Goal: Information Seeking & Learning: Learn about a topic

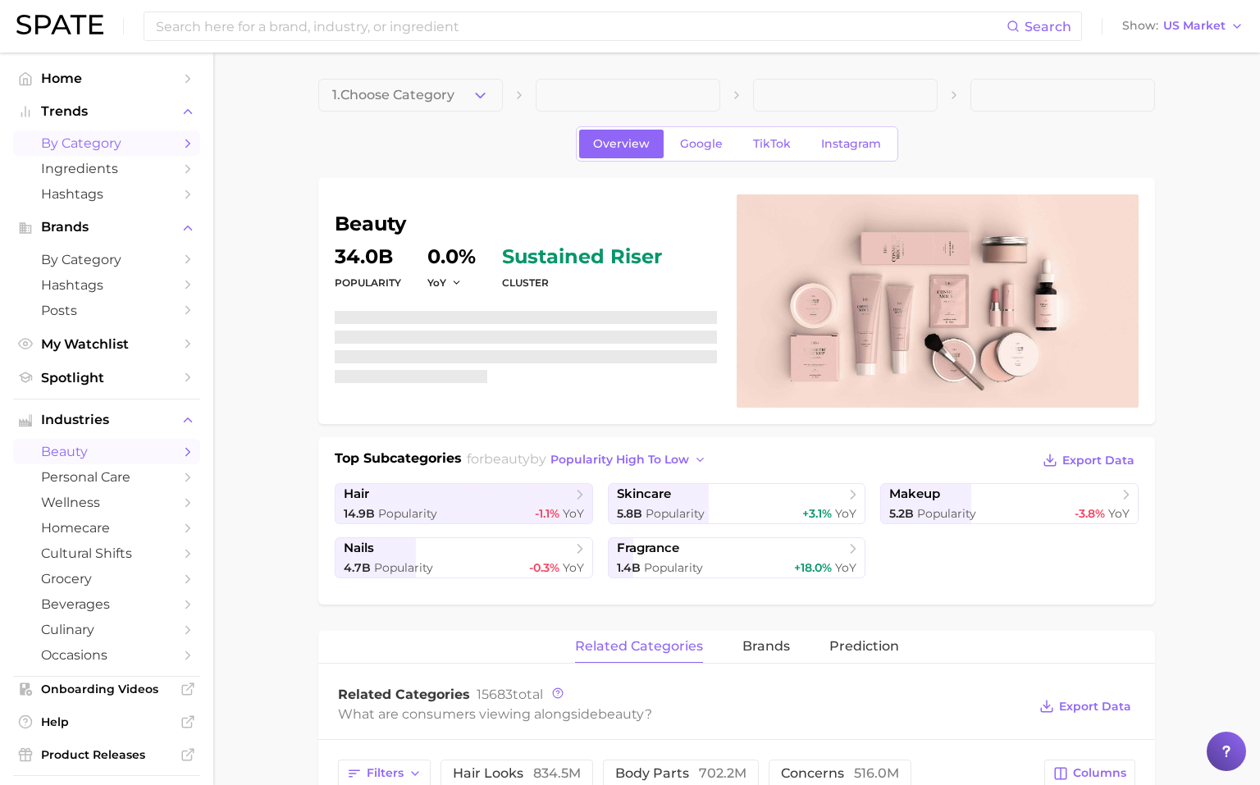
click at [116, 134] on link "by Category" at bounding box center [106, 142] width 187 height 25
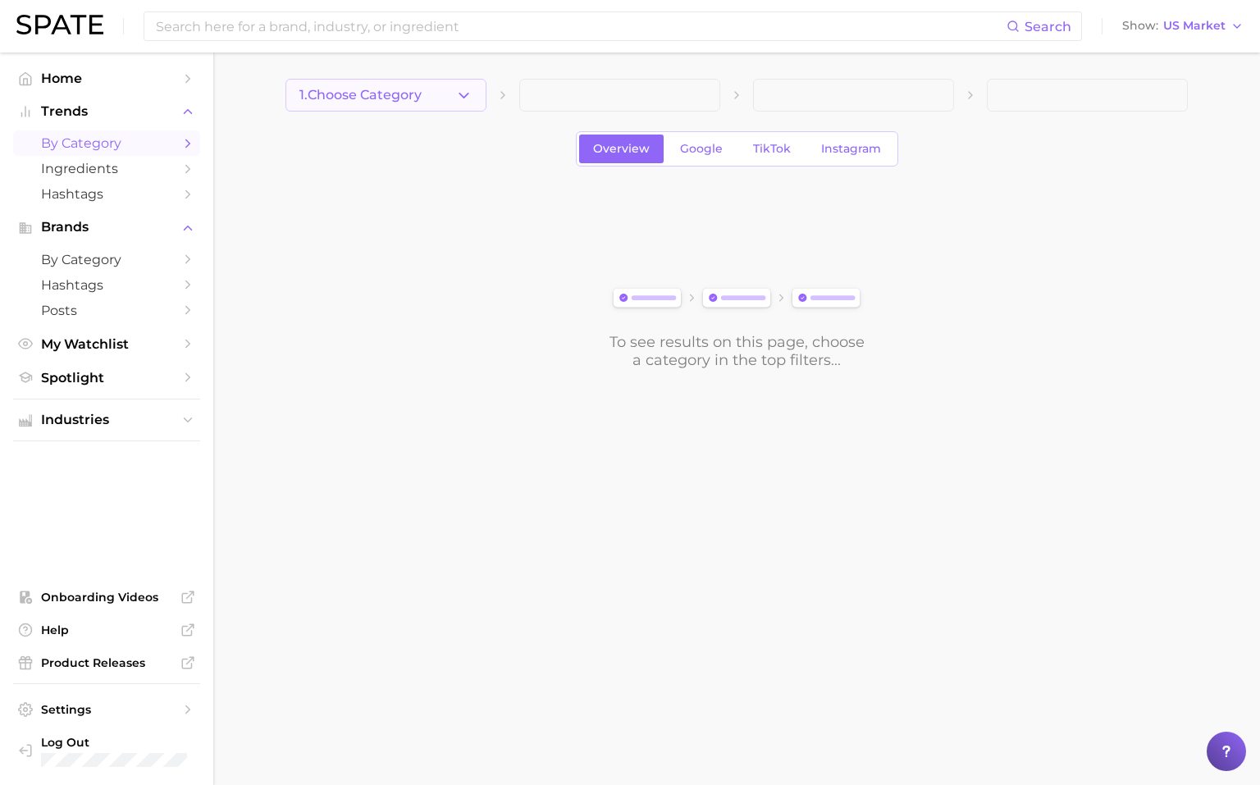
click at [373, 107] on button "1. Choose Category" at bounding box center [385, 95] width 201 height 33
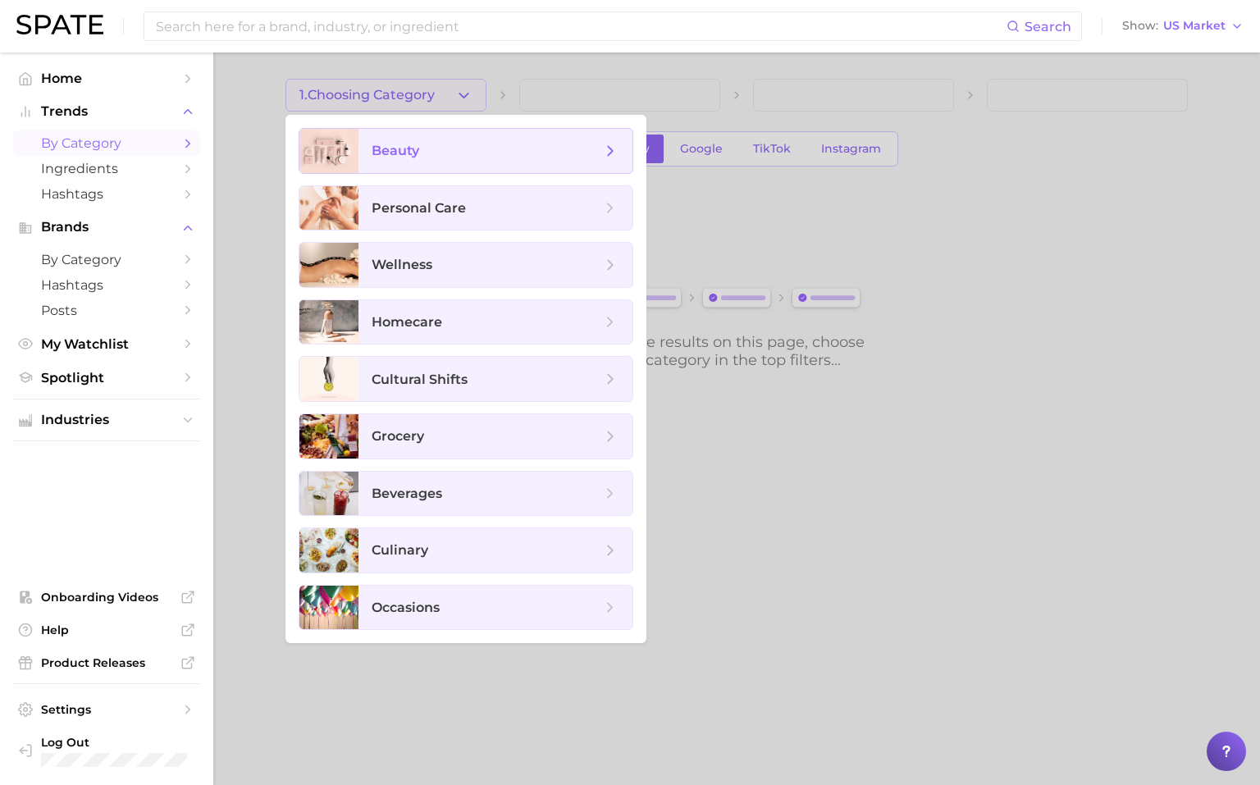
click at [401, 142] on span "beauty" at bounding box center [487, 151] width 230 height 18
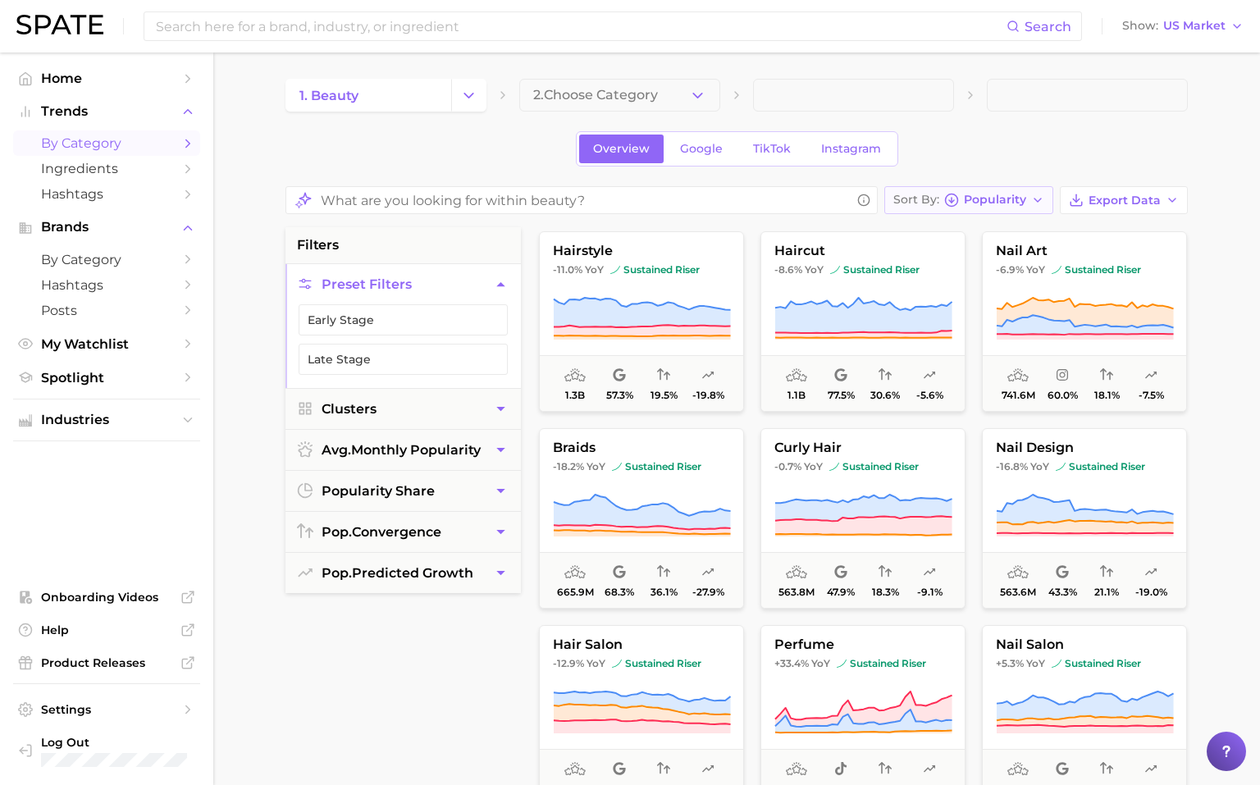
click at [1006, 197] on span "Popularity" at bounding box center [995, 199] width 62 height 9
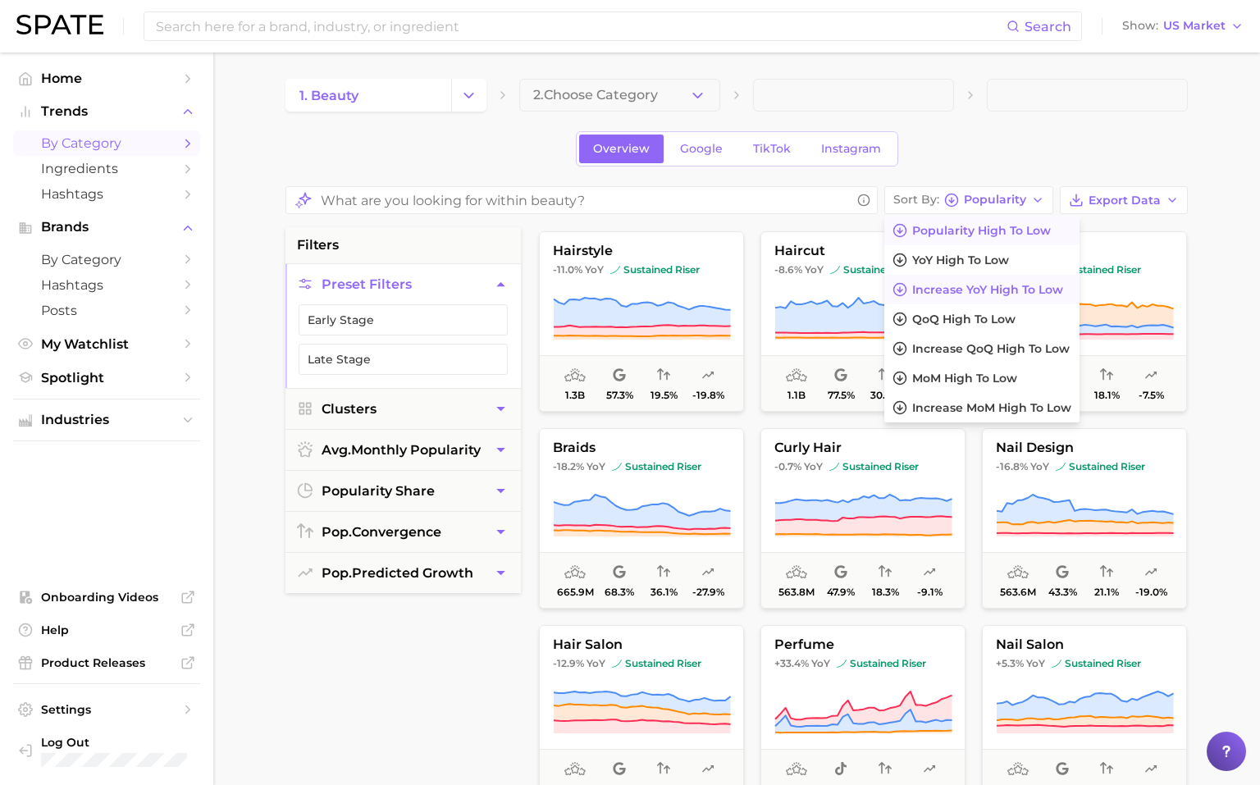
click at [1000, 281] on button "Increase YoY high to low" at bounding box center [981, 290] width 195 height 30
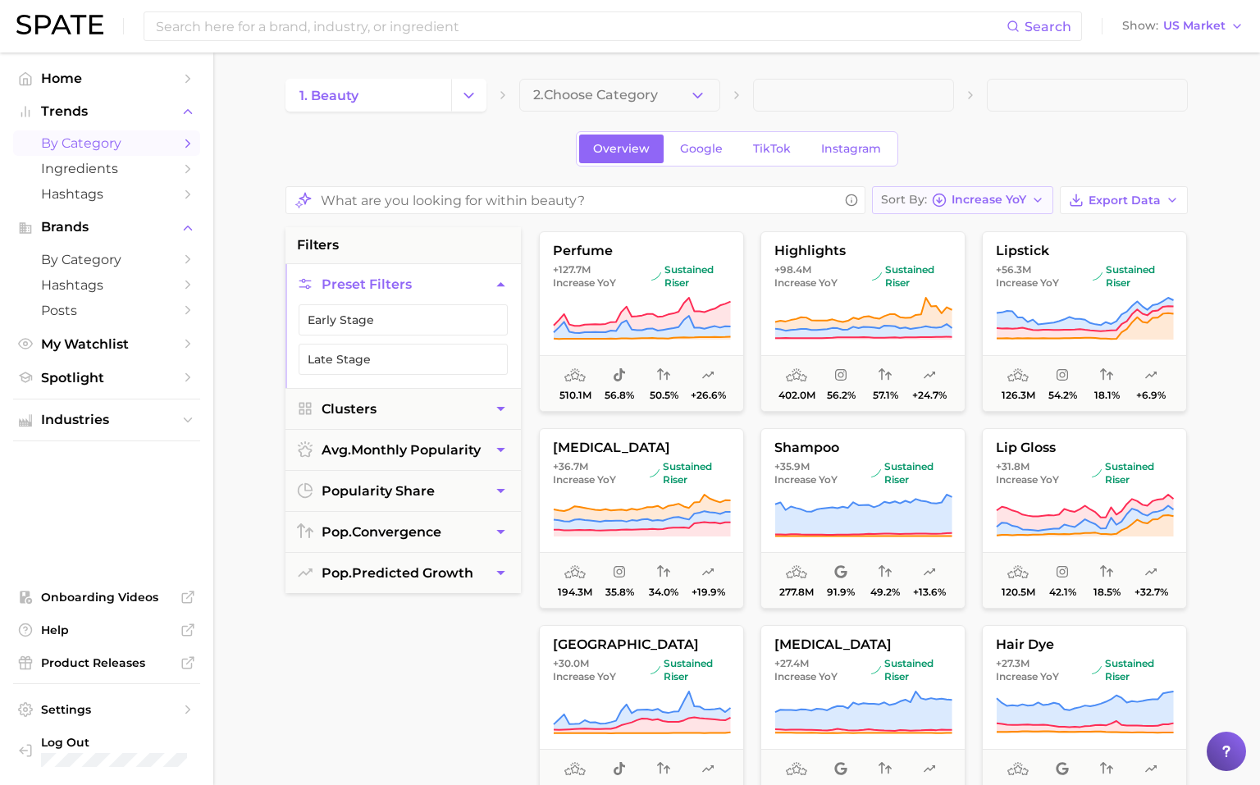
click at [976, 195] on span "Increase YoY" at bounding box center [989, 199] width 75 height 9
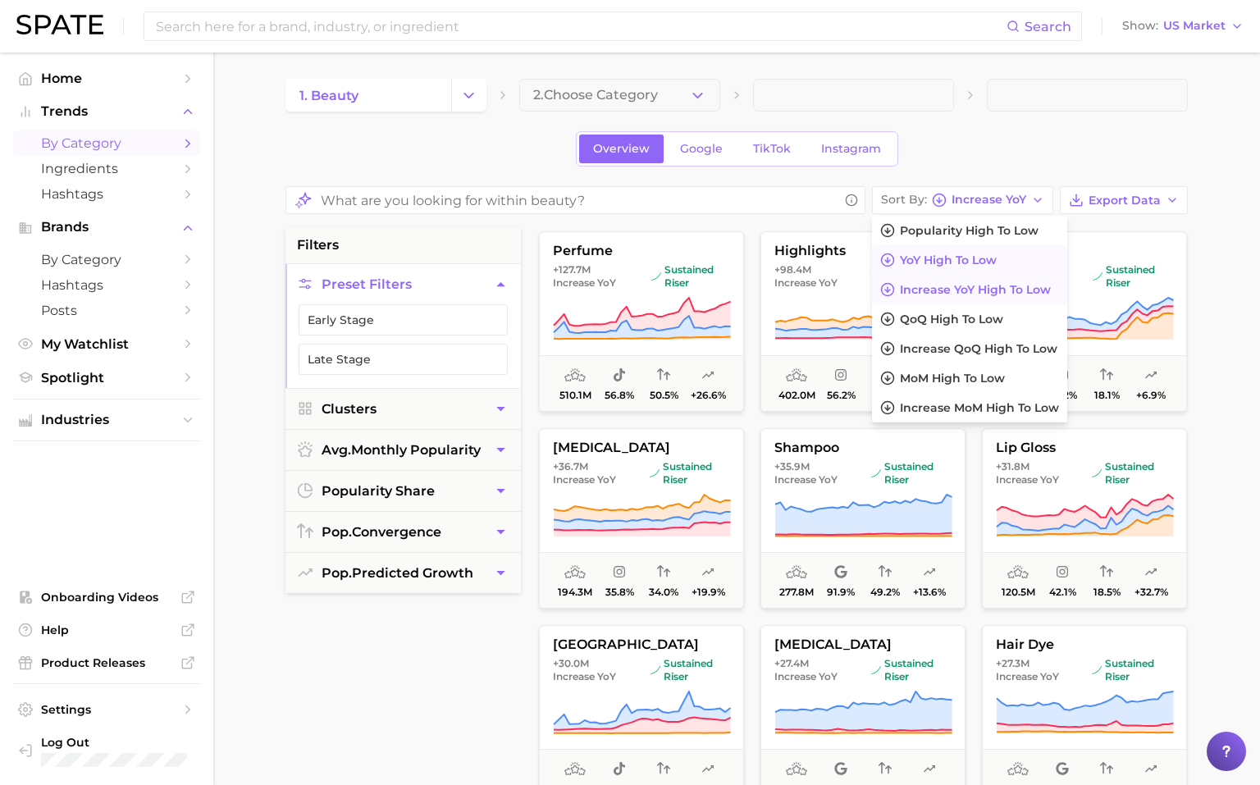
click at [961, 249] on button "YoY high to low" at bounding box center [969, 260] width 195 height 30
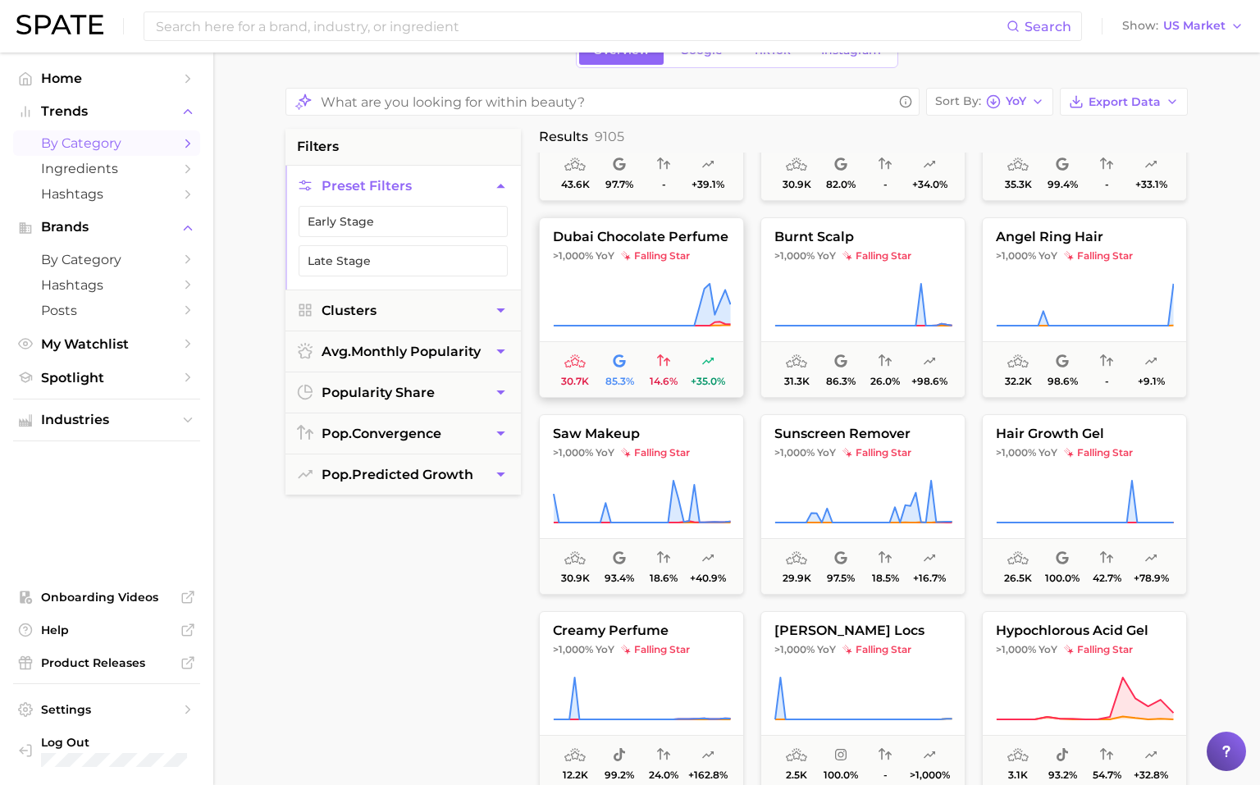
scroll to position [628, 0]
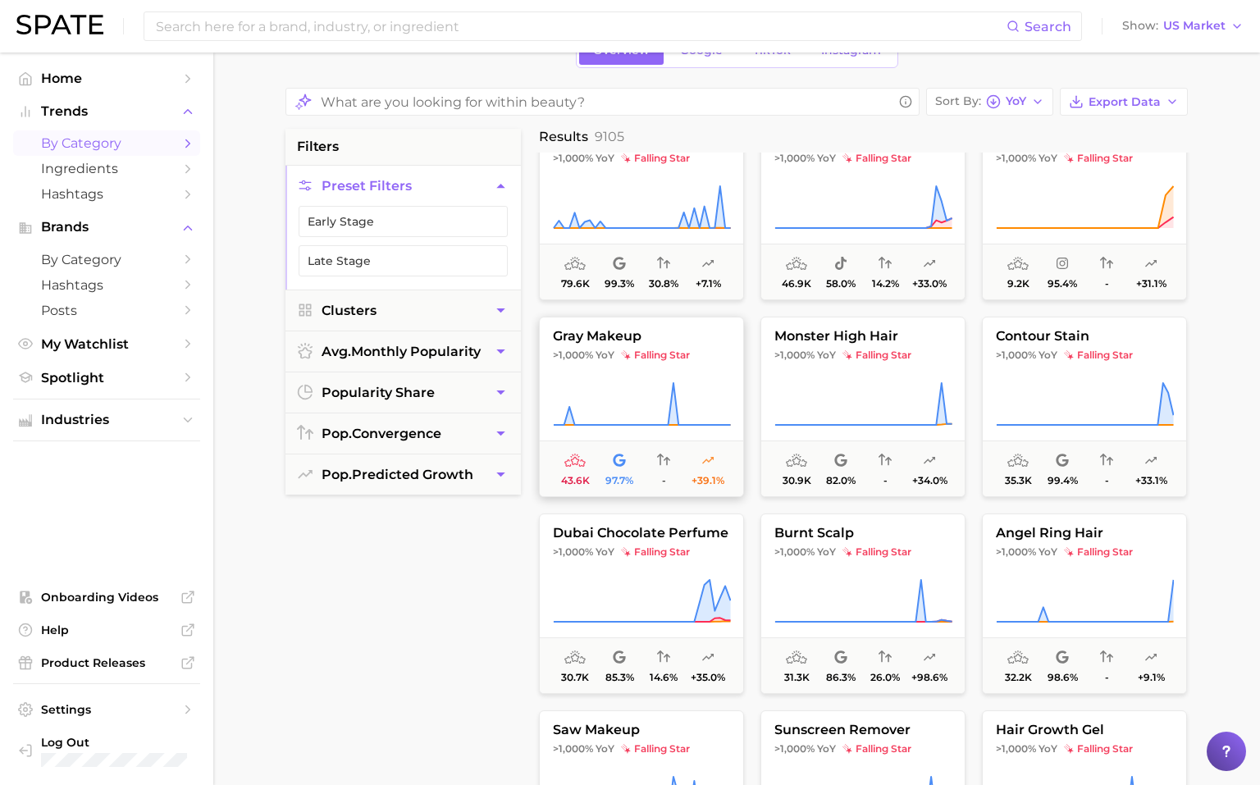
click at [611, 383] on icon at bounding box center [642, 404] width 178 height 46
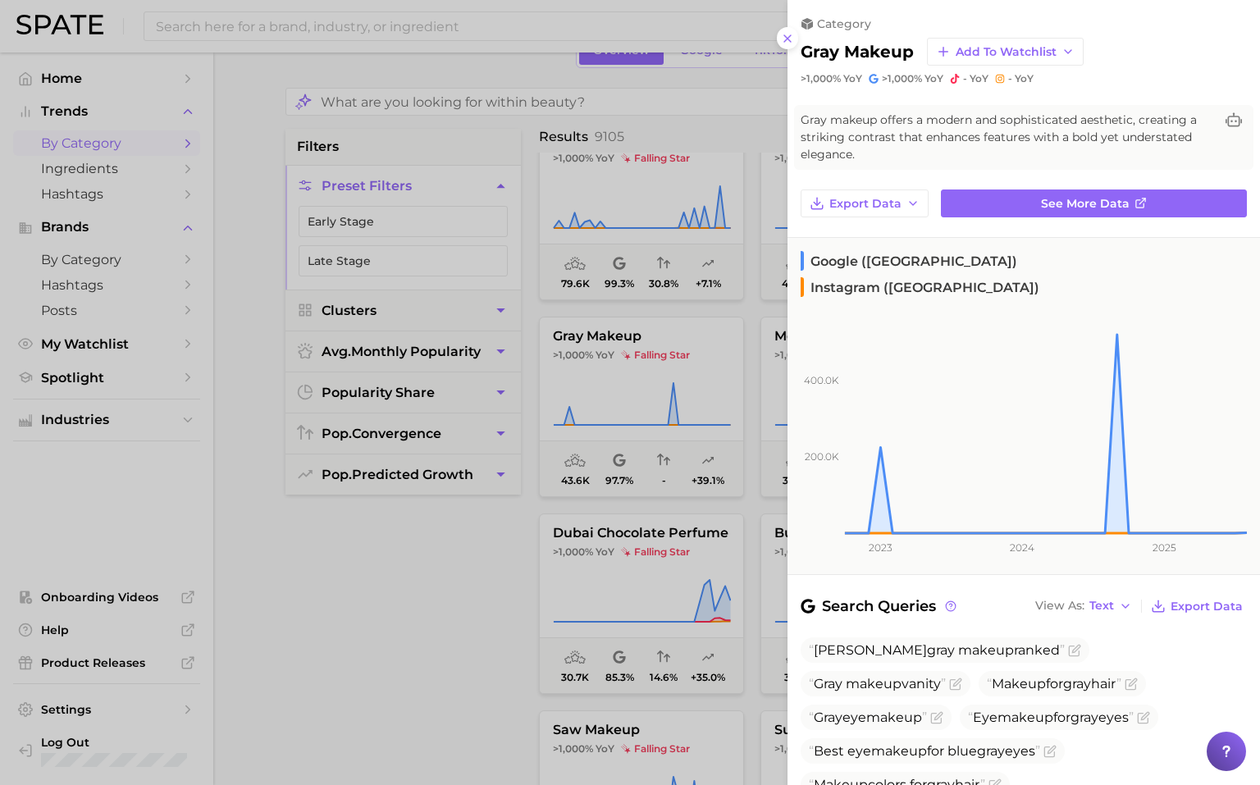
click at [784, 39] on icon at bounding box center [787, 38] width 13 height 13
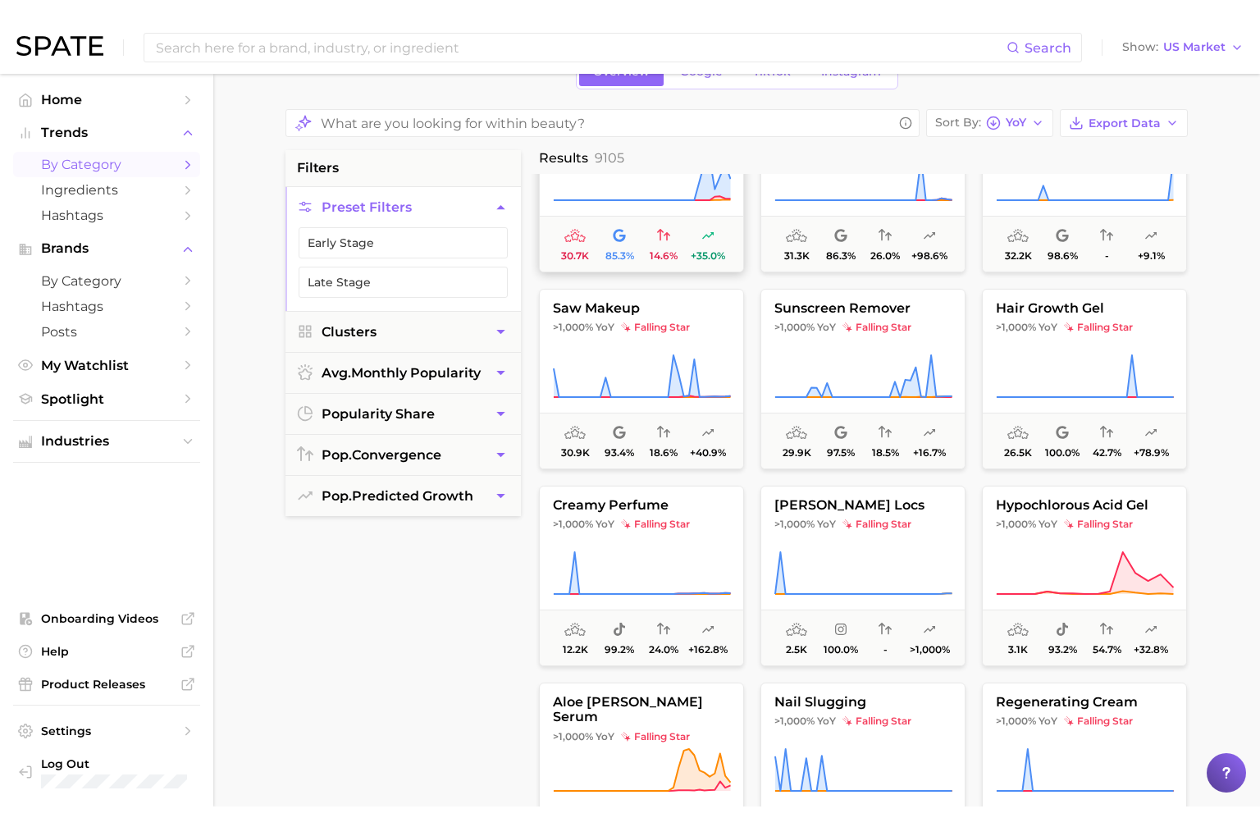
scroll to position [1088, 0]
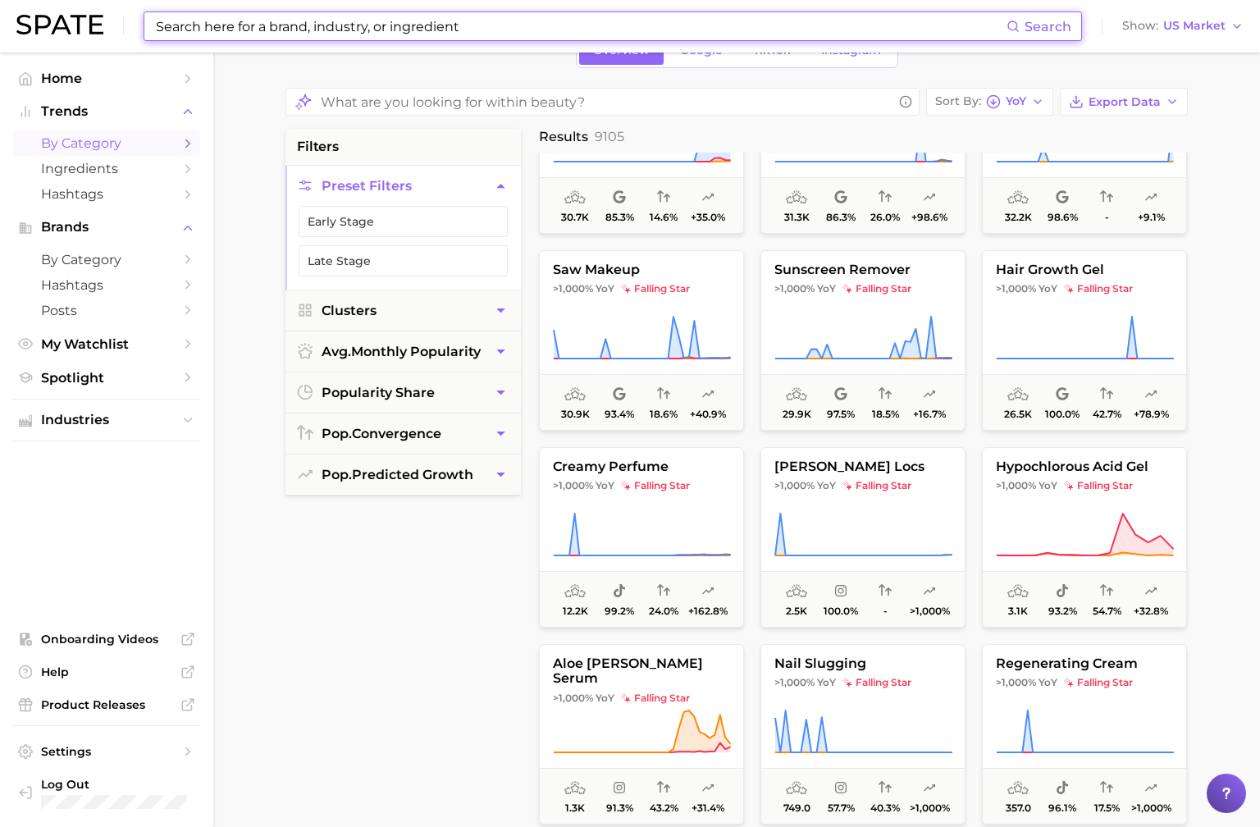
click at [541, 14] on input at bounding box center [580, 26] width 852 height 28
type input "c"
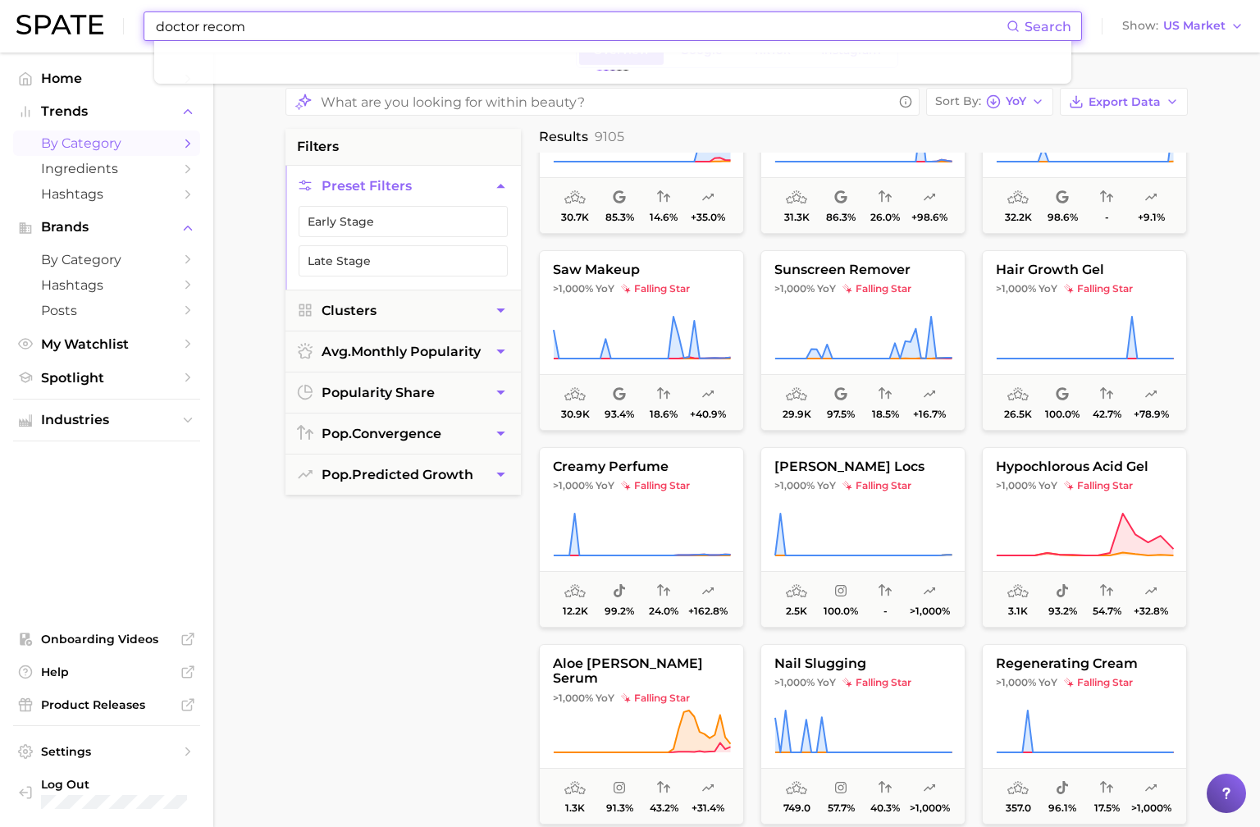
type input "doctor recomm"
drag, startPoint x: 300, startPoint y: 27, endPoint x: 103, endPoint y: 25, distance: 197.7
click at [103, 25] on div "doctor recomm Search No results for " doctor recomm " Suggest Show US Market" at bounding box center [629, 26] width 1227 height 52
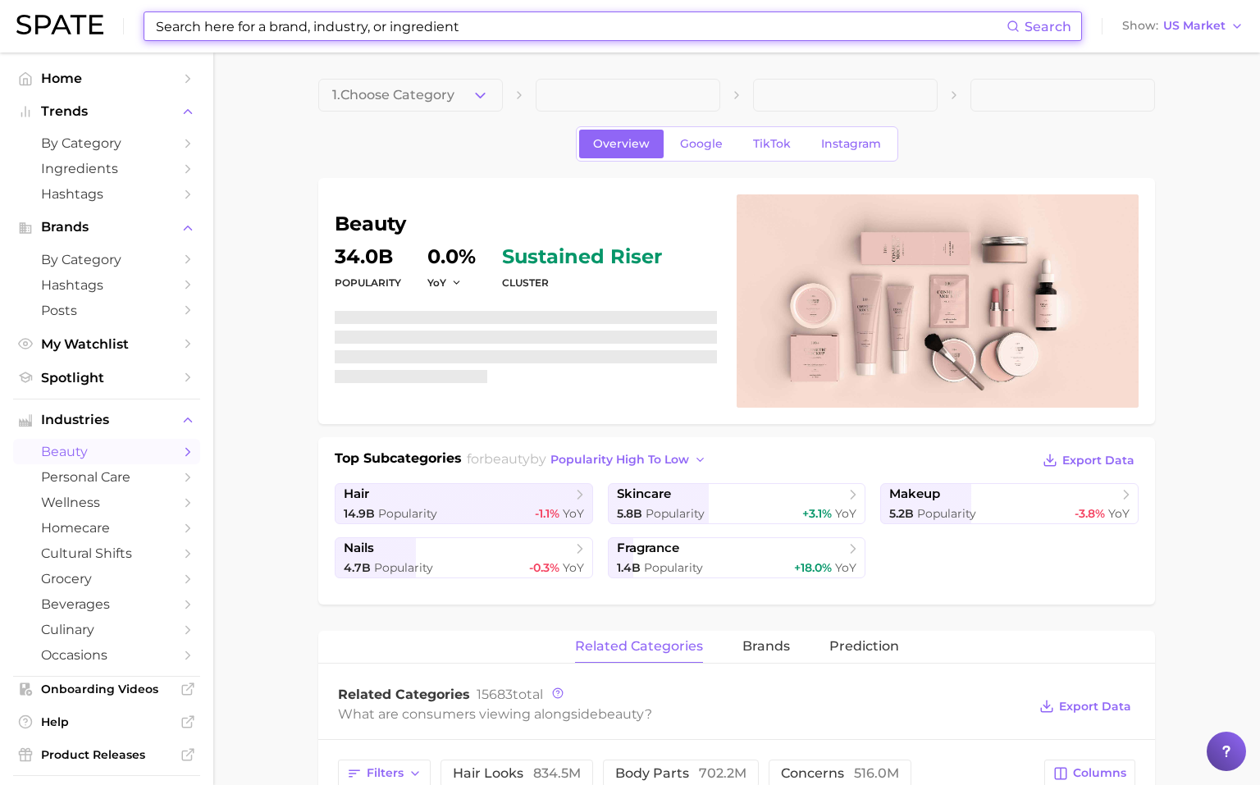
click at [257, 37] on input at bounding box center [580, 26] width 852 height 28
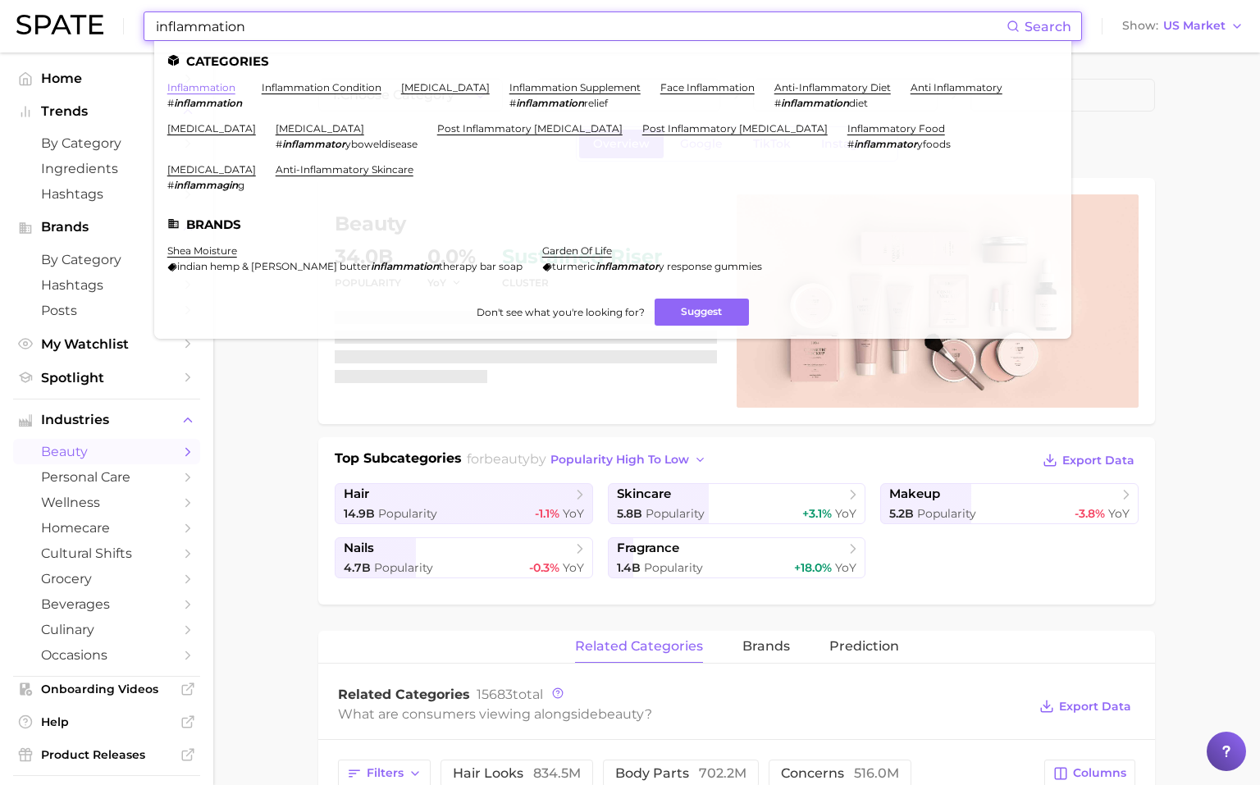
type input "inflammation"
click at [213, 89] on link "inflammation" at bounding box center [201, 87] width 68 height 12
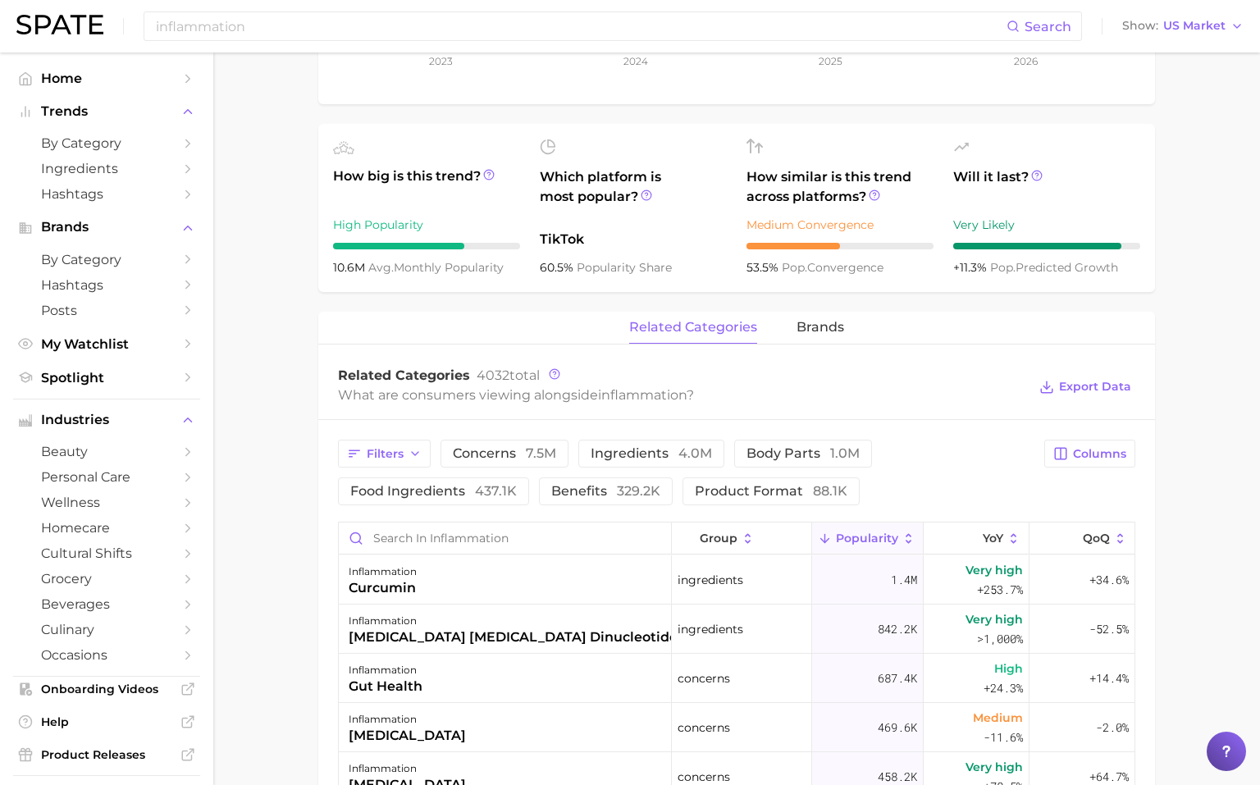
scroll to position [518, 0]
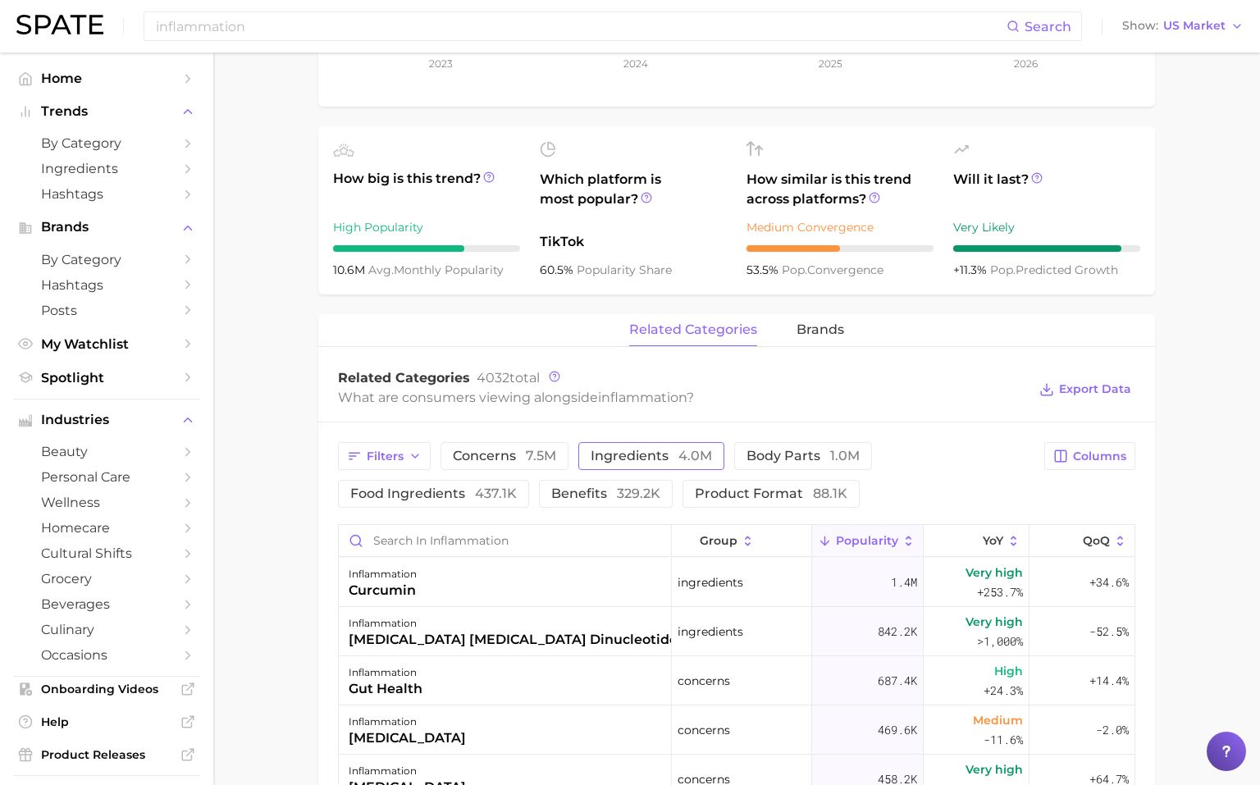
click at [610, 465] on button "ingredients 4.0m" at bounding box center [651, 456] width 146 height 28
click at [1076, 442] on button "Columns" at bounding box center [1089, 456] width 91 height 28
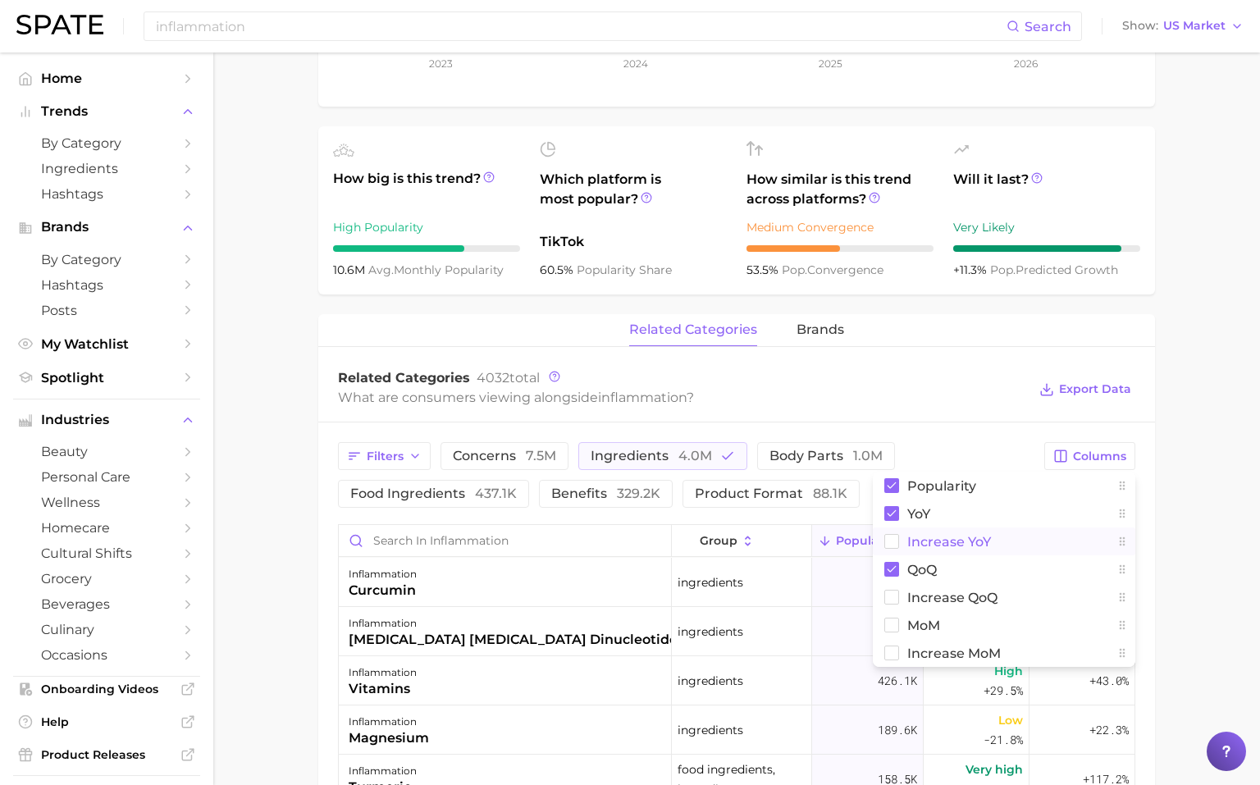
click at [944, 545] on span "Increase YoY" at bounding box center [949, 542] width 84 height 14
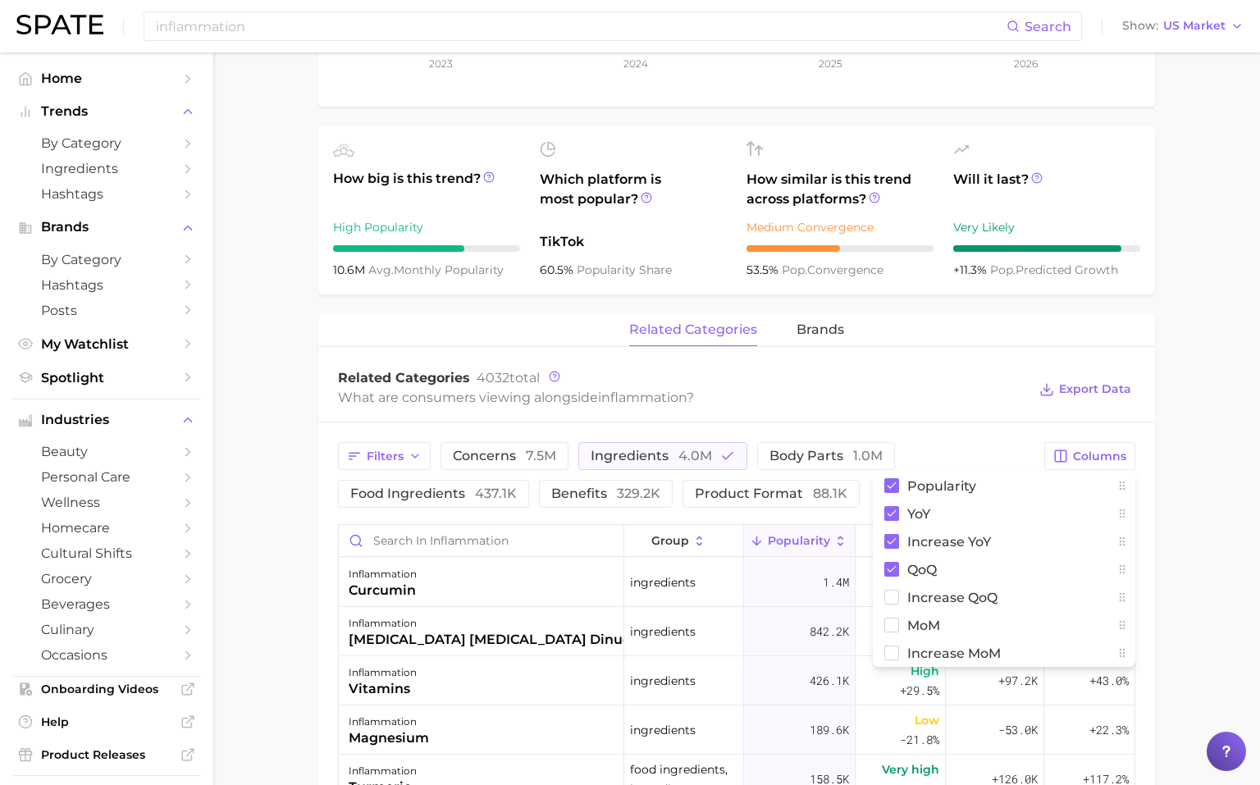
click at [974, 407] on div "What are consumers viewing alongside inflammation ?" at bounding box center [682, 397] width 689 height 22
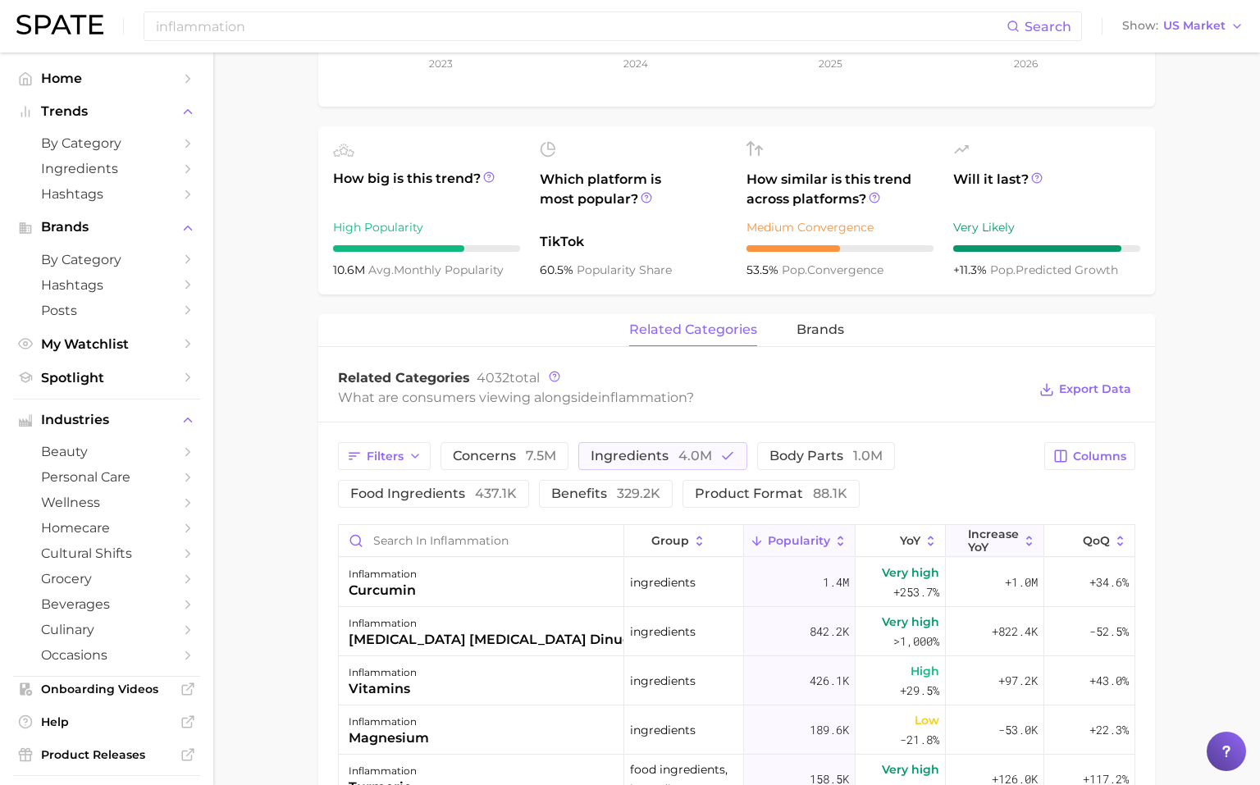
click at [984, 535] on span "Increase YoY" at bounding box center [993, 540] width 51 height 26
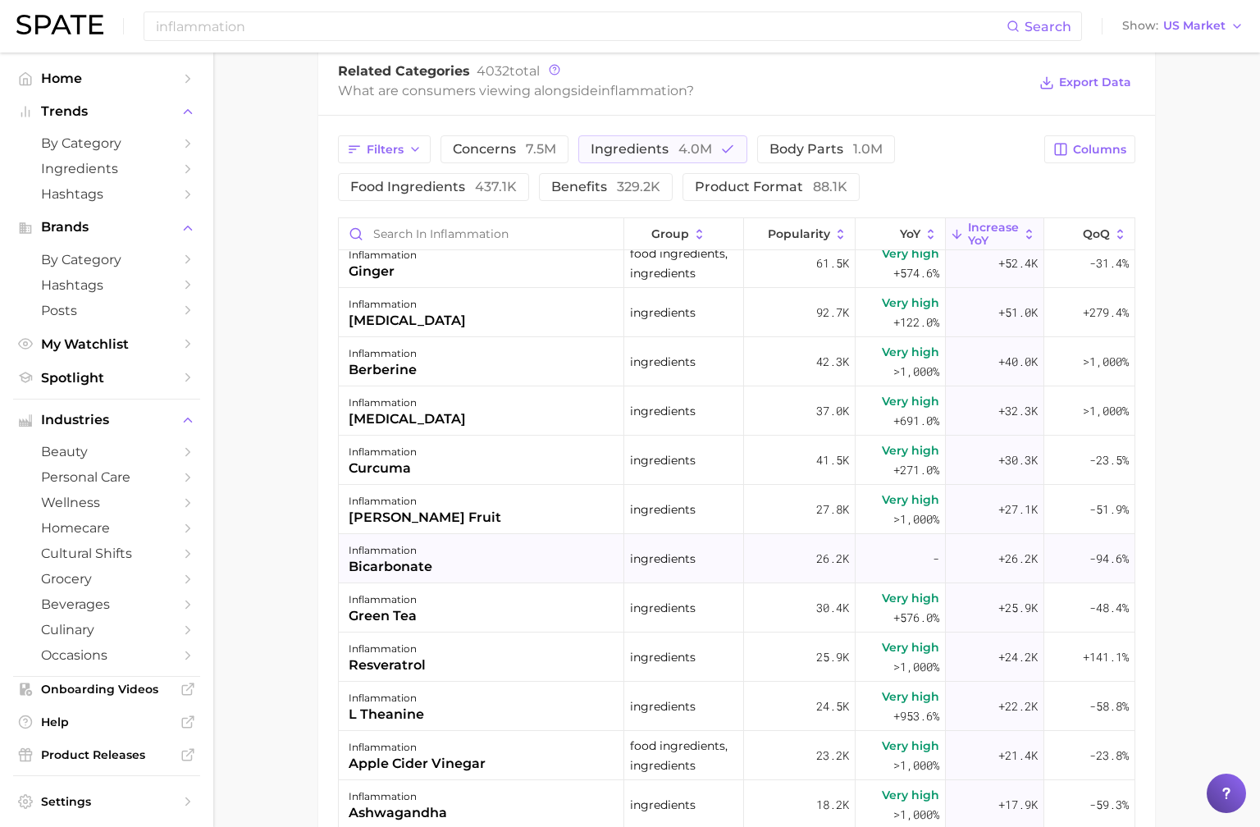
scroll to position [230, 0]
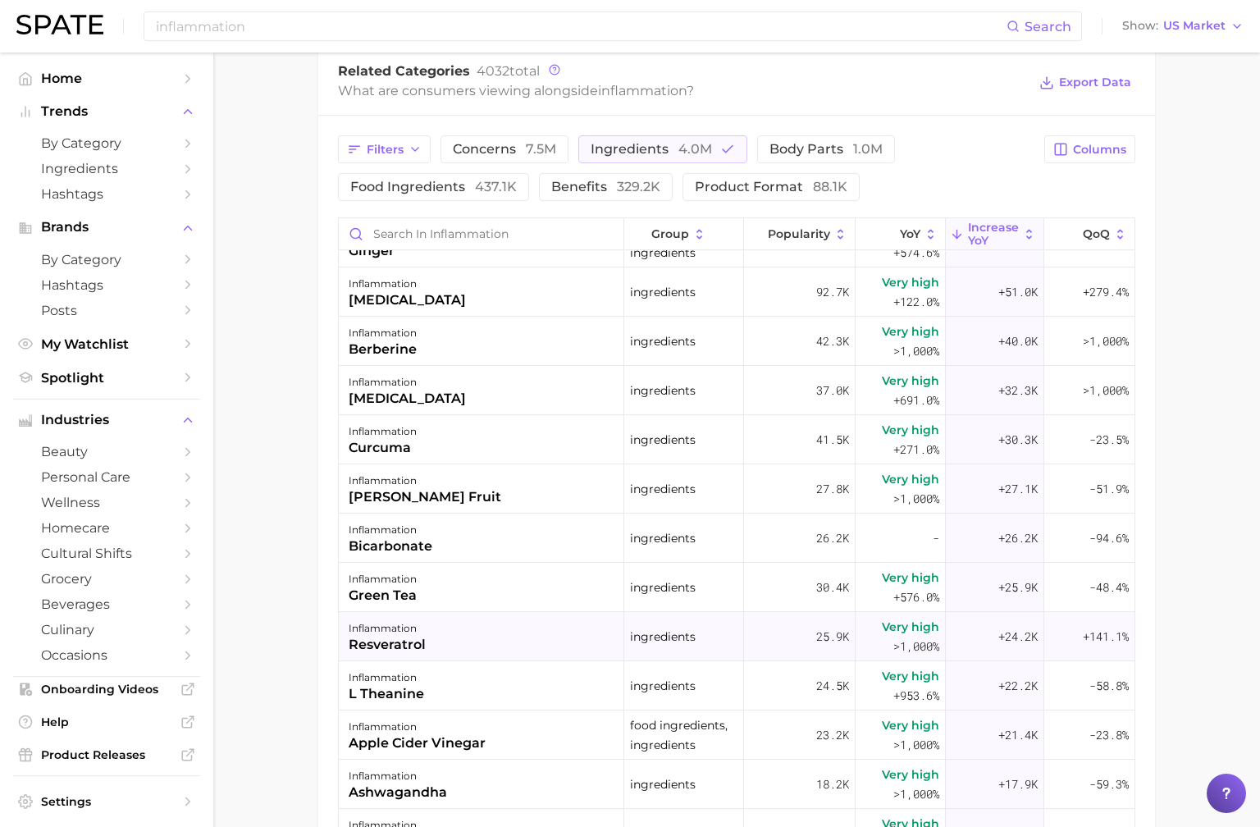
click at [520, 644] on div "inflammation resveratrol" at bounding box center [481, 636] width 285 height 49
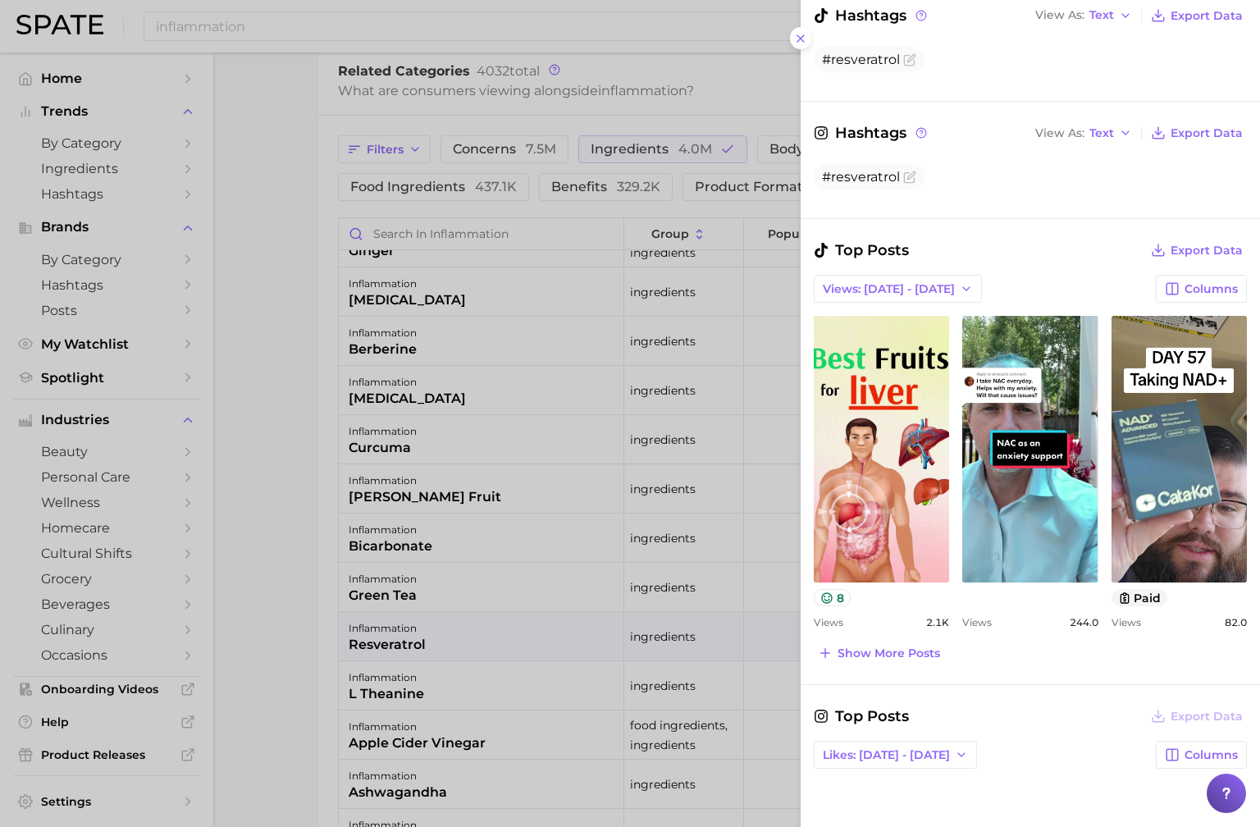
scroll to position [444, 0]
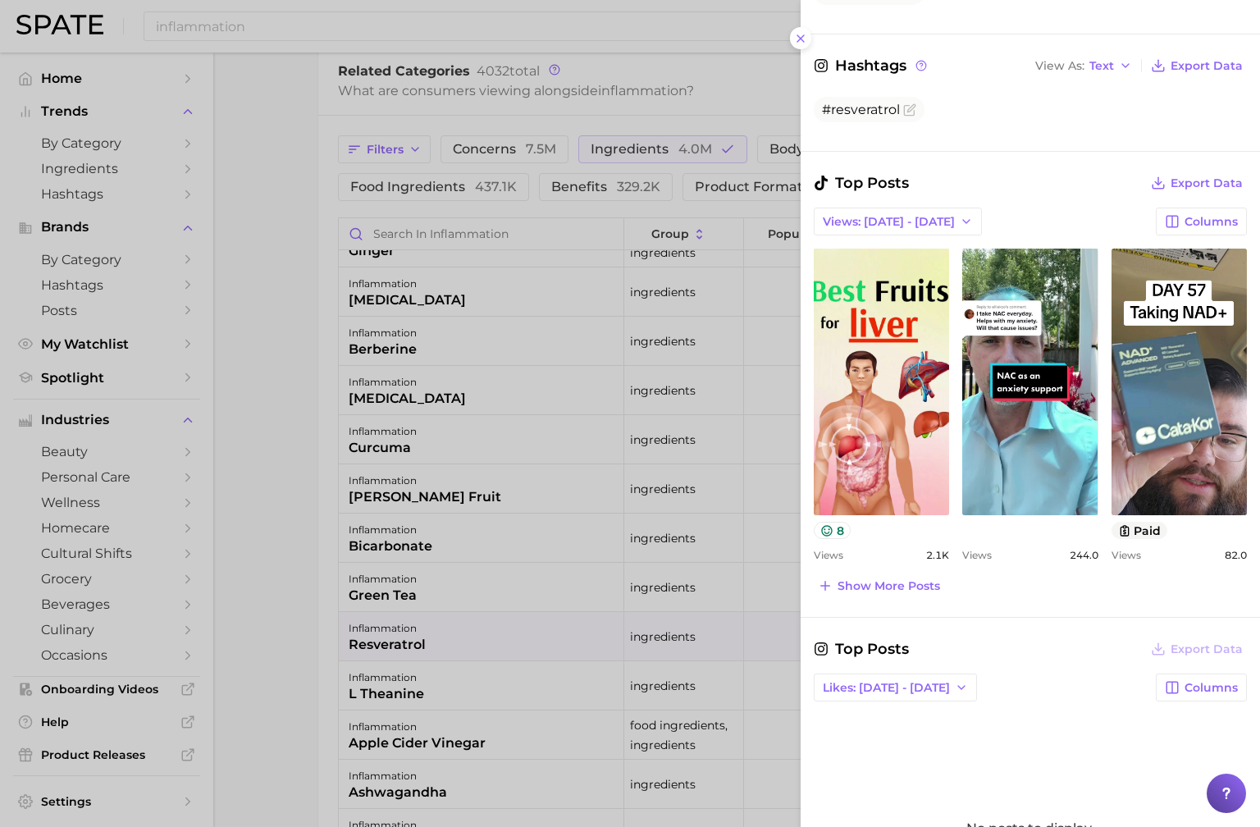
click at [614, 445] on div at bounding box center [630, 413] width 1260 height 827
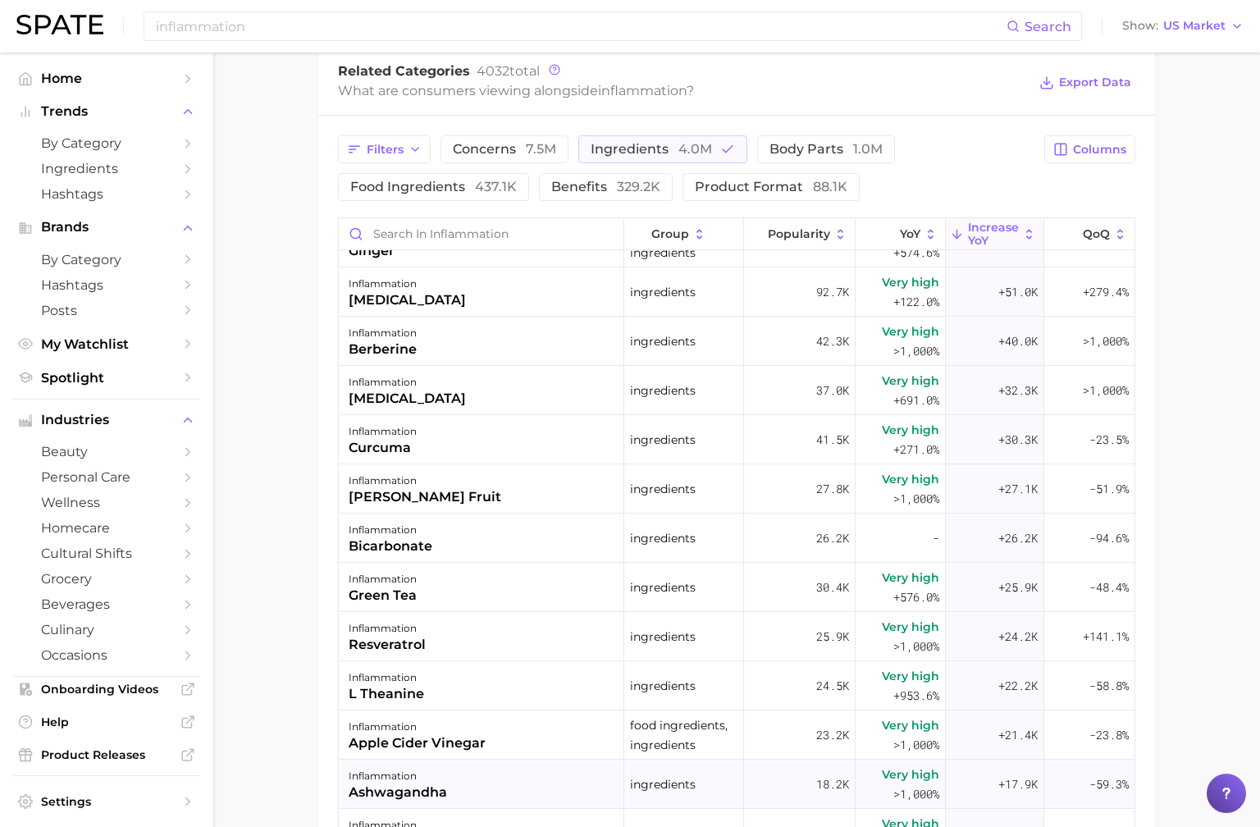
click at [817, 761] on div "18.2k" at bounding box center [800, 784] width 112 height 49
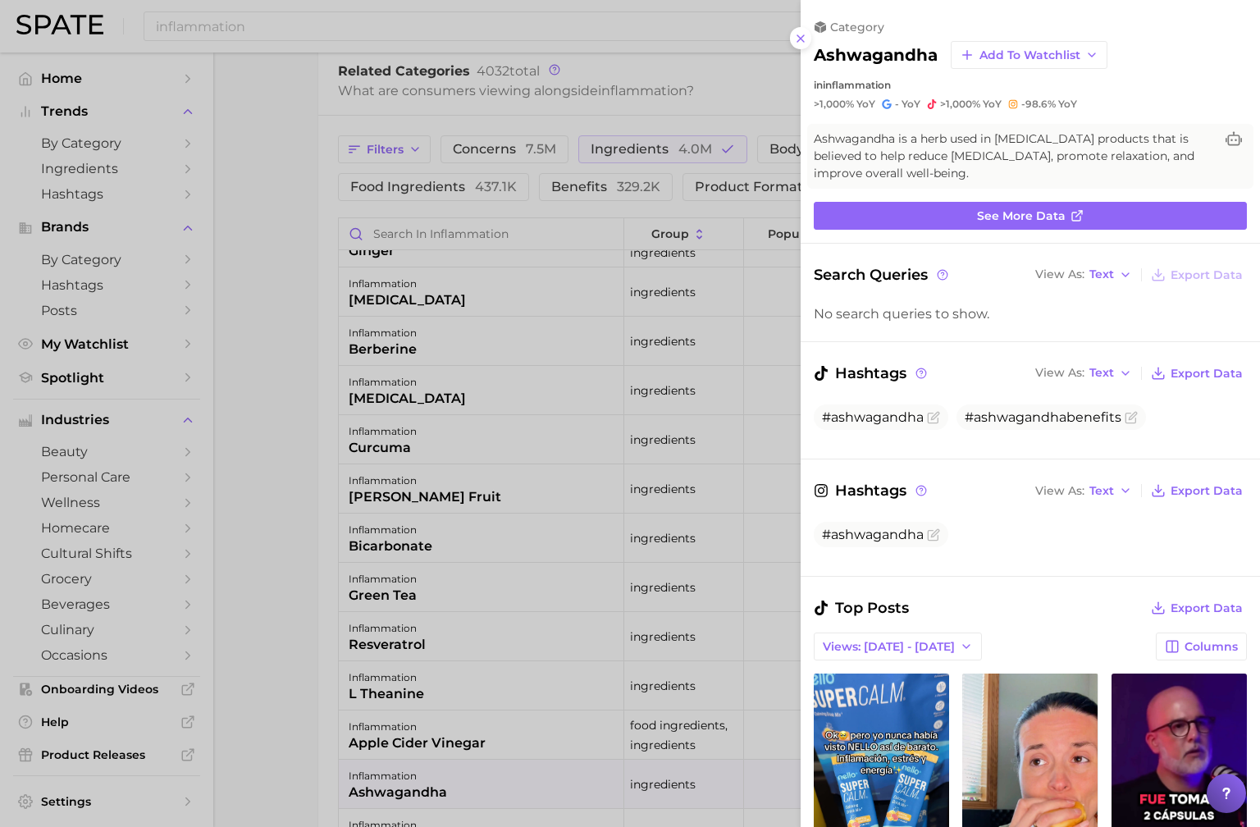
click at [723, 596] on div at bounding box center [630, 413] width 1260 height 827
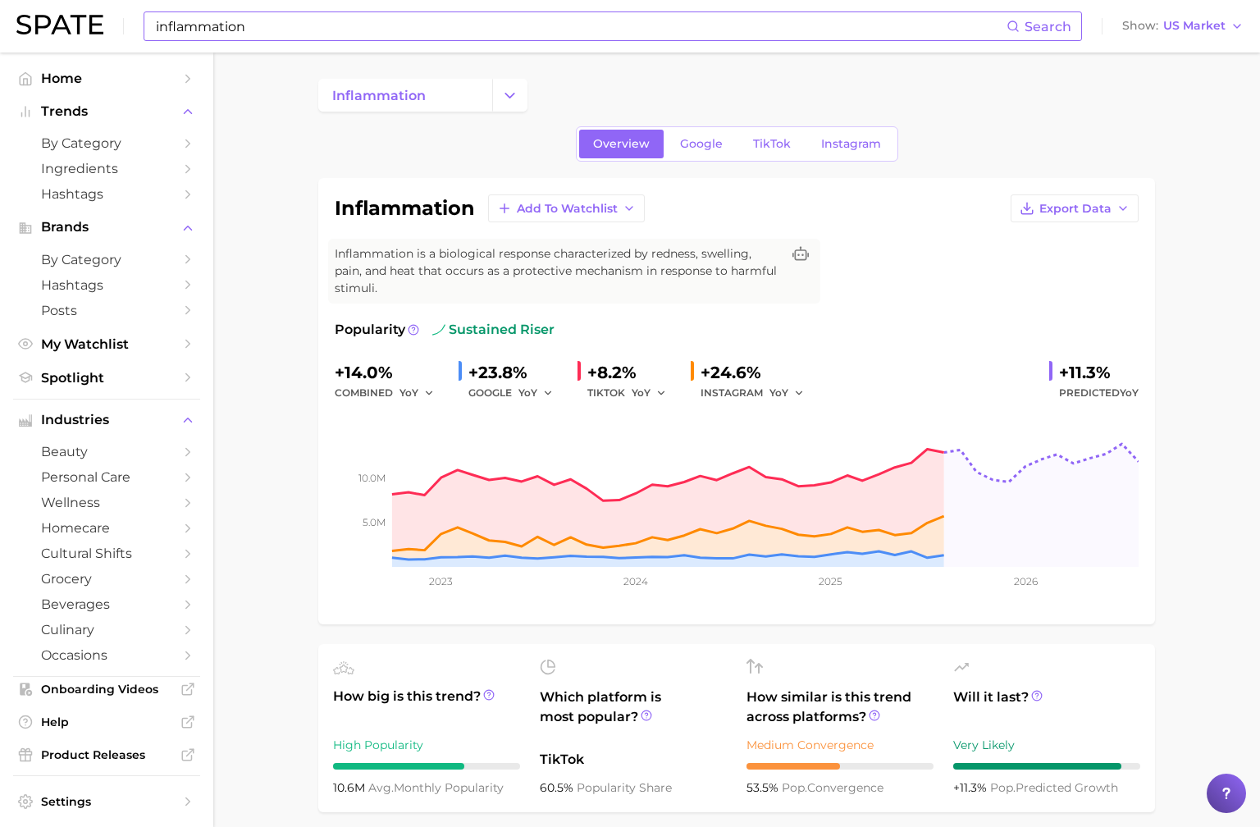
click at [256, 33] on input "inflammation" at bounding box center [580, 26] width 852 height 28
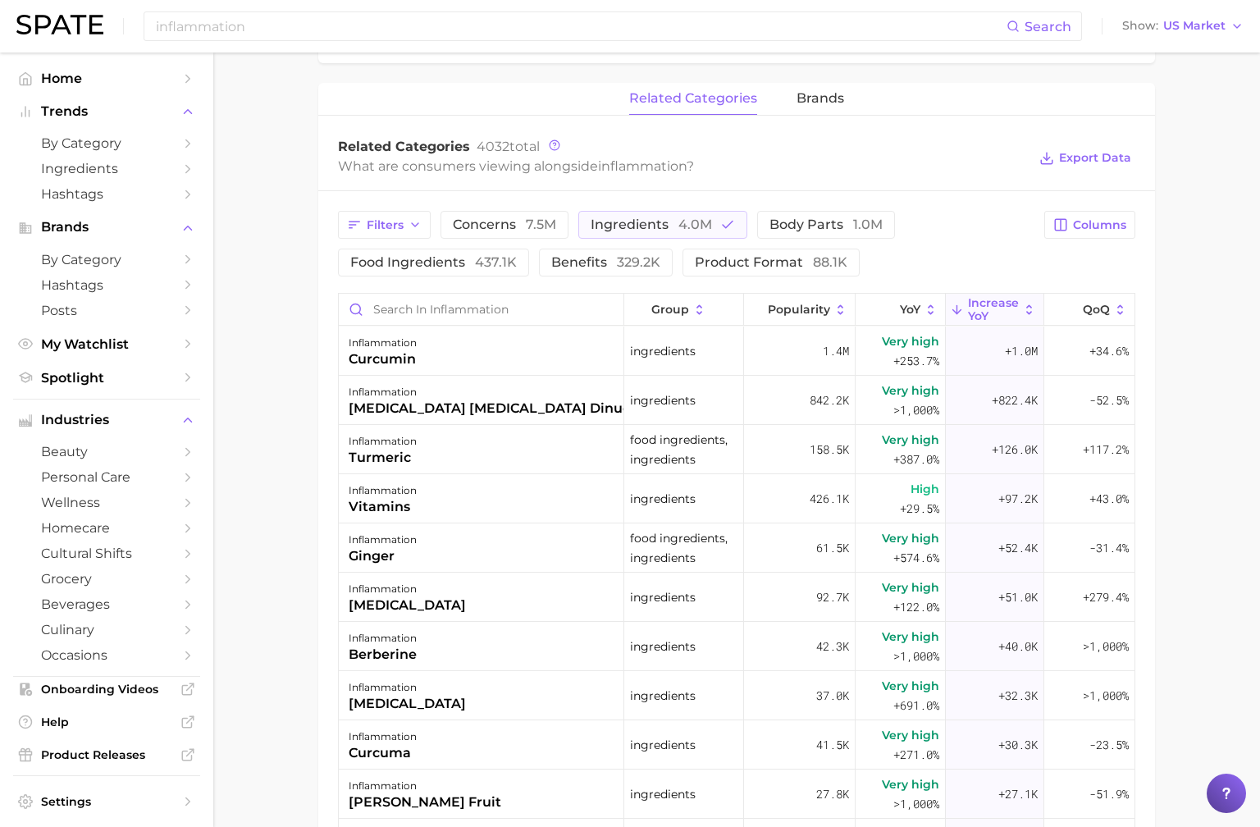
scroll to position [721, 0]
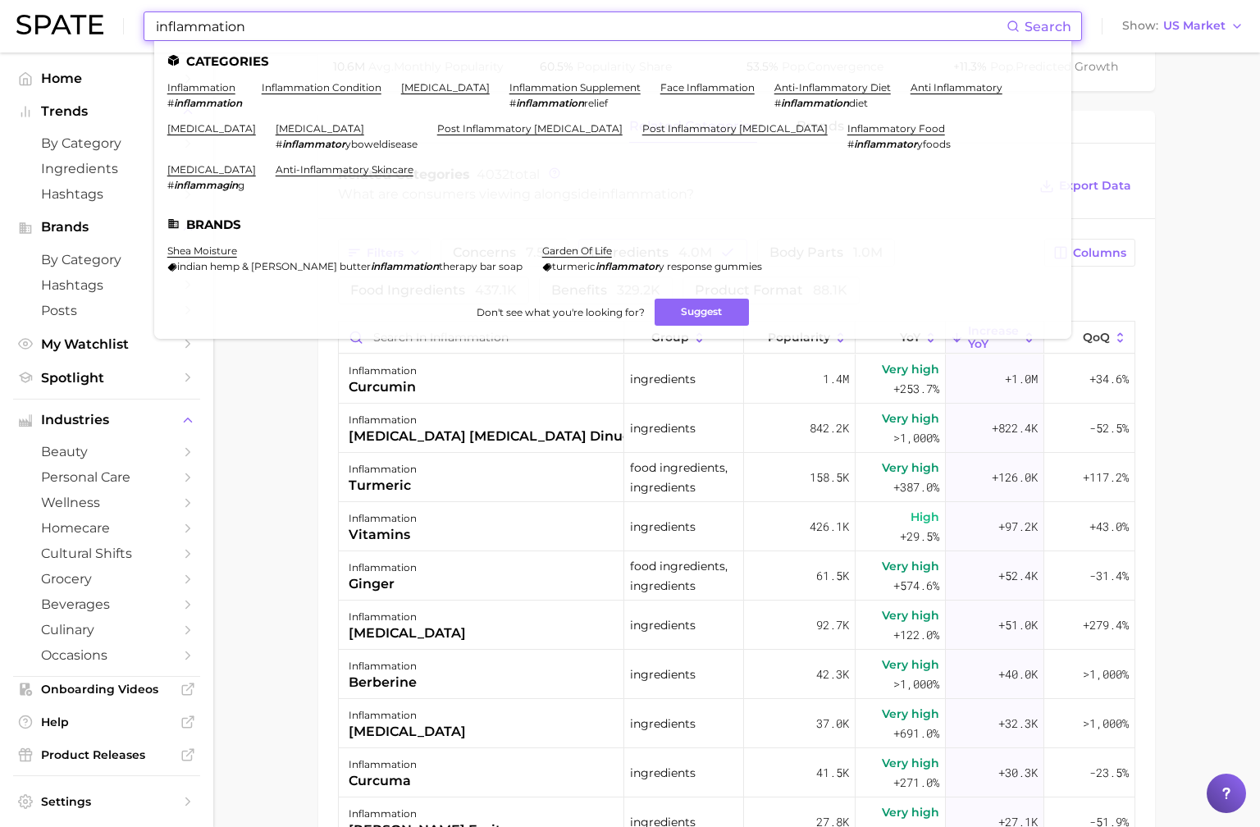
drag, startPoint x: 431, startPoint y: 33, endPoint x: 176, endPoint y: 20, distance: 255.4
click at [176, 20] on input "inflammation" at bounding box center [580, 26] width 852 height 28
click at [165, 20] on input "inflammation" at bounding box center [580, 26] width 852 height 28
drag, startPoint x: 326, startPoint y: 31, endPoint x: 108, endPoint y: 15, distance: 218.8
click at [108, 15] on div "inflammation Search Categories inflammation # inflammation inflammation conditi…" at bounding box center [629, 26] width 1227 height 52
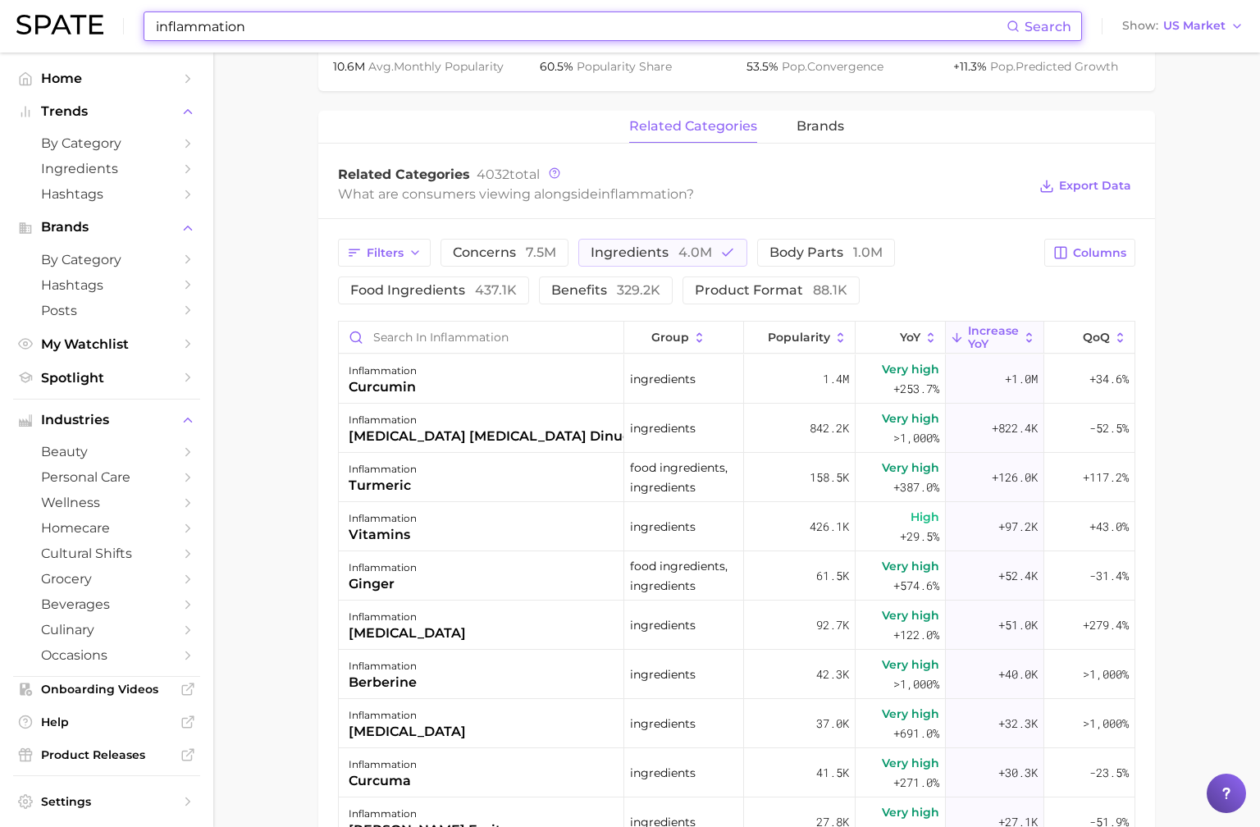
type input "r"
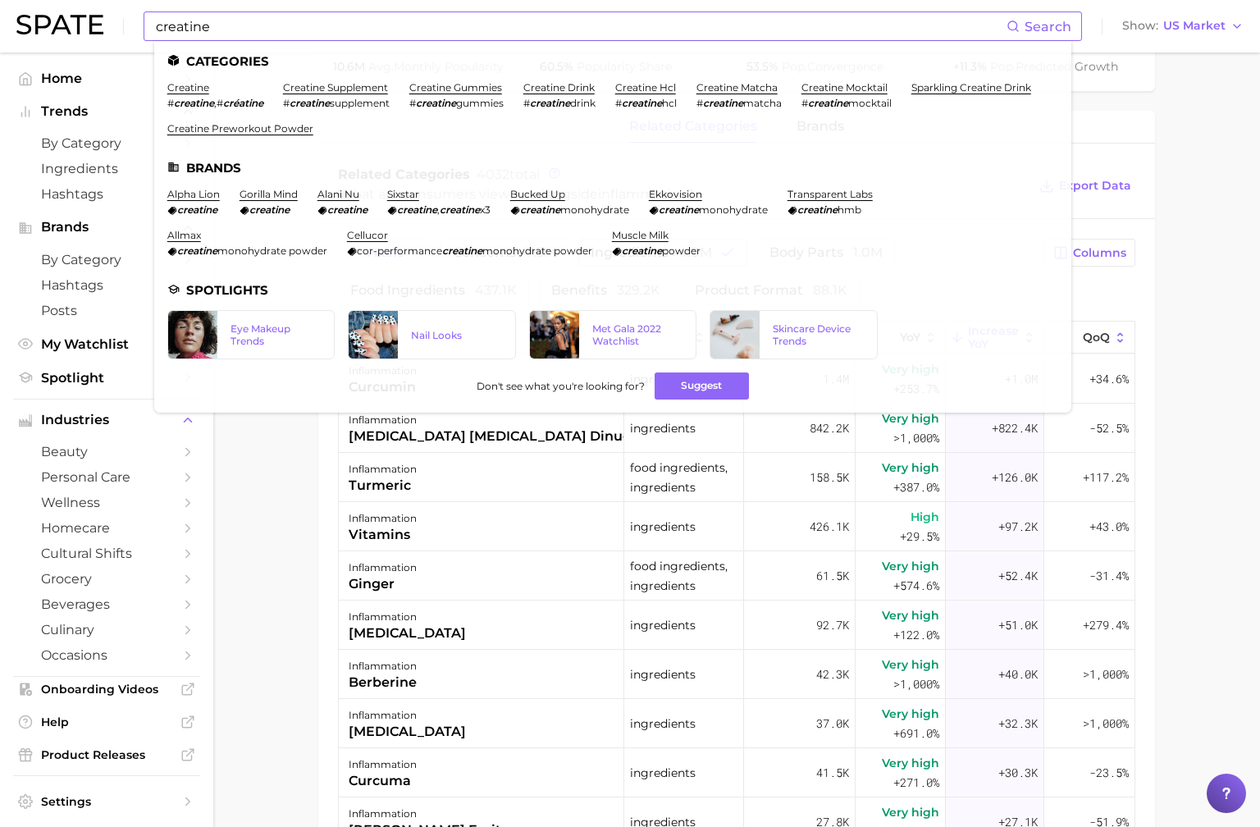
click at [192, 94] on li "creatine # creatine , # créatine" at bounding box center [215, 95] width 96 height 28
click at [192, 84] on link "creatine" at bounding box center [188, 87] width 42 height 12
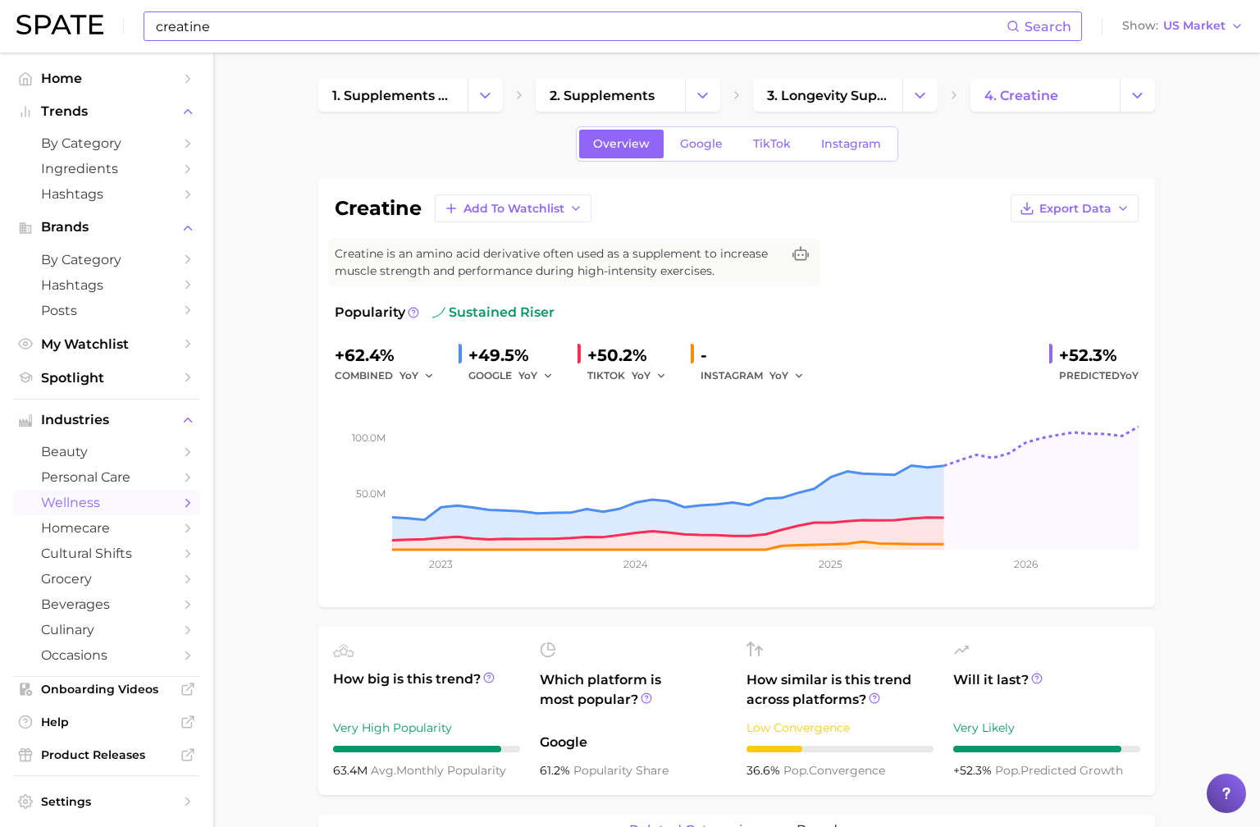
click at [737, 30] on input "creatine" at bounding box center [580, 26] width 852 height 28
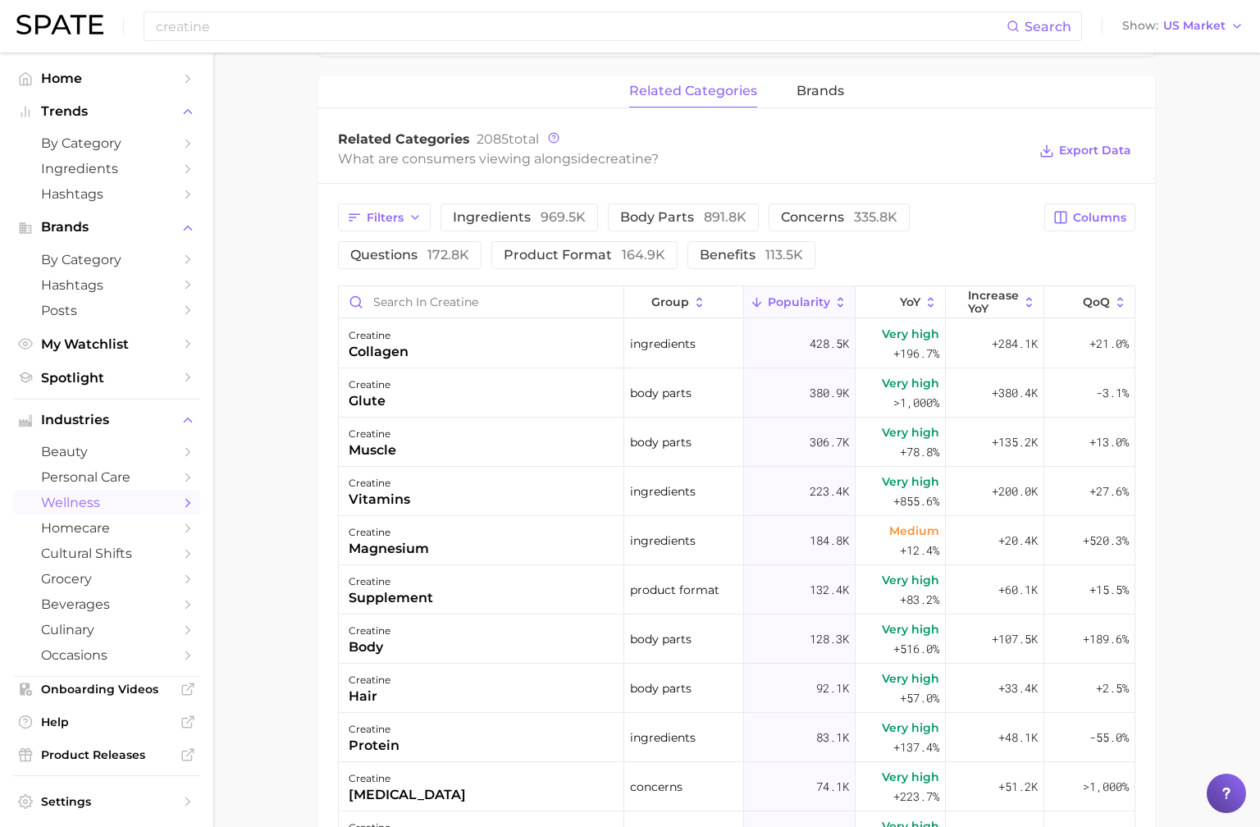
scroll to position [800, 0]
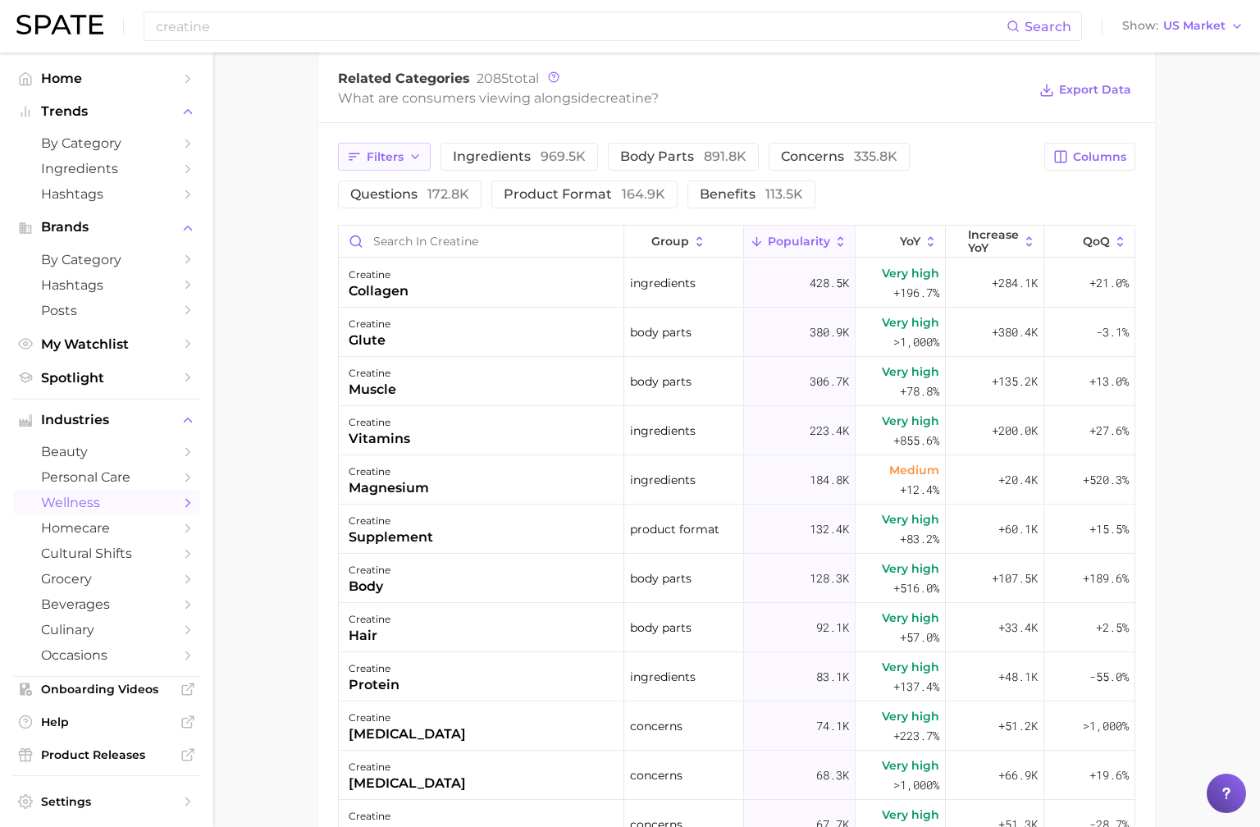
click at [406, 167] on button "Filters" at bounding box center [384, 157] width 93 height 28
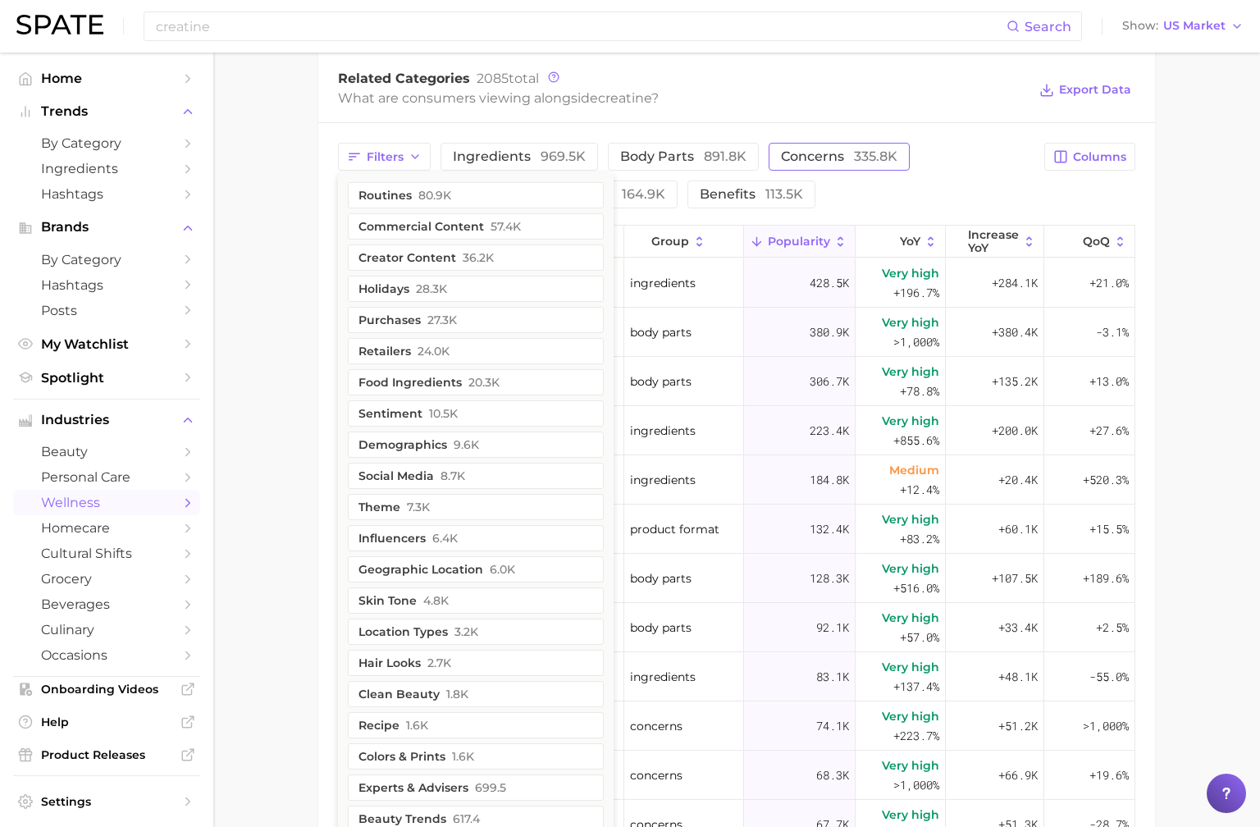
click at [787, 161] on span "concerns 335.8k" at bounding box center [839, 156] width 116 height 13
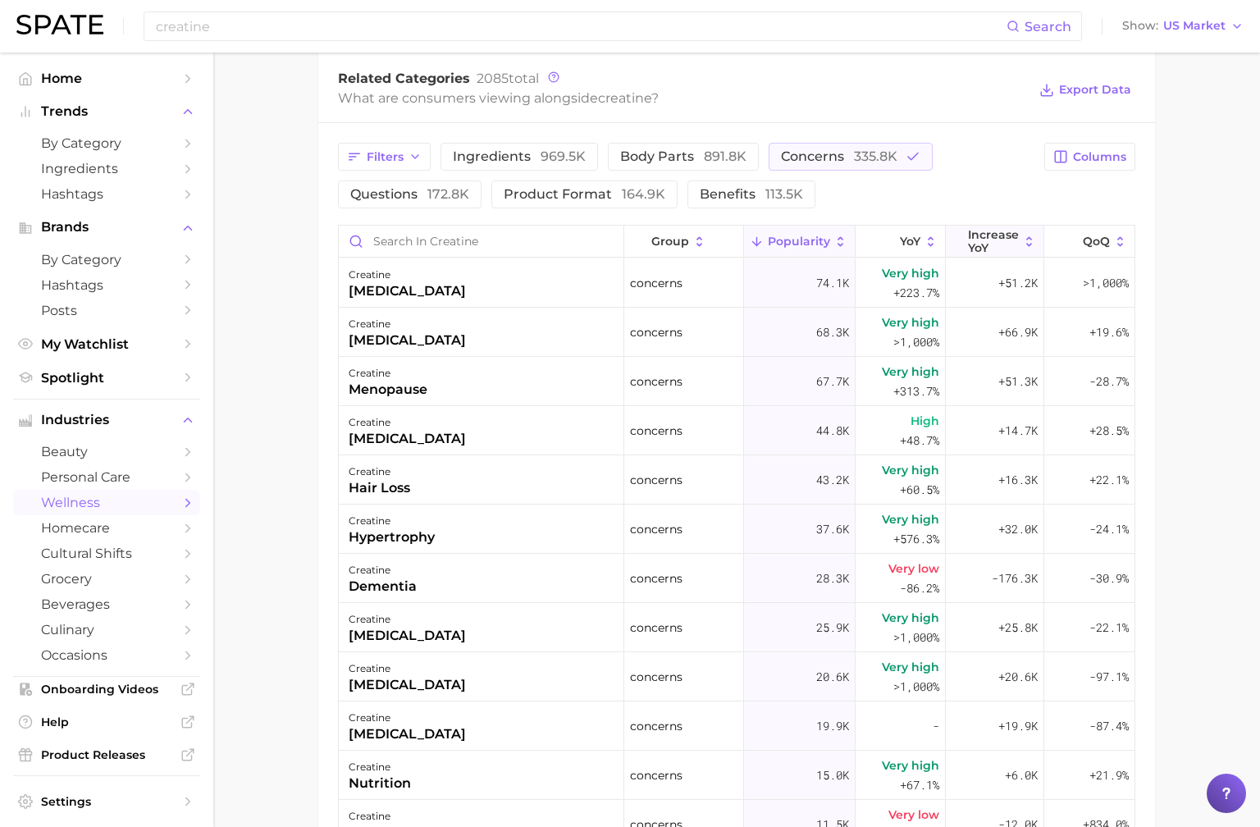
click at [1029, 236] on icon at bounding box center [1029, 242] width 15 height 15
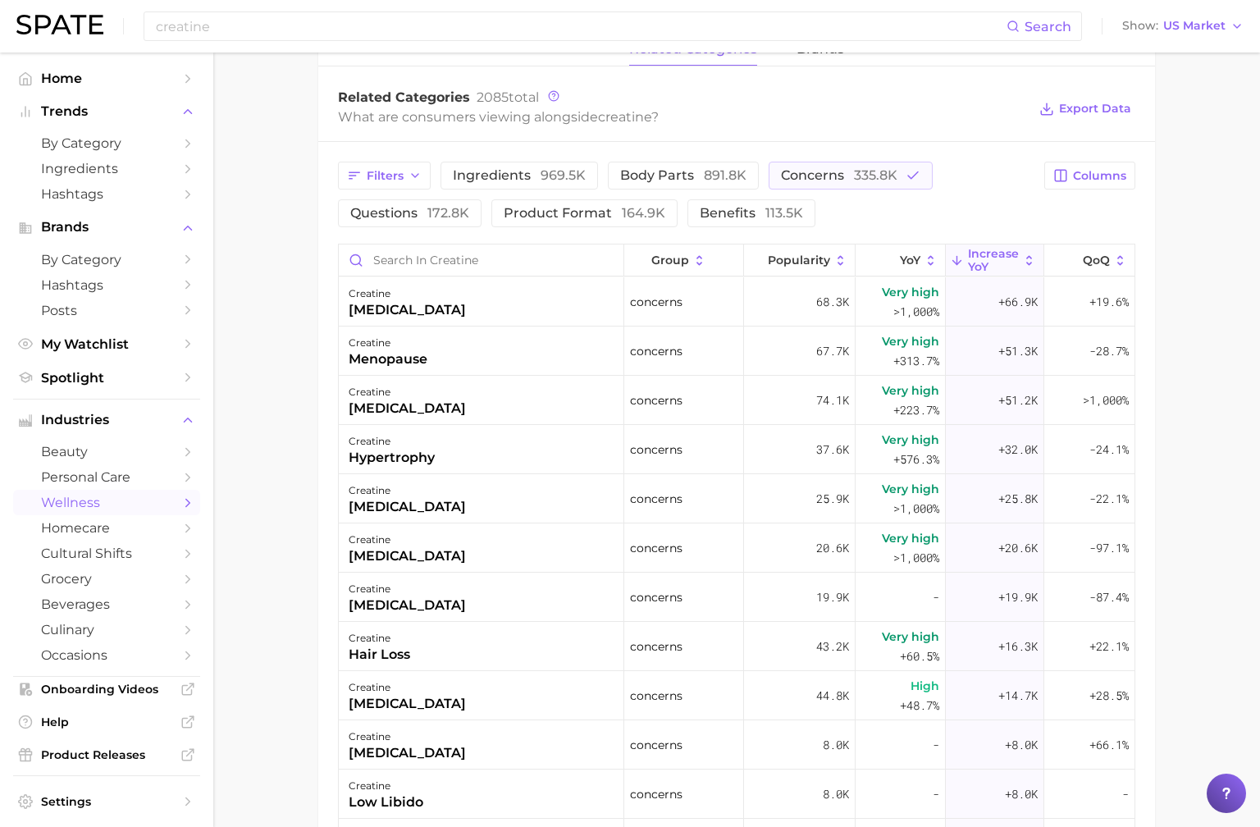
scroll to position [774, 0]
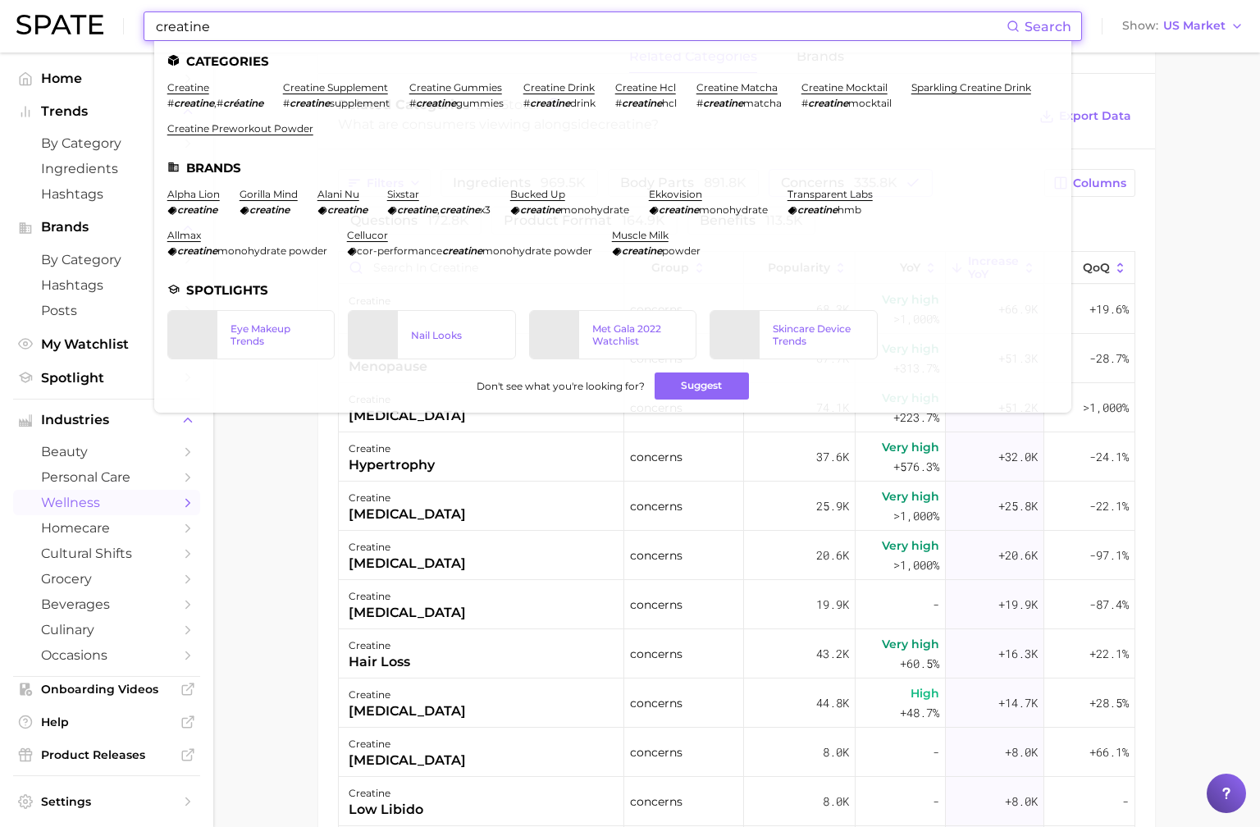
click at [559, 17] on input "creatine" at bounding box center [580, 26] width 852 height 28
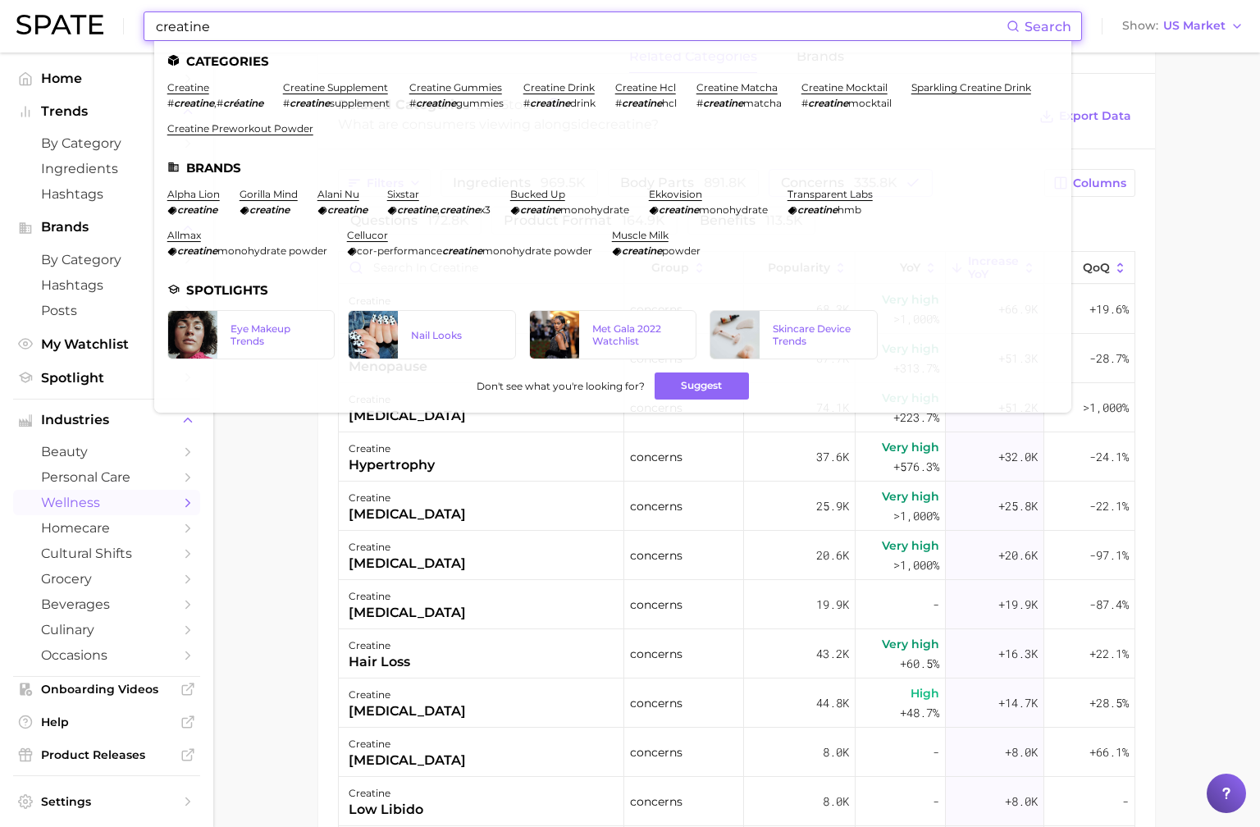
drag, startPoint x: 529, startPoint y: 31, endPoint x: 81, endPoint y: -38, distance: 453.1
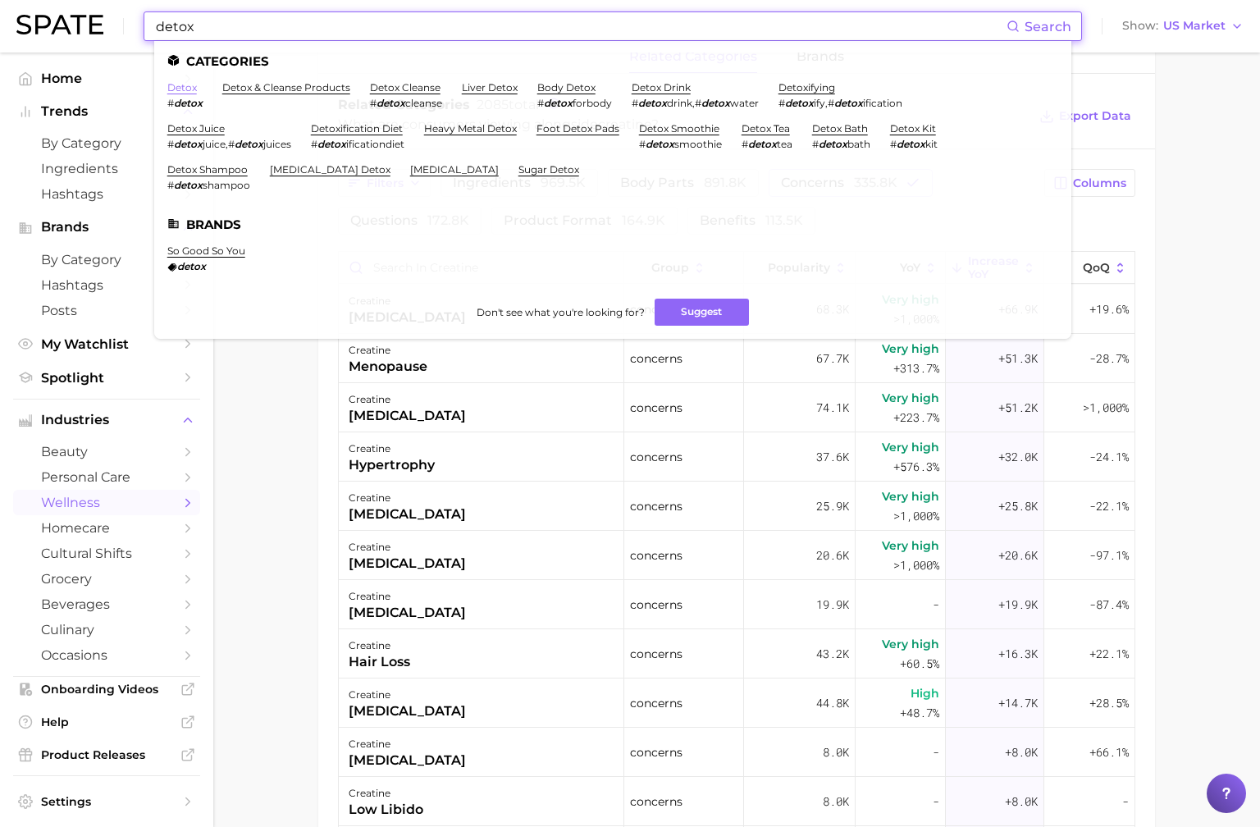
type input "detox"
click at [181, 88] on link "detox" at bounding box center [182, 87] width 30 height 12
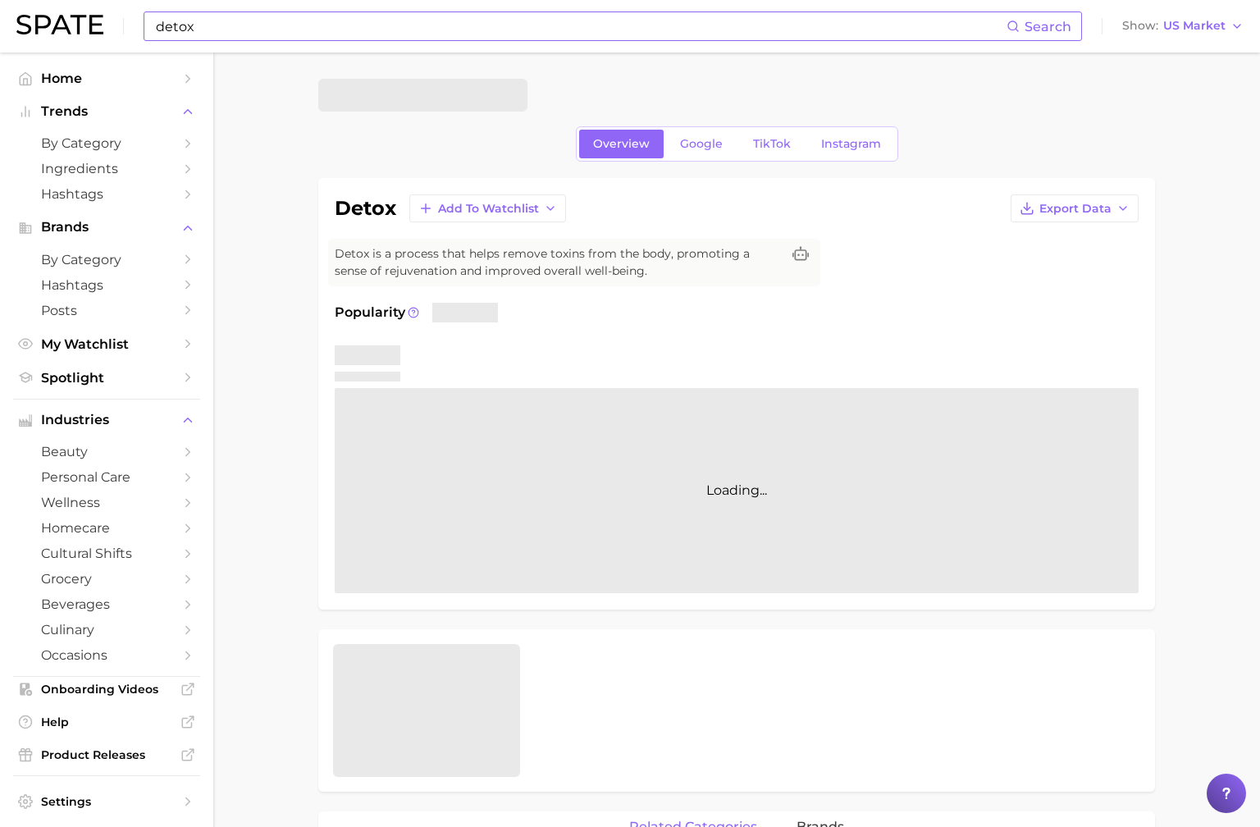
click at [302, 26] on input "detox" at bounding box center [580, 26] width 852 height 28
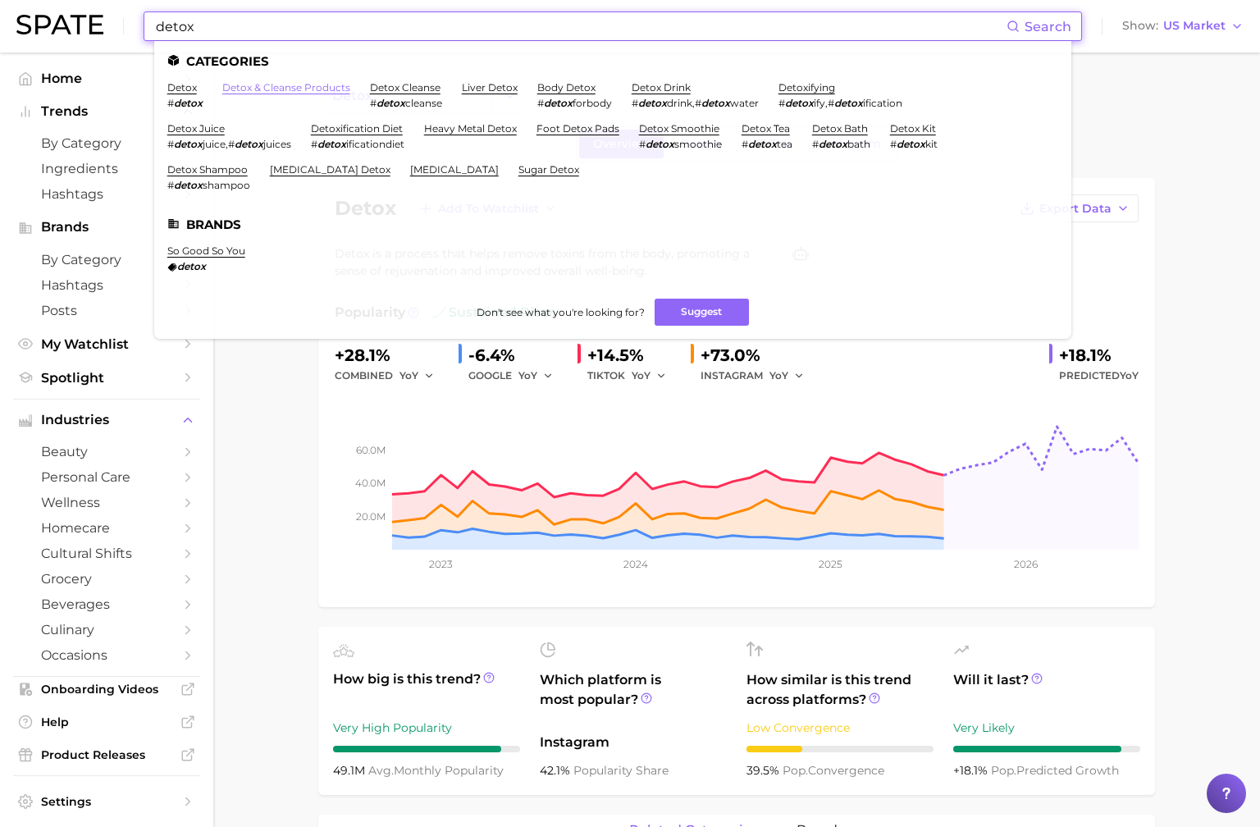
click at [324, 93] on link "detox & cleanse products" at bounding box center [286, 87] width 128 height 12
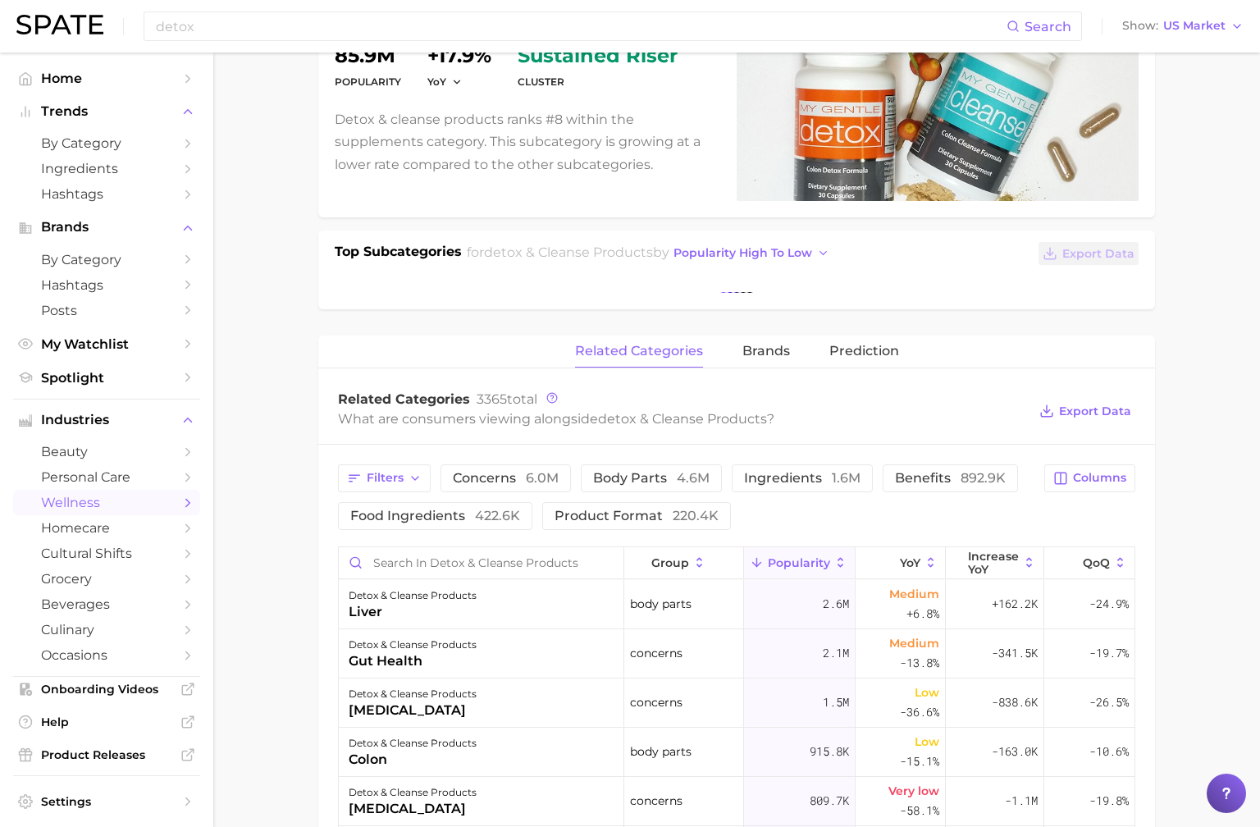
scroll to position [210, 0]
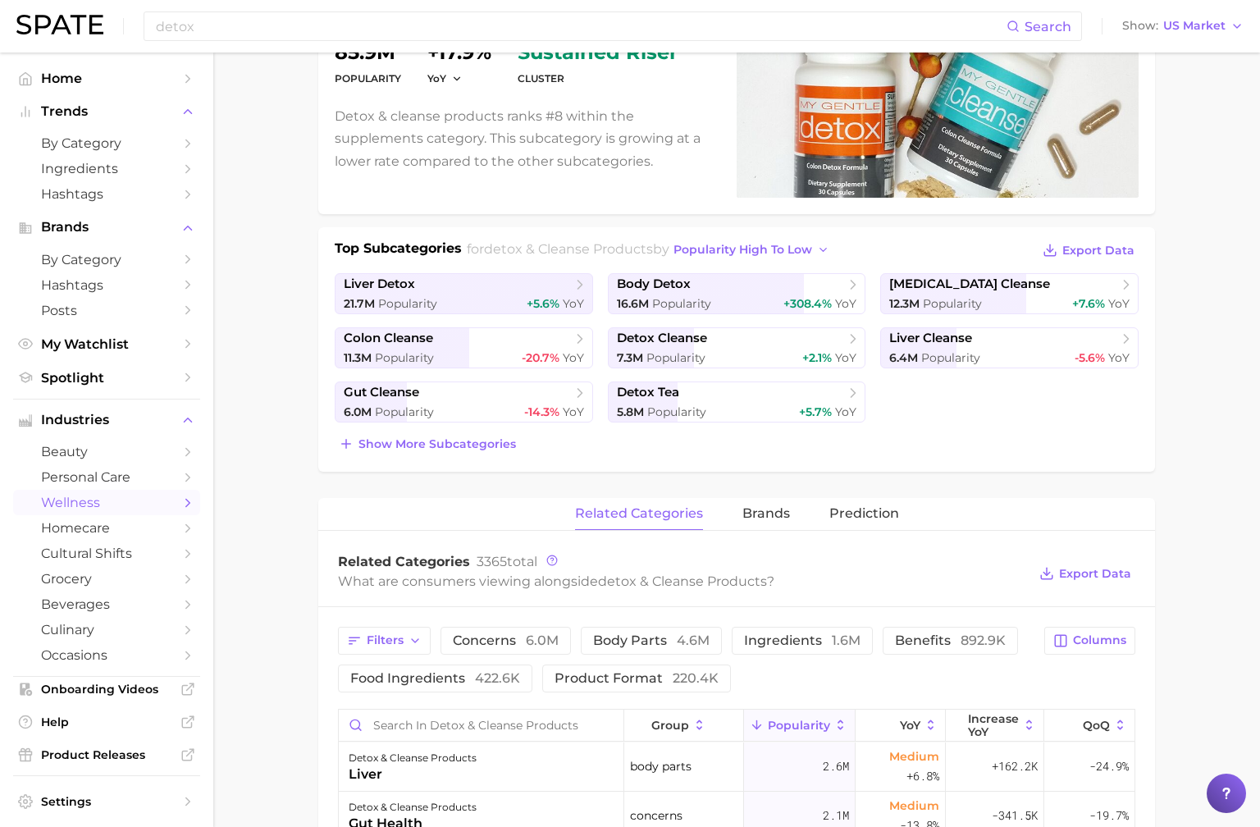
click at [430, 428] on div "Top Subcategories for detox & cleanse products by popularity high to low Export…" at bounding box center [737, 347] width 804 height 217
click at [442, 439] on span "Show more subcategories" at bounding box center [436, 444] width 157 height 14
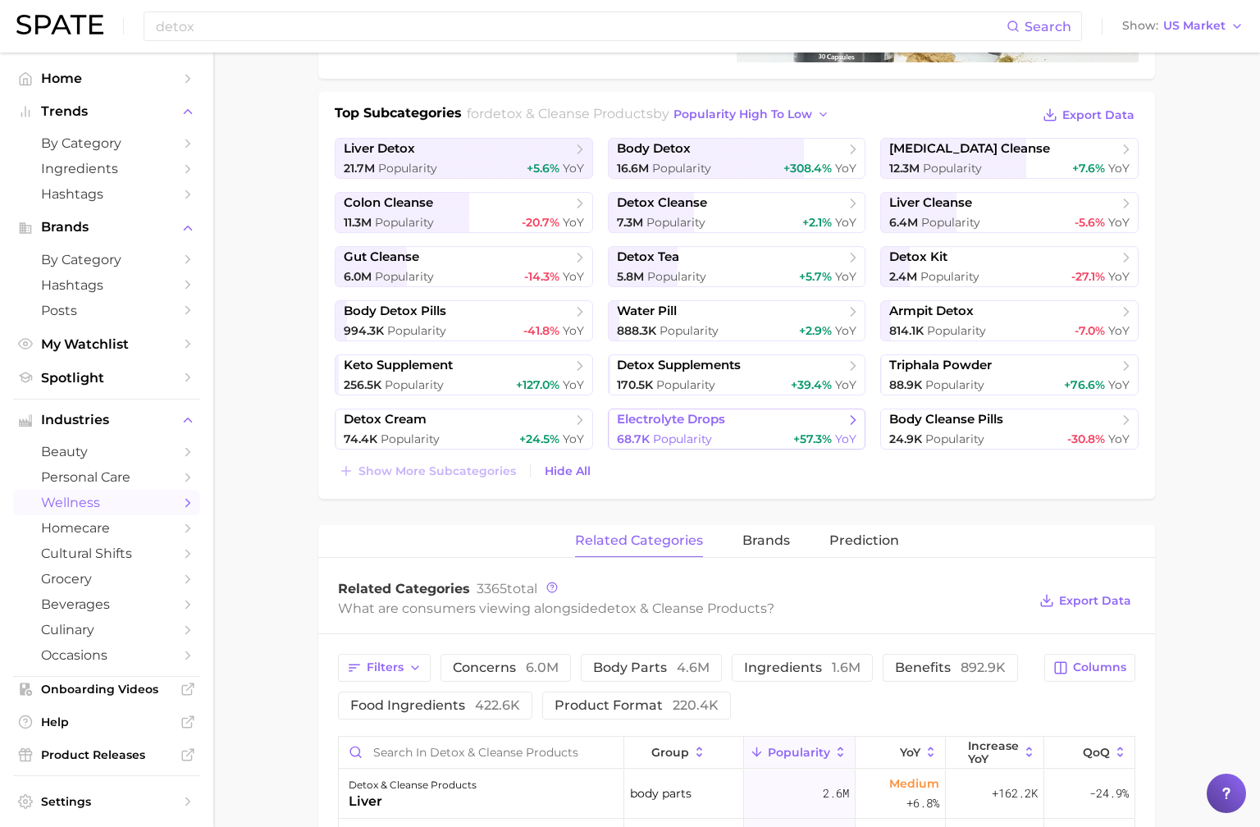
scroll to position [345, 0]
click at [778, 111] on span "popularity high to low" at bounding box center [742, 115] width 139 height 14
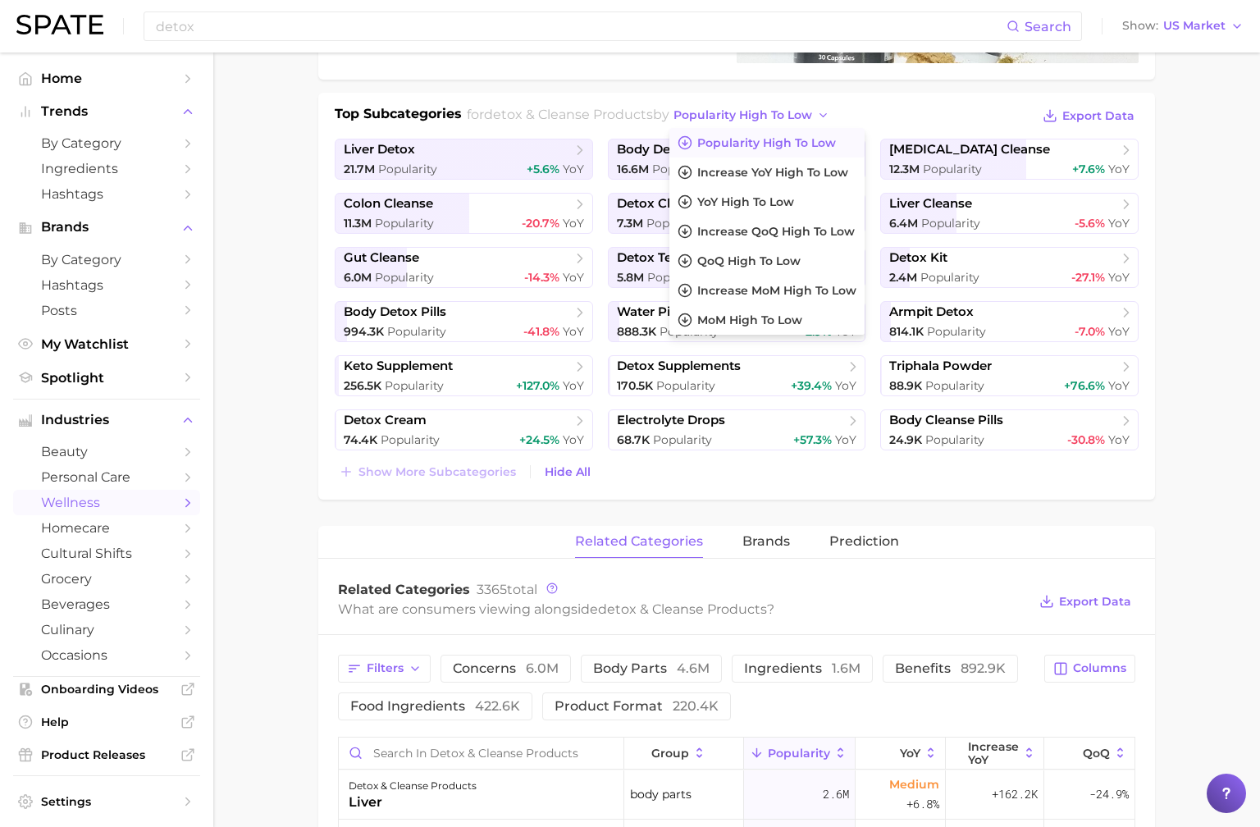
click at [586, 85] on div "detox & cleanse products Popularity 85.9m YoY +17.9% cluster sustained riser De…" at bounding box center [736, 166] width 837 height 666
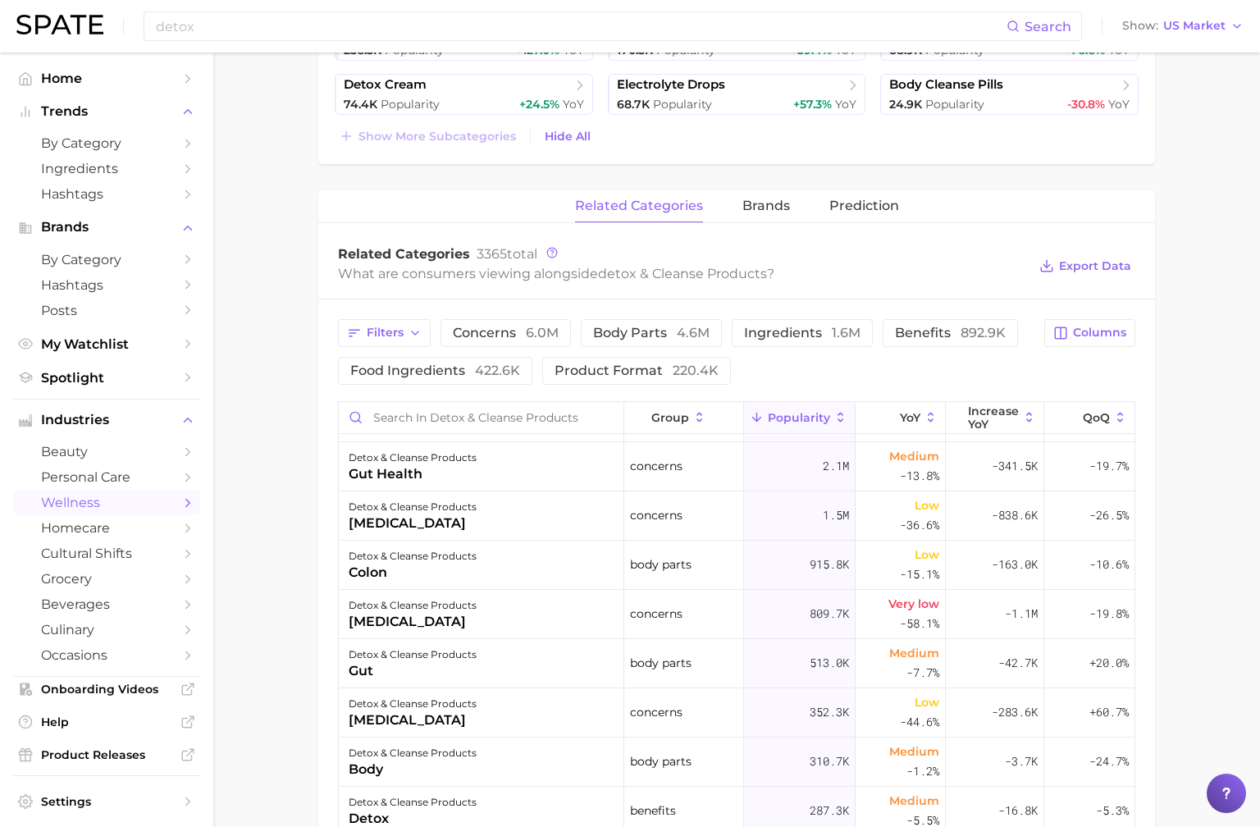
scroll to position [690, 0]
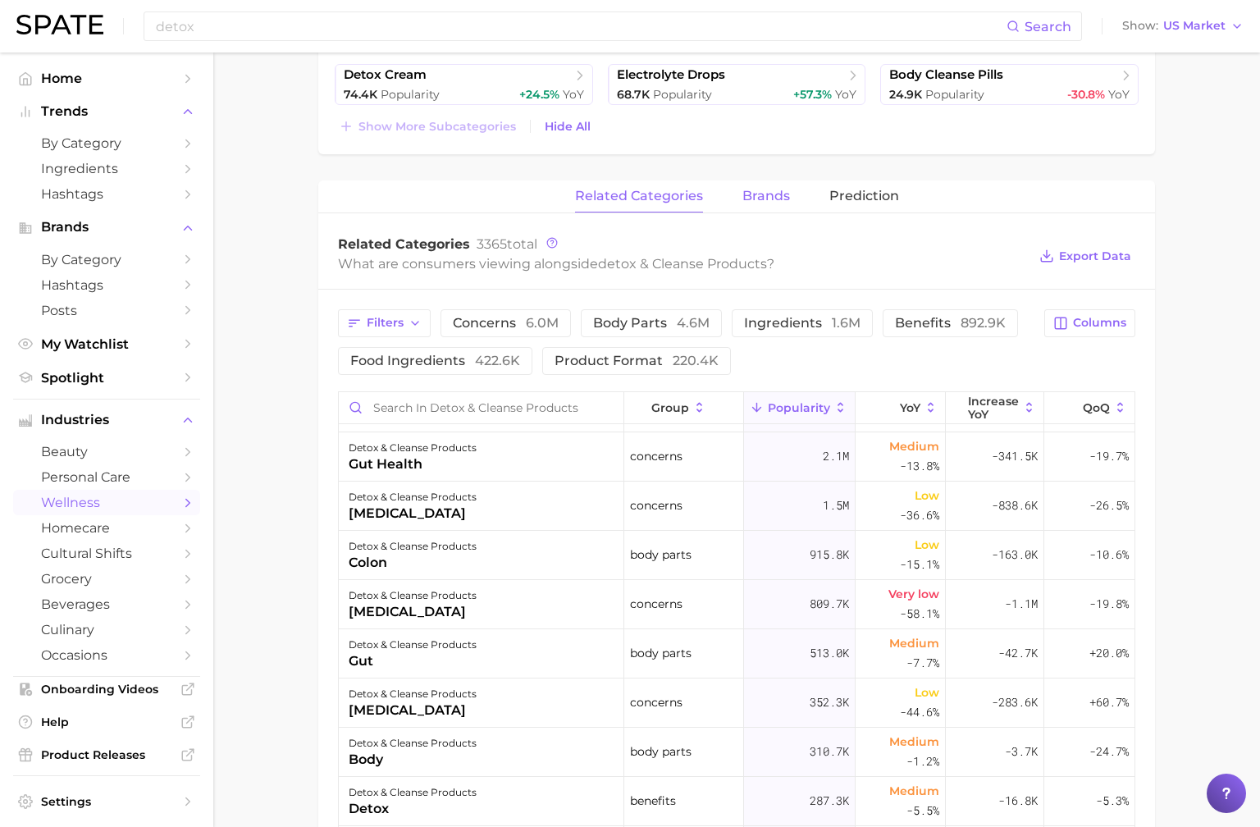
click at [771, 189] on span "brands" at bounding box center [766, 196] width 48 height 15
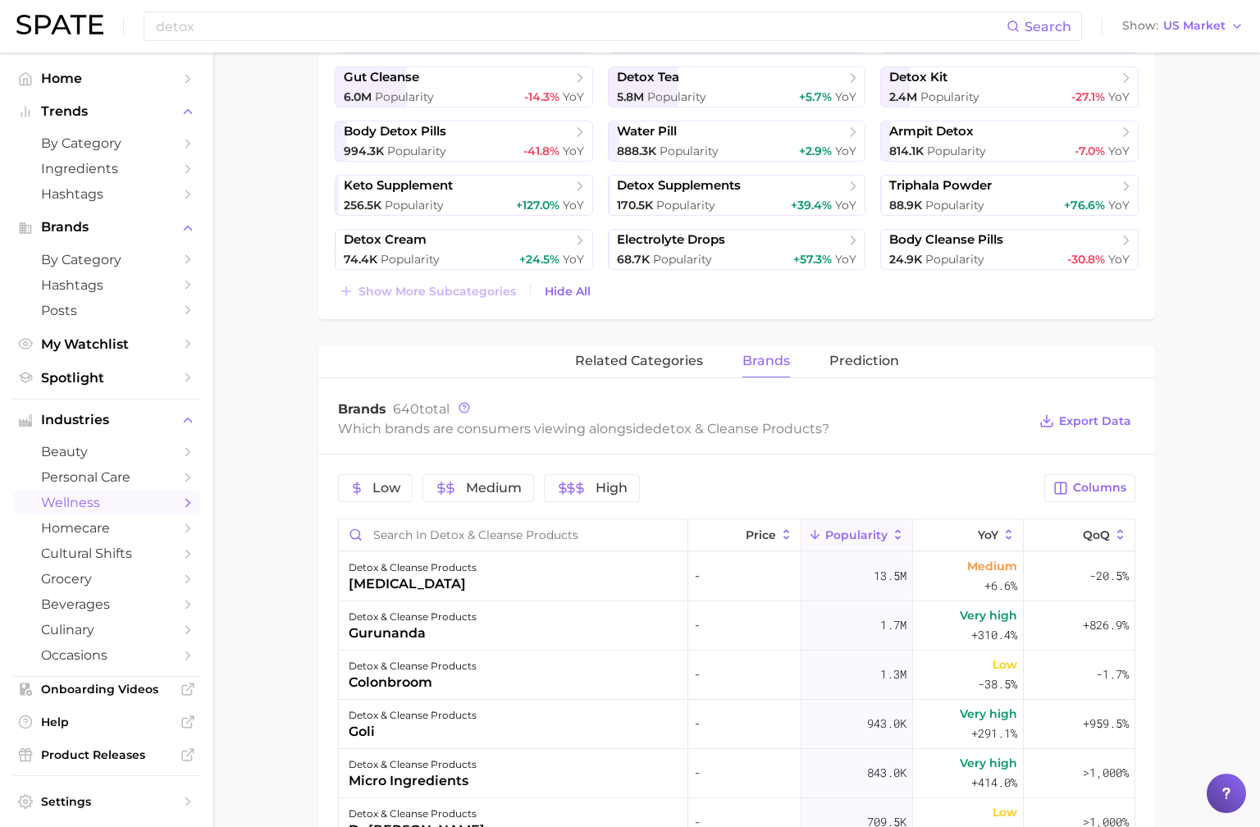
scroll to position [129, 0]
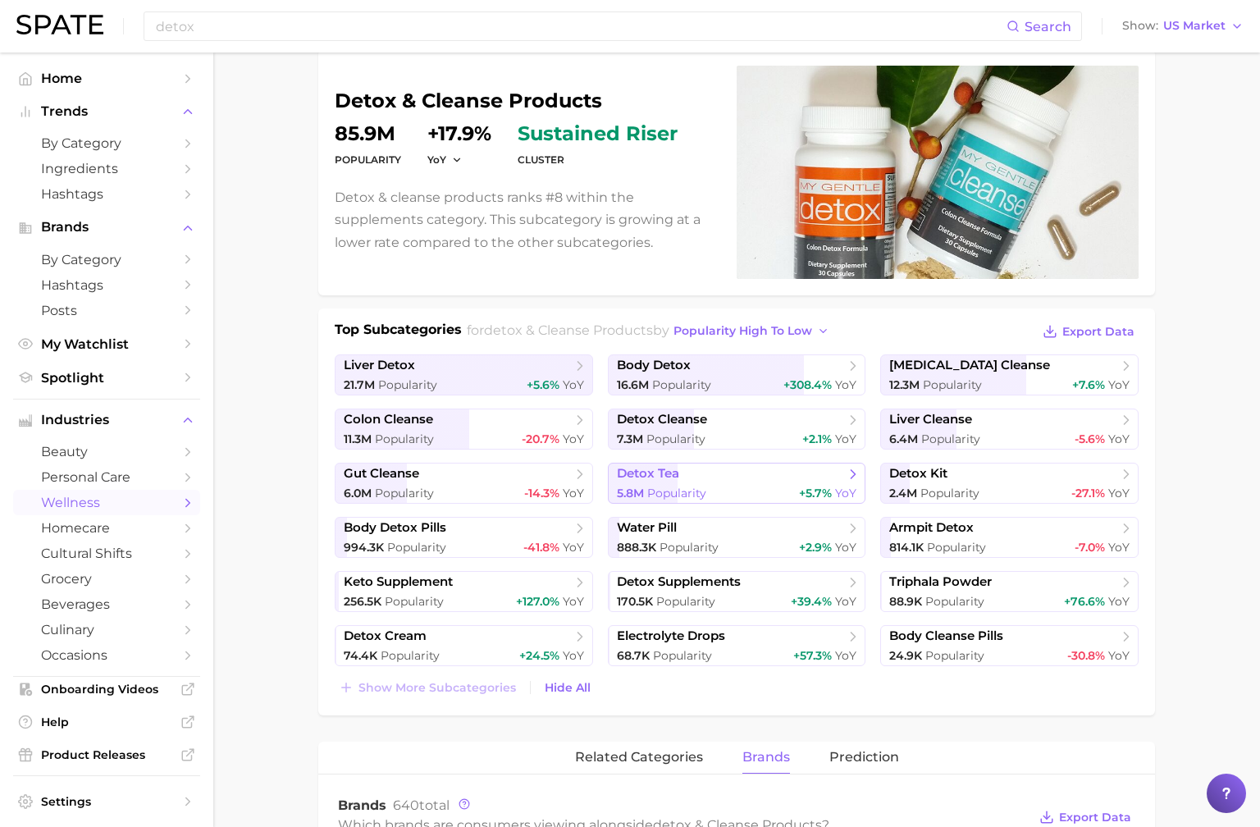
click at [697, 470] on span "detox tea" at bounding box center [731, 474] width 228 height 16
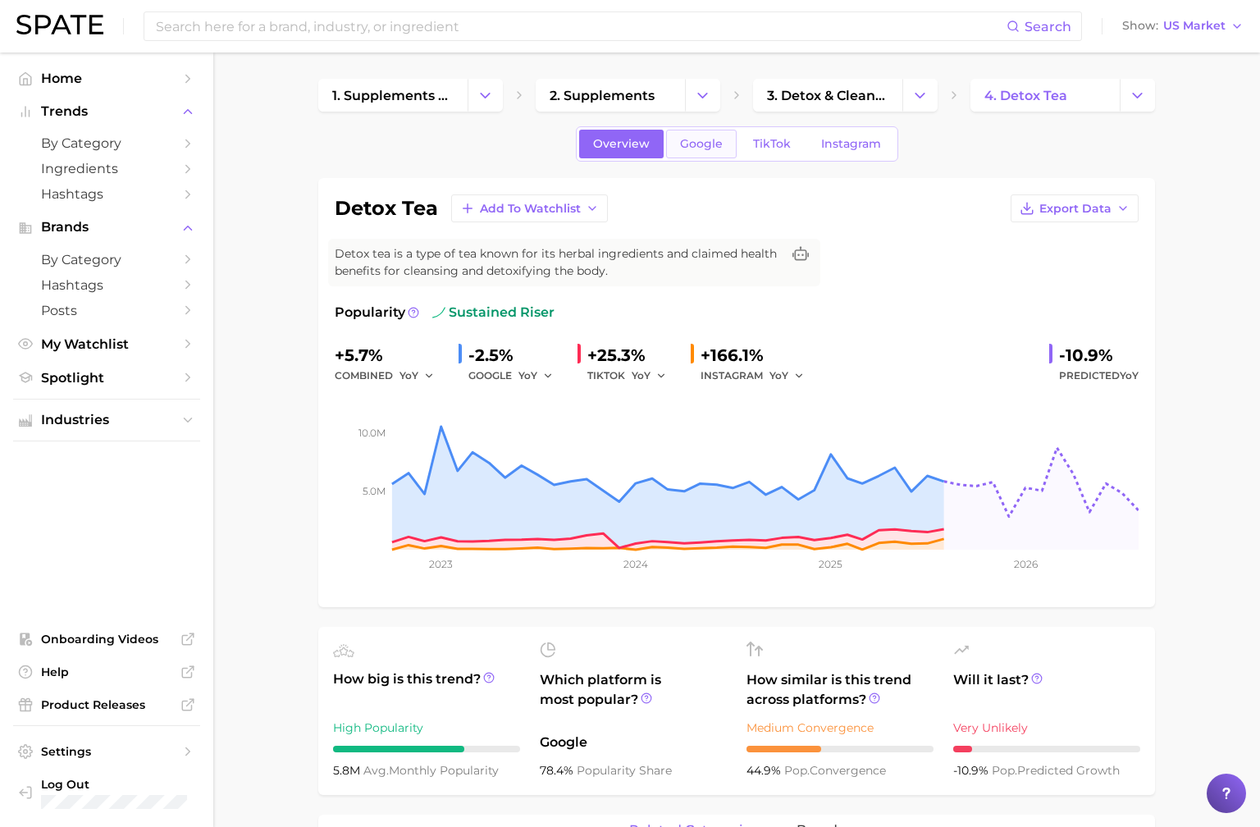
click at [704, 141] on span "Google" at bounding box center [701, 144] width 43 height 14
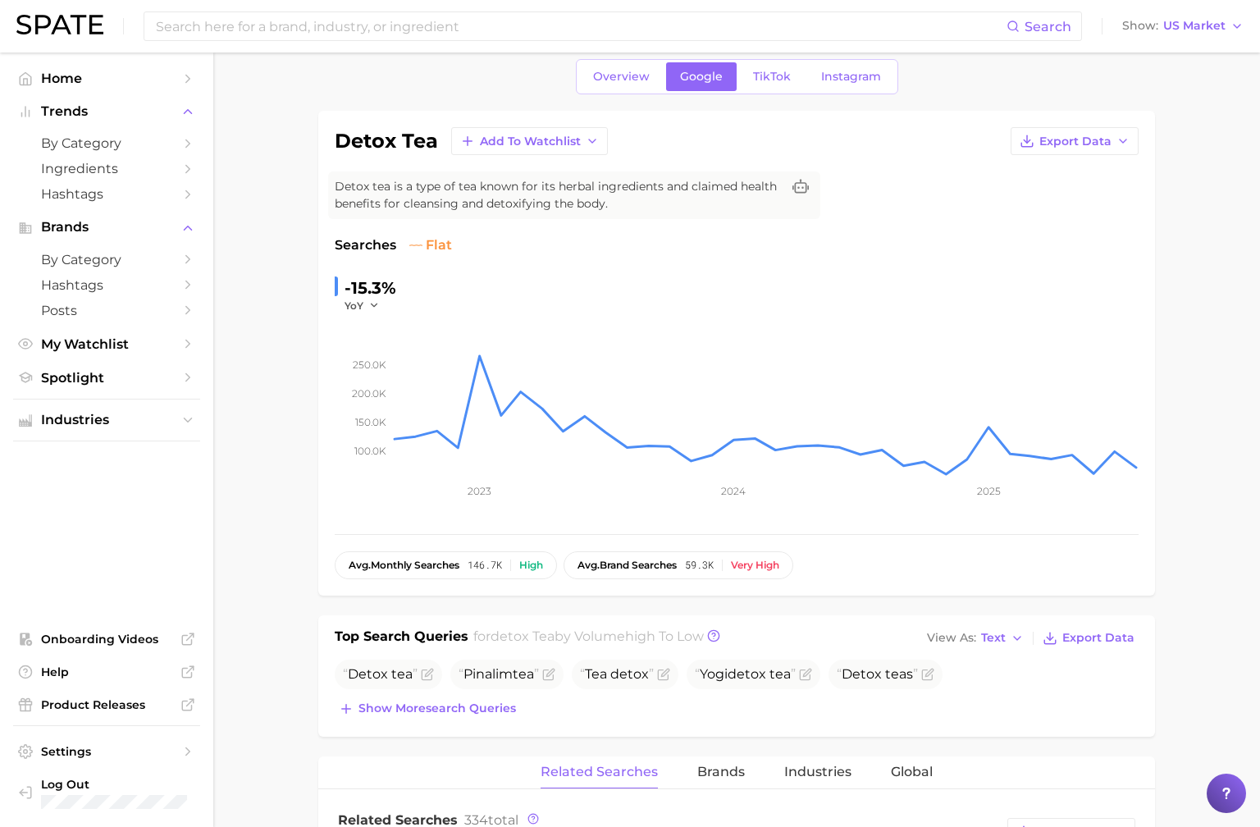
scroll to position [84, 0]
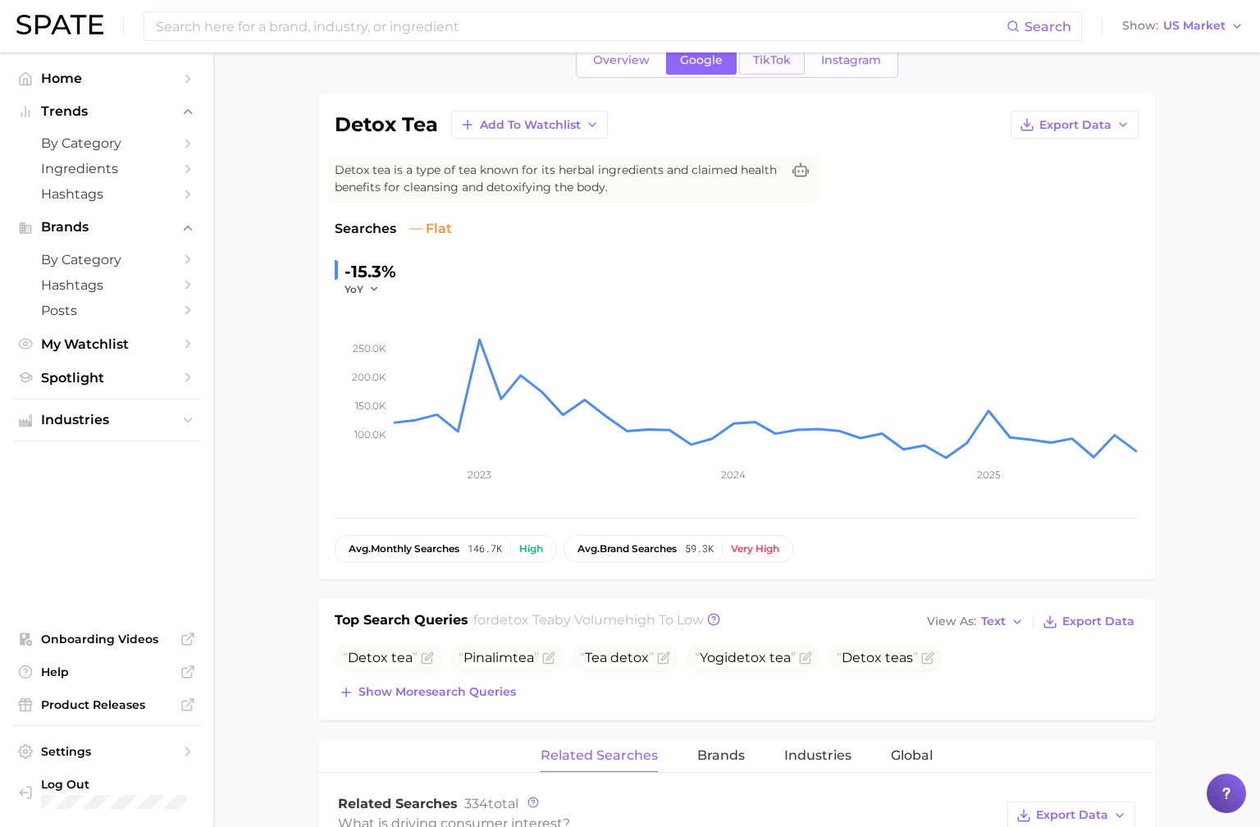
click at [774, 62] on span "TikTok" at bounding box center [772, 60] width 38 height 14
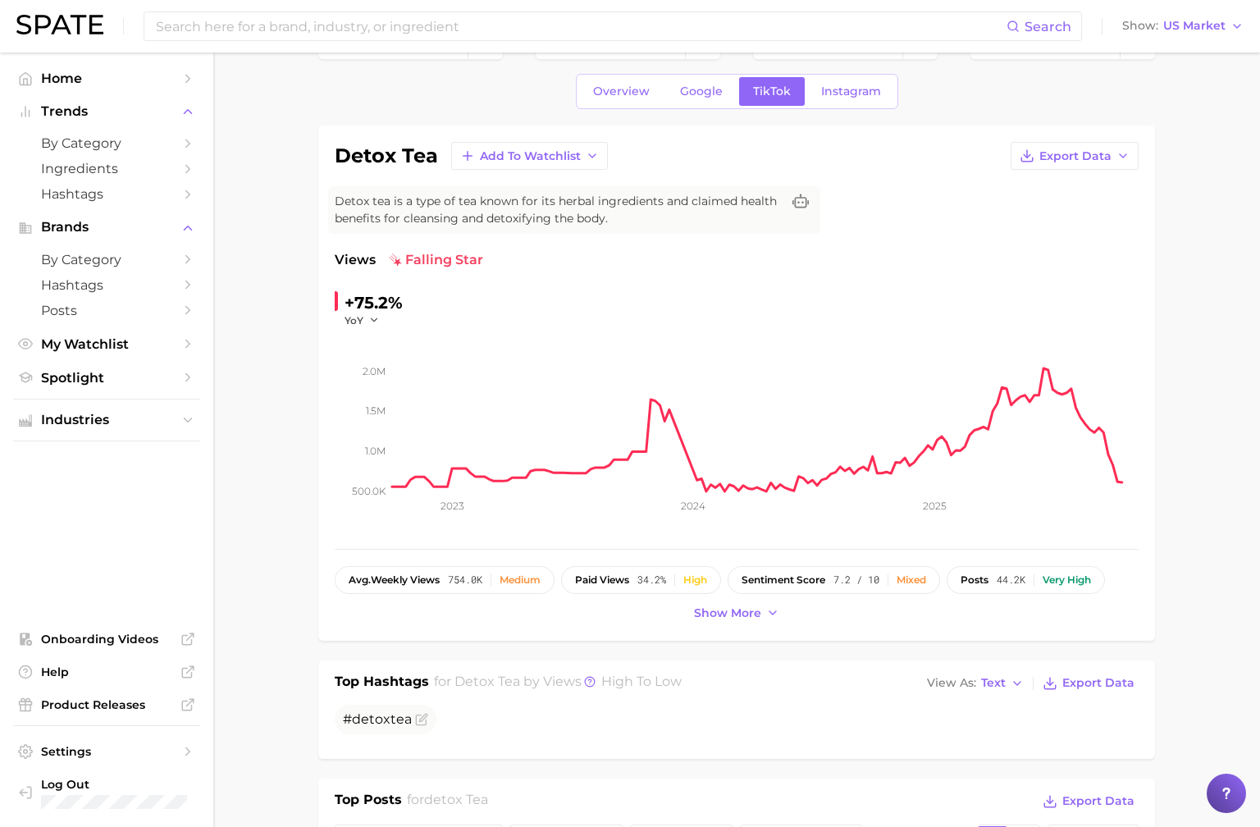
scroll to position [55, 0]
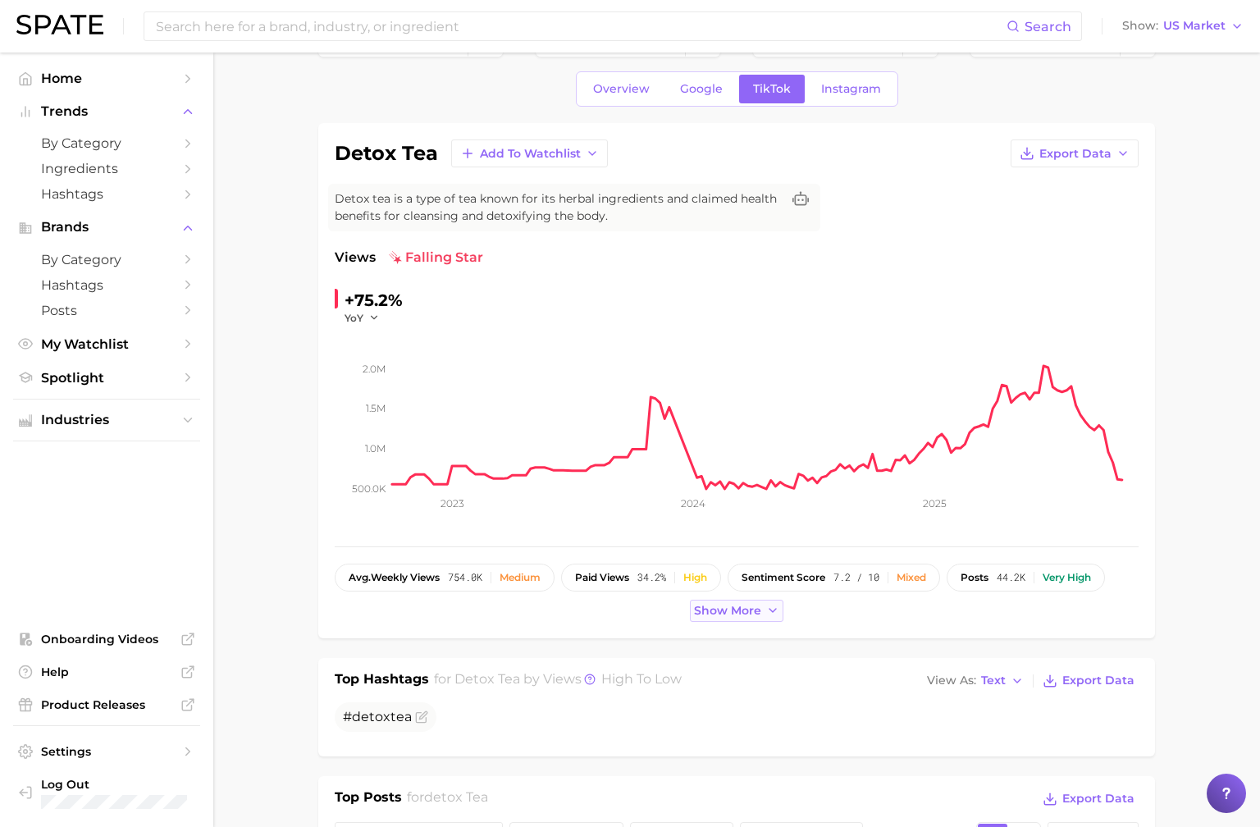
click at [730, 606] on span "Show more" at bounding box center [727, 611] width 67 height 14
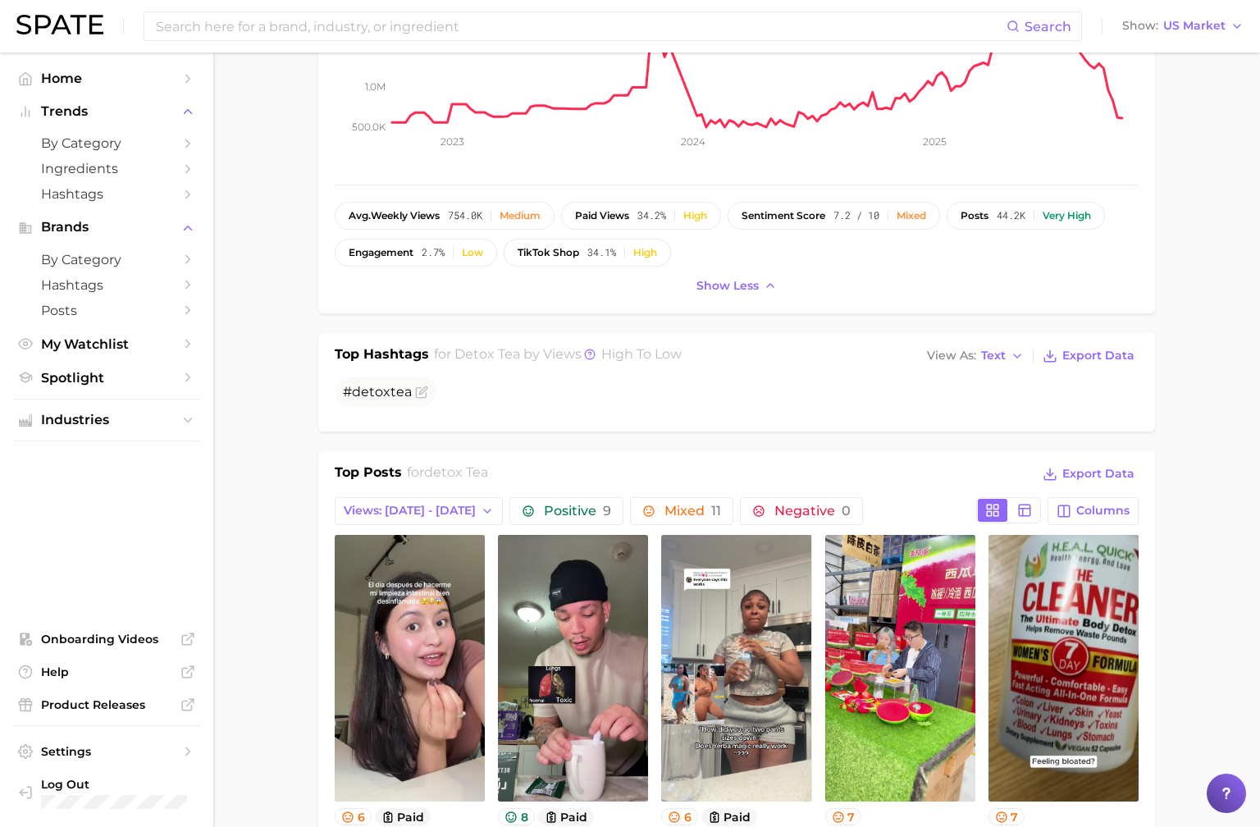
scroll to position [414, 0]
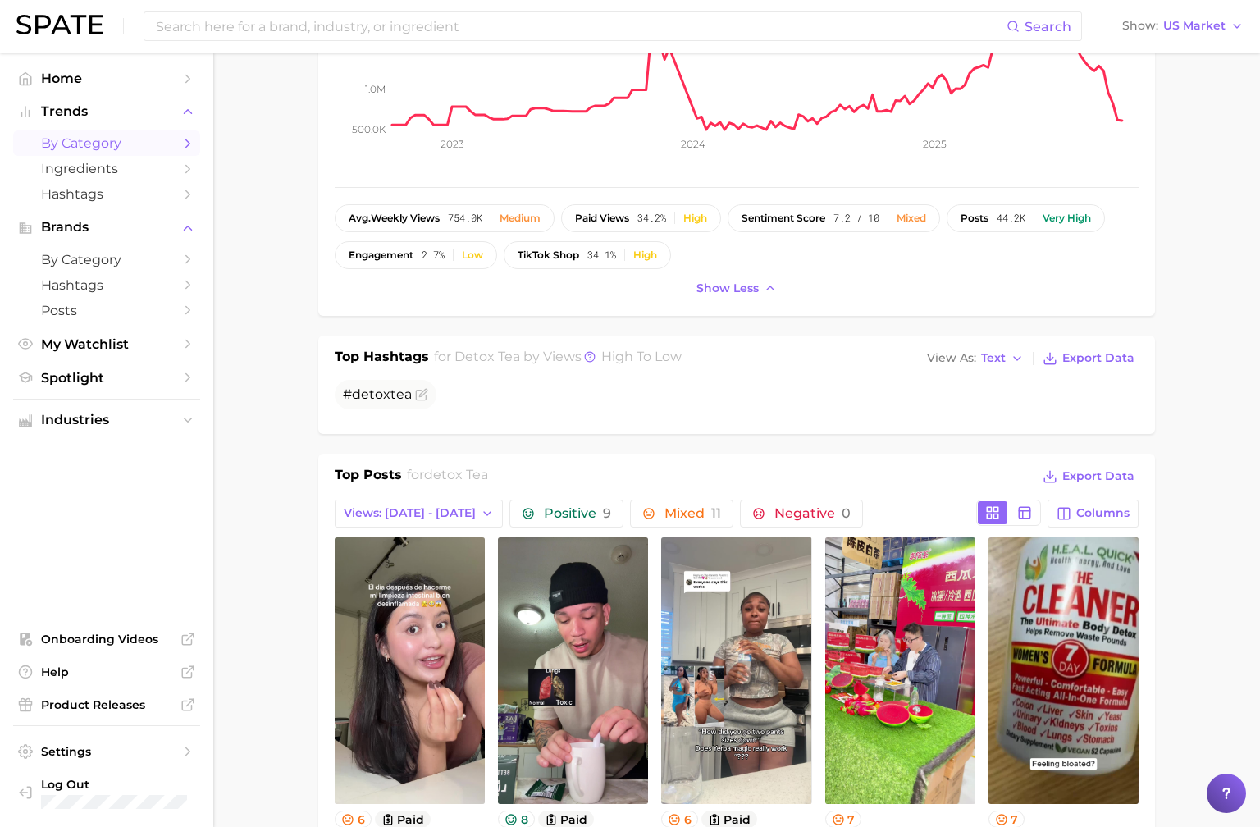
click at [146, 144] on span "by Category" at bounding box center [106, 143] width 131 height 16
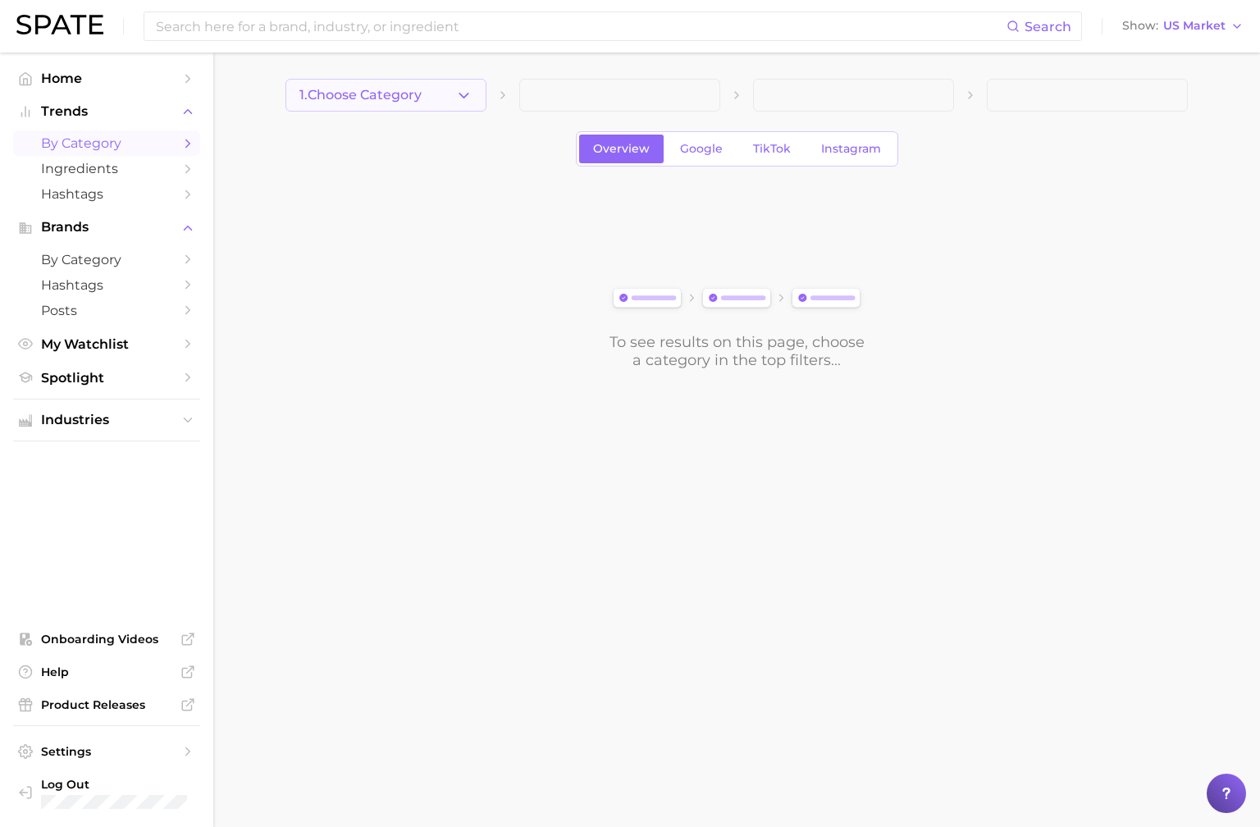
click at [430, 101] on button "1. Choose Category" at bounding box center [385, 95] width 201 height 33
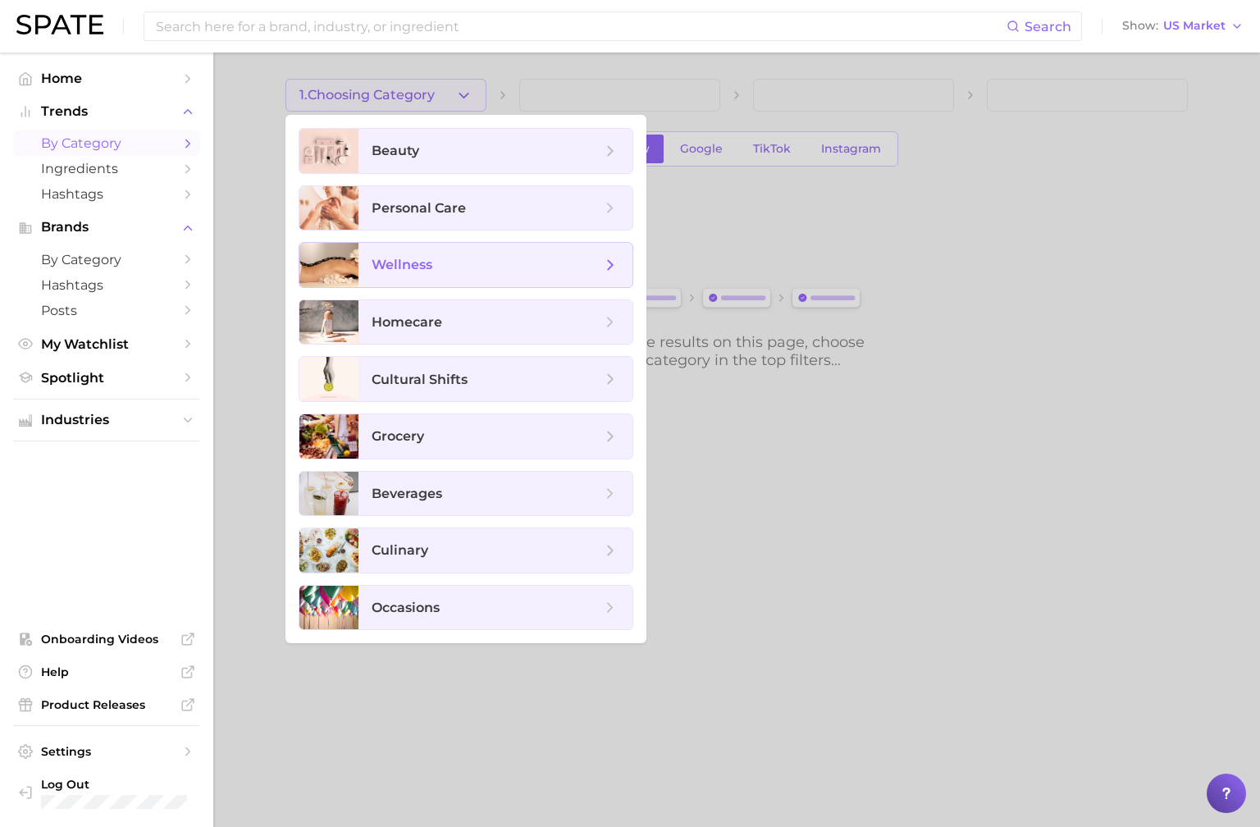
click at [437, 266] on span "wellness" at bounding box center [487, 265] width 230 height 18
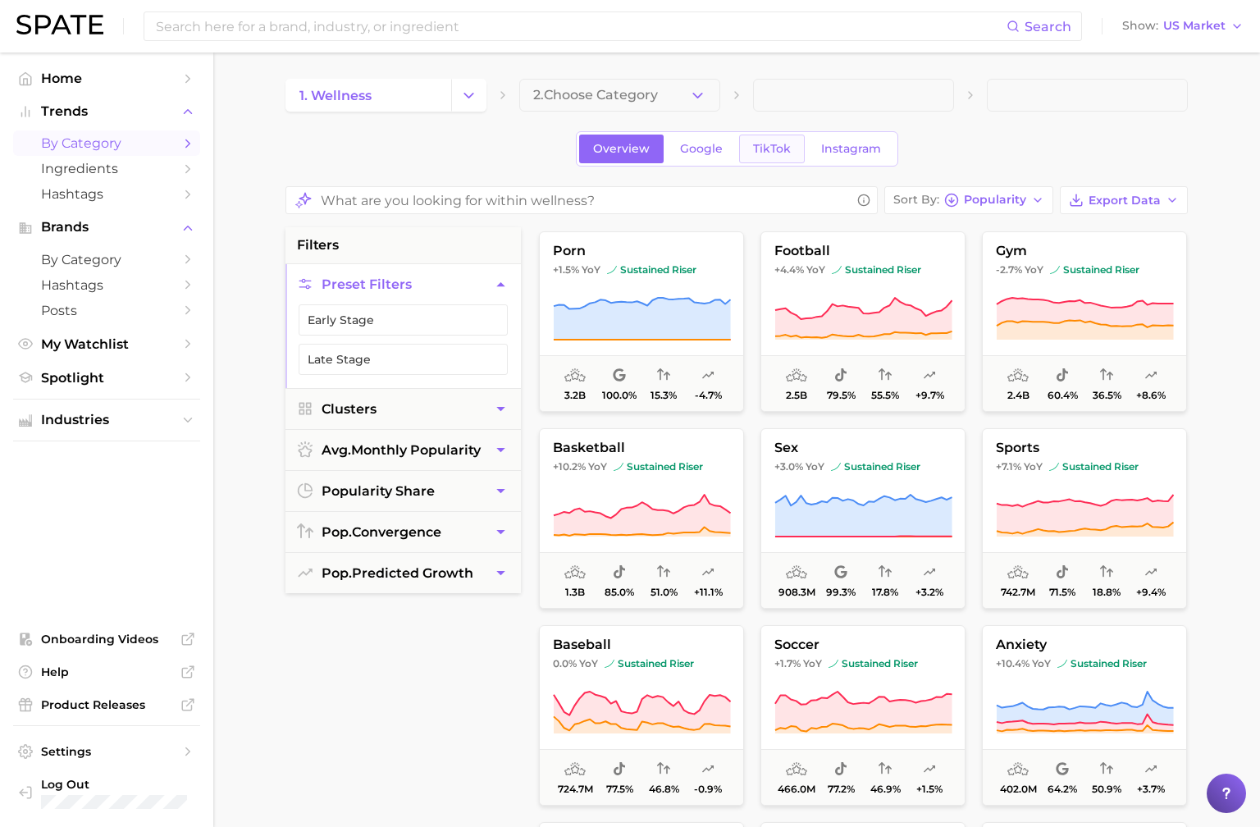
click at [776, 152] on span "TikTok" at bounding box center [772, 149] width 38 height 14
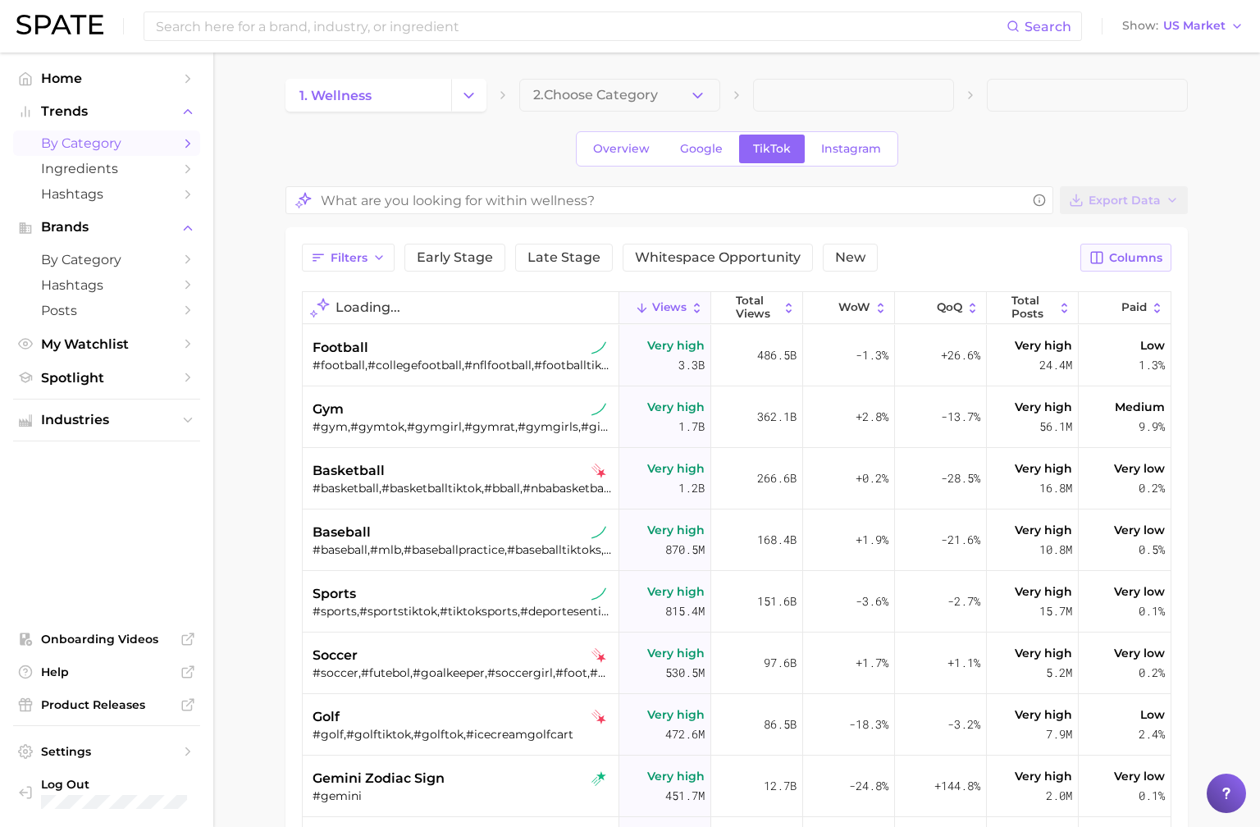
click at [1097, 265] on button "Columns" at bounding box center [1125, 258] width 91 height 28
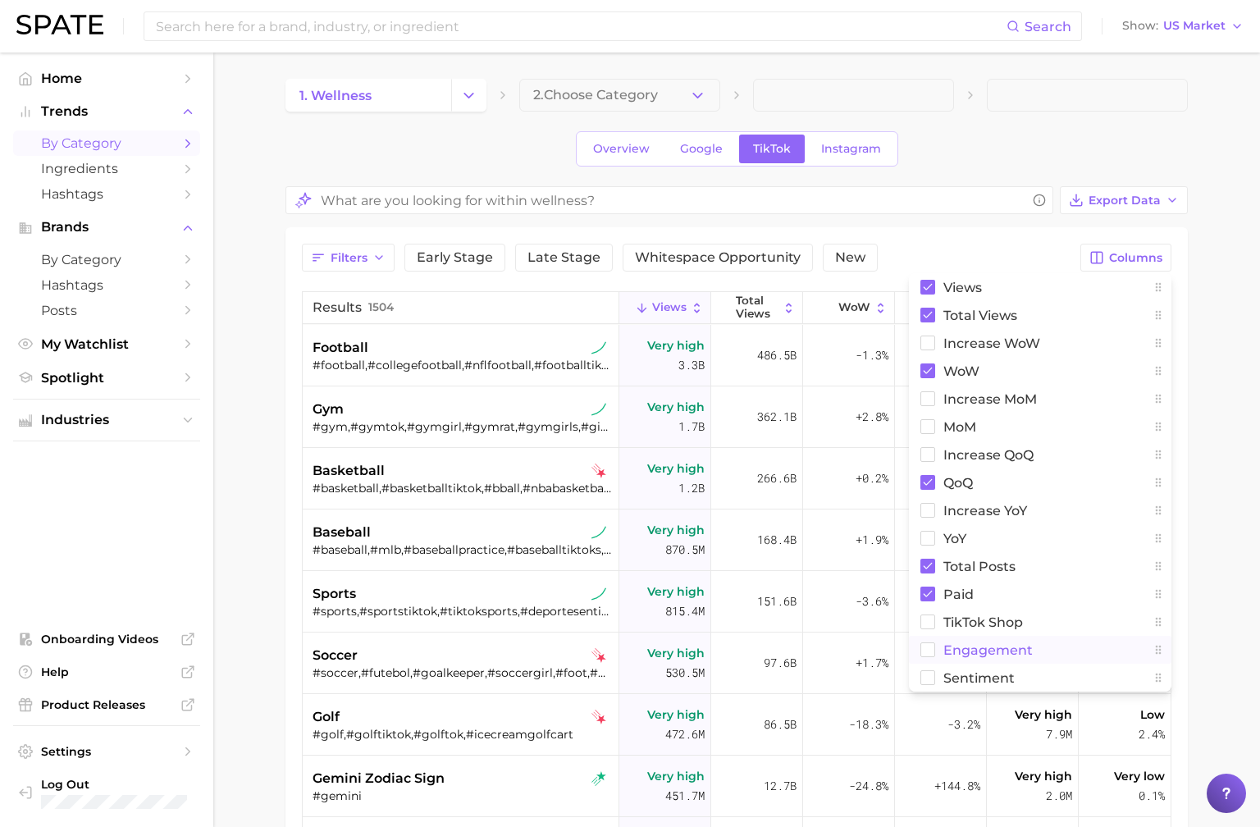
scroll to position [37, 0]
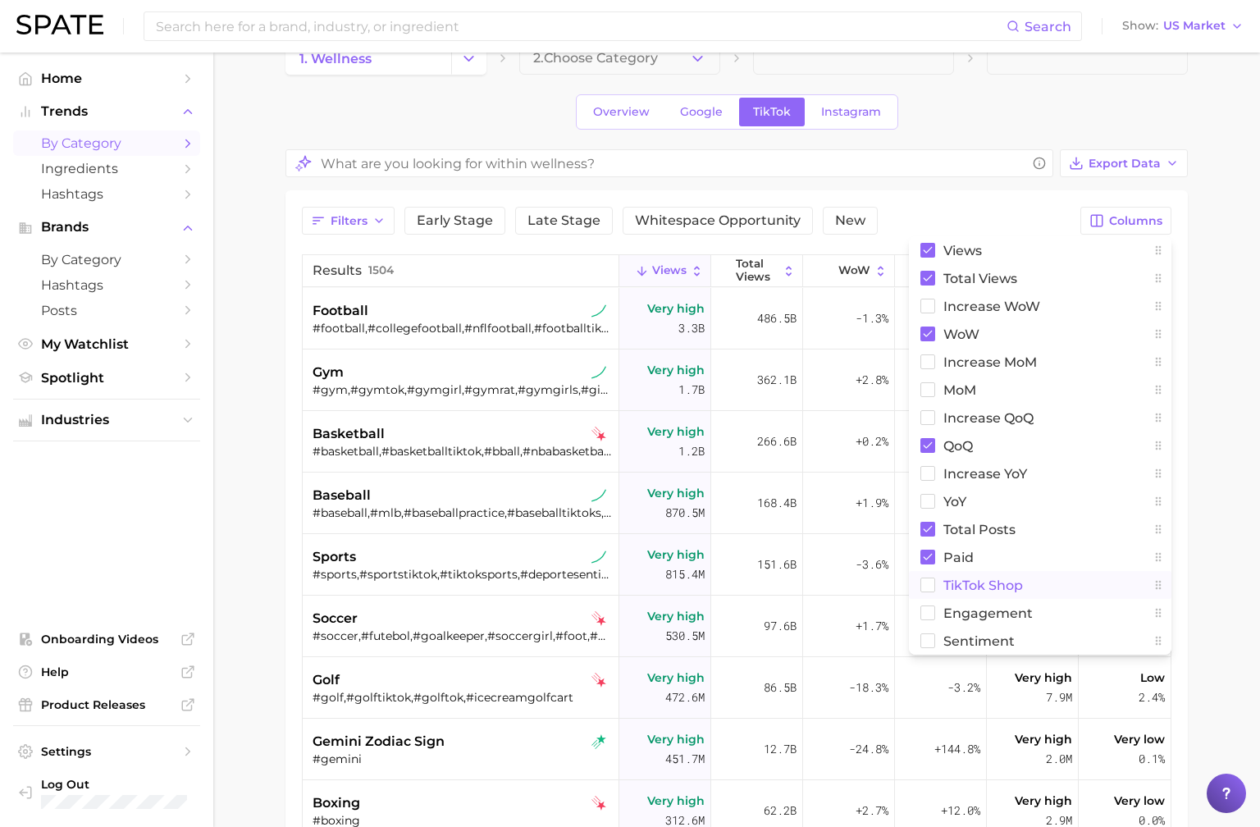
click at [928, 584] on rect at bounding box center [928, 585] width 14 height 14
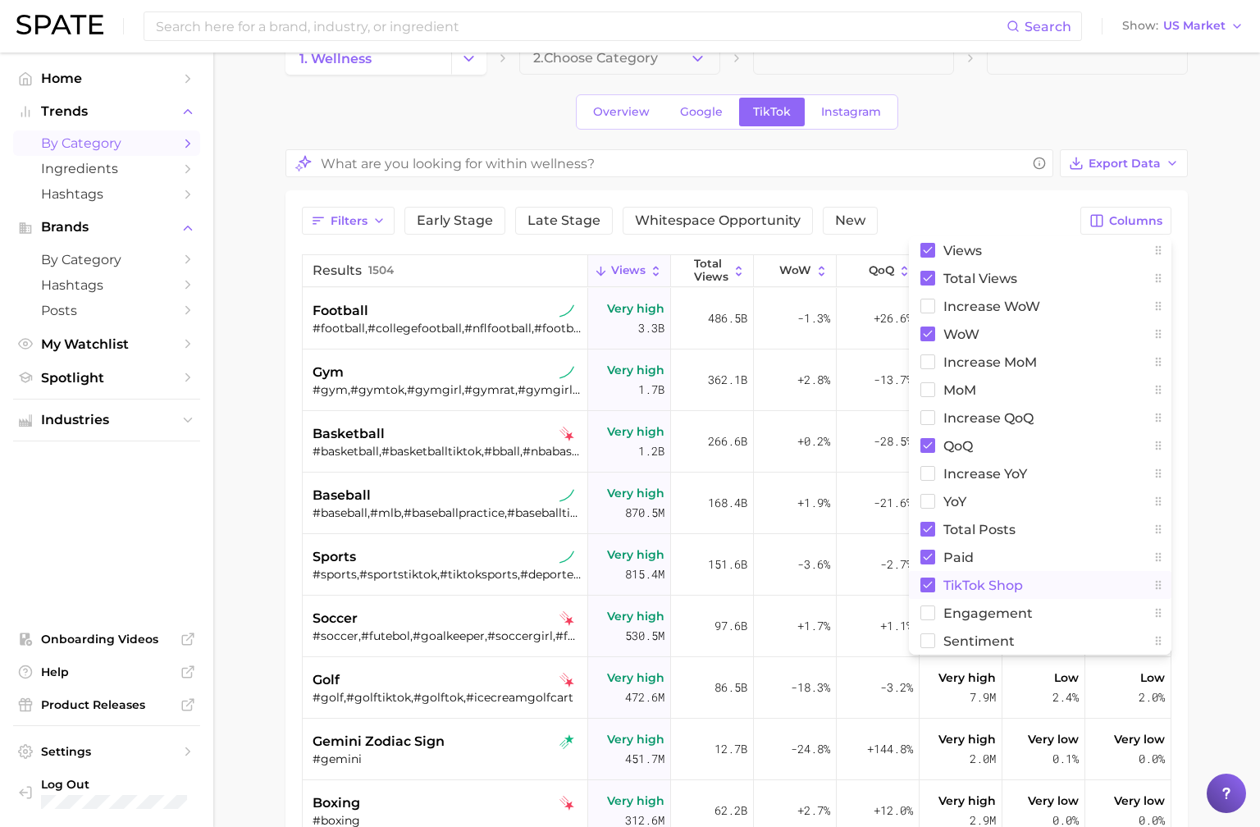
click at [930, 190] on div "Filters Early Stage Late Stage Whitespace Opportunity New Columns Views Total V…" at bounding box center [736, 643] width 902 height 907
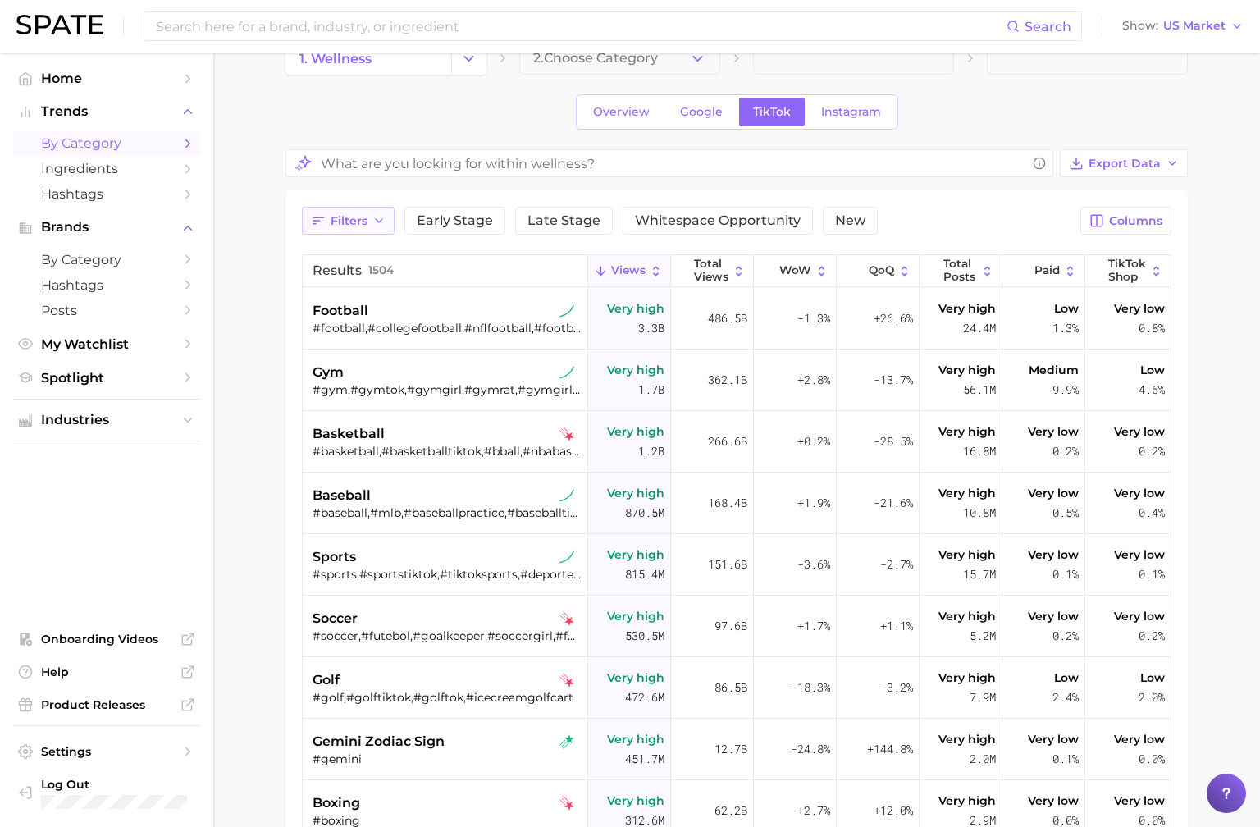
click at [348, 224] on span "Filters" at bounding box center [349, 221] width 37 height 14
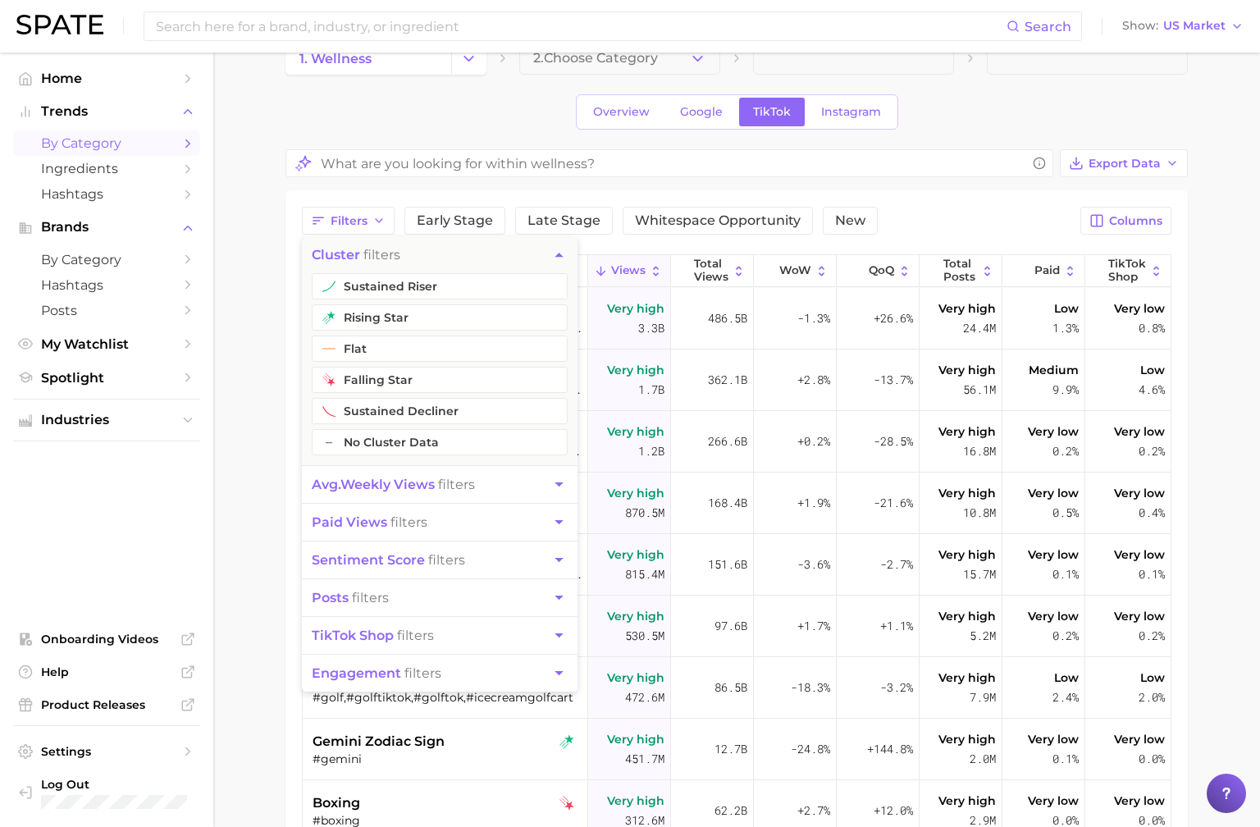
click at [473, 637] on button "TikTok shop filters" at bounding box center [440, 635] width 276 height 37
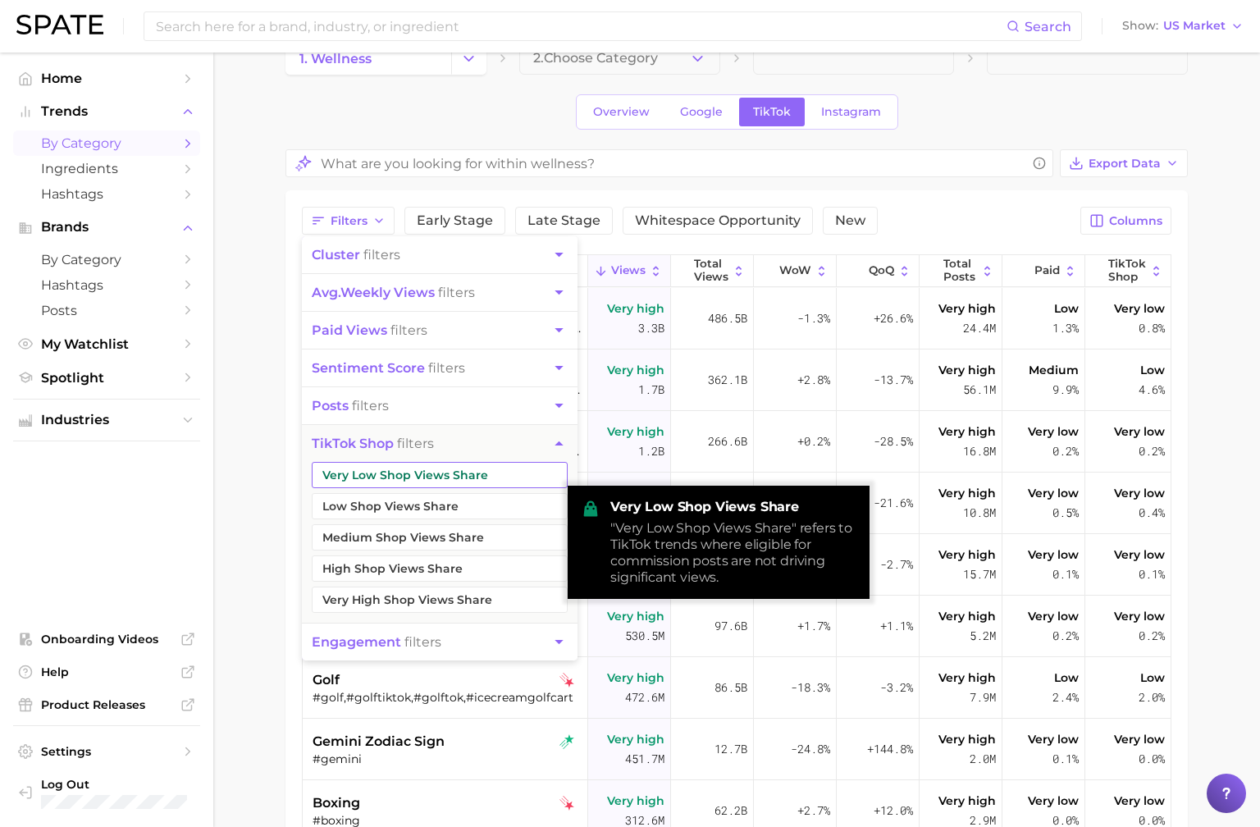
click at [486, 479] on button "Very Low Shop Views Share" at bounding box center [440, 475] width 256 height 26
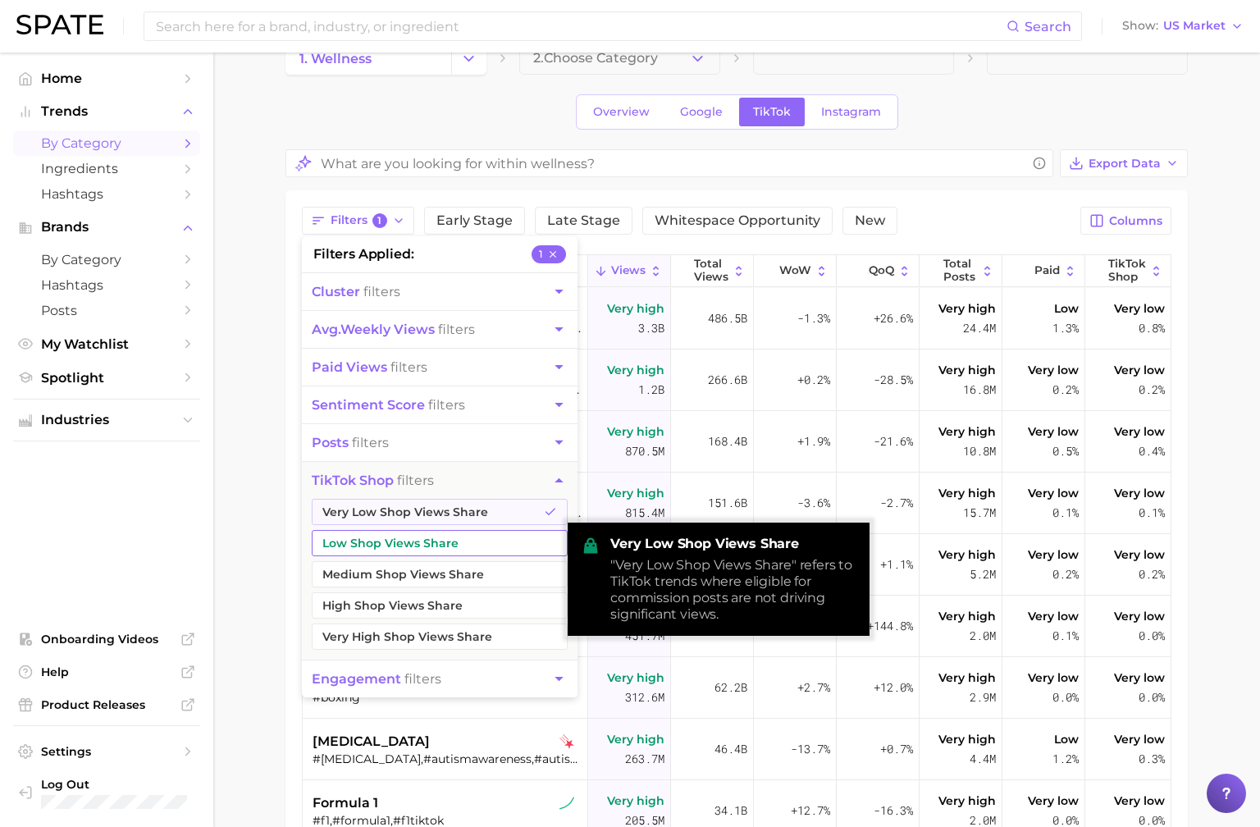
click at [474, 538] on button "Low Shop Views Share" at bounding box center [440, 543] width 256 height 26
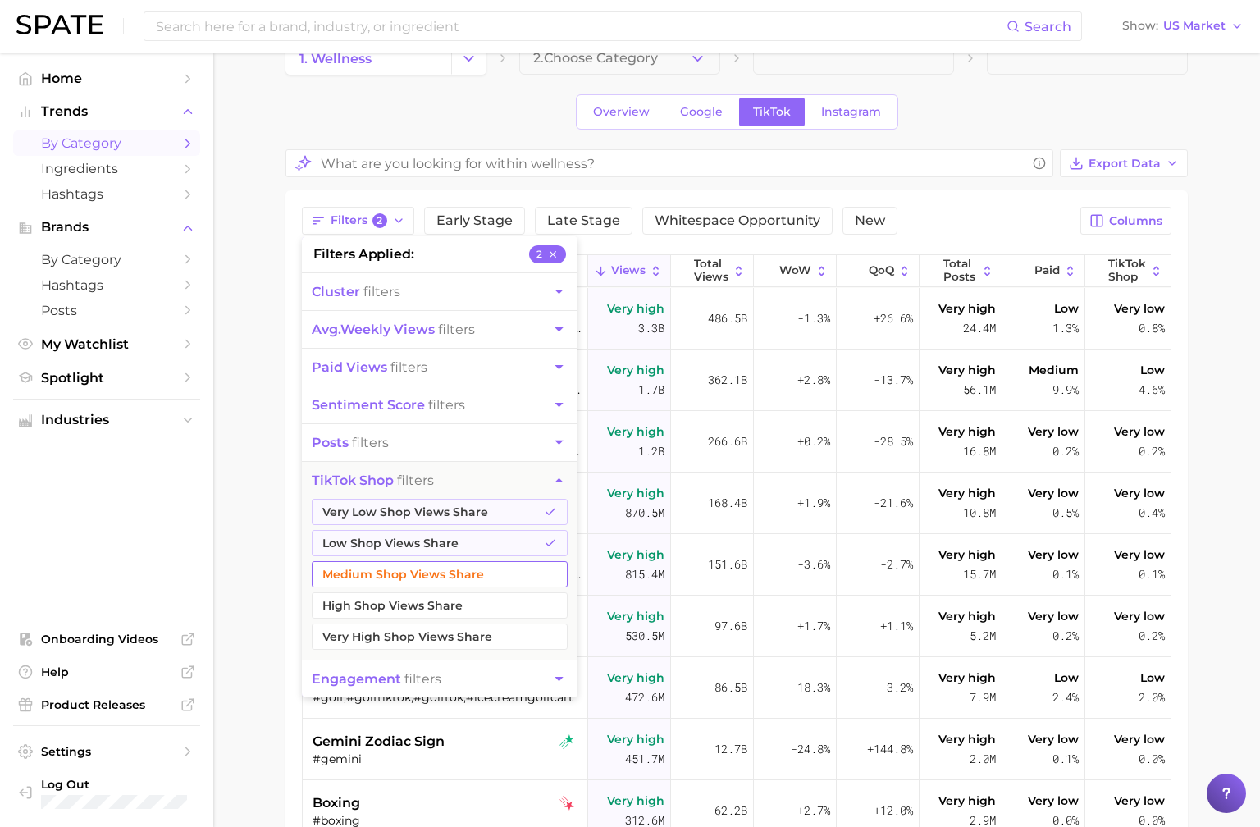
click at [468, 572] on button "Medium Shop Views Share" at bounding box center [440, 574] width 256 height 26
click at [221, 480] on main "1. wellness 2. Choose Category Overview Google TikTok Instagram Export Data Fil…" at bounding box center [736, 598] width 1047 height 1164
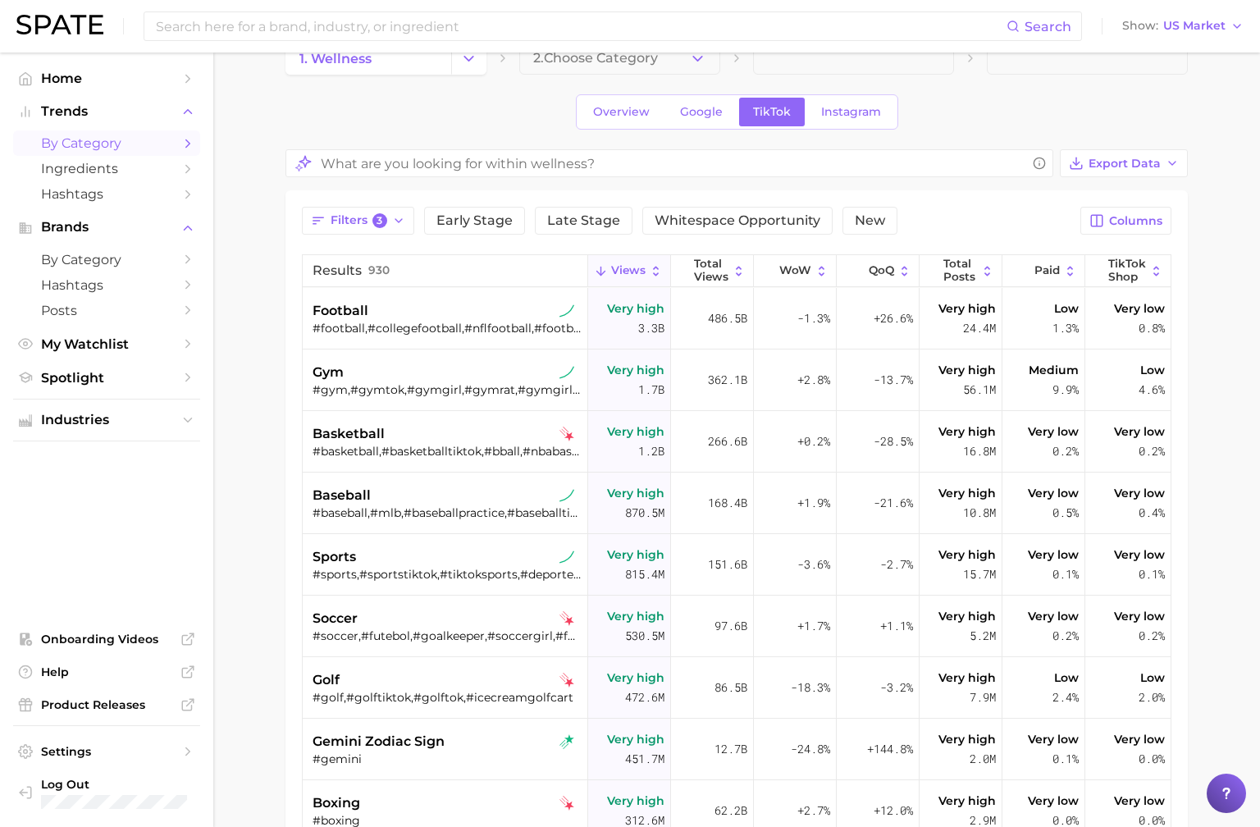
scroll to position [18, 0]
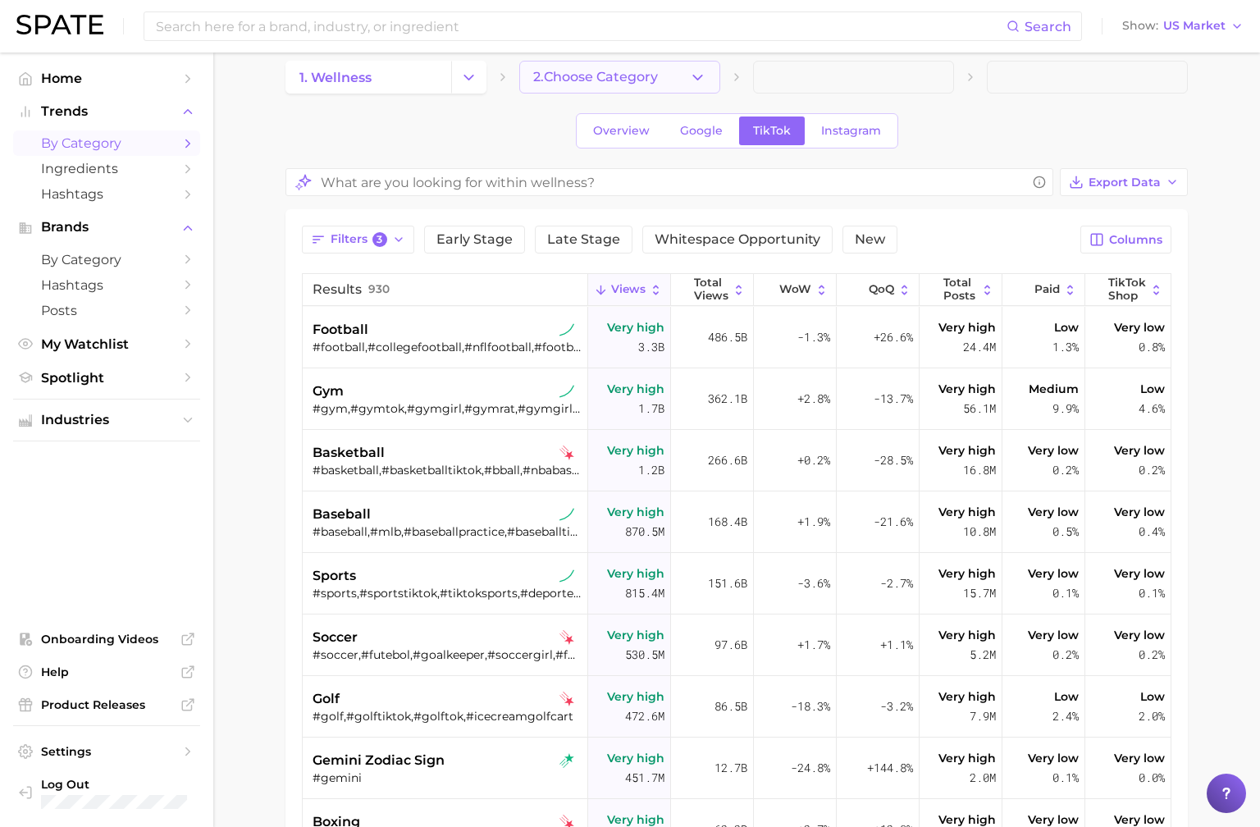
click at [665, 81] on button "2. Choose Category" at bounding box center [619, 77] width 201 height 33
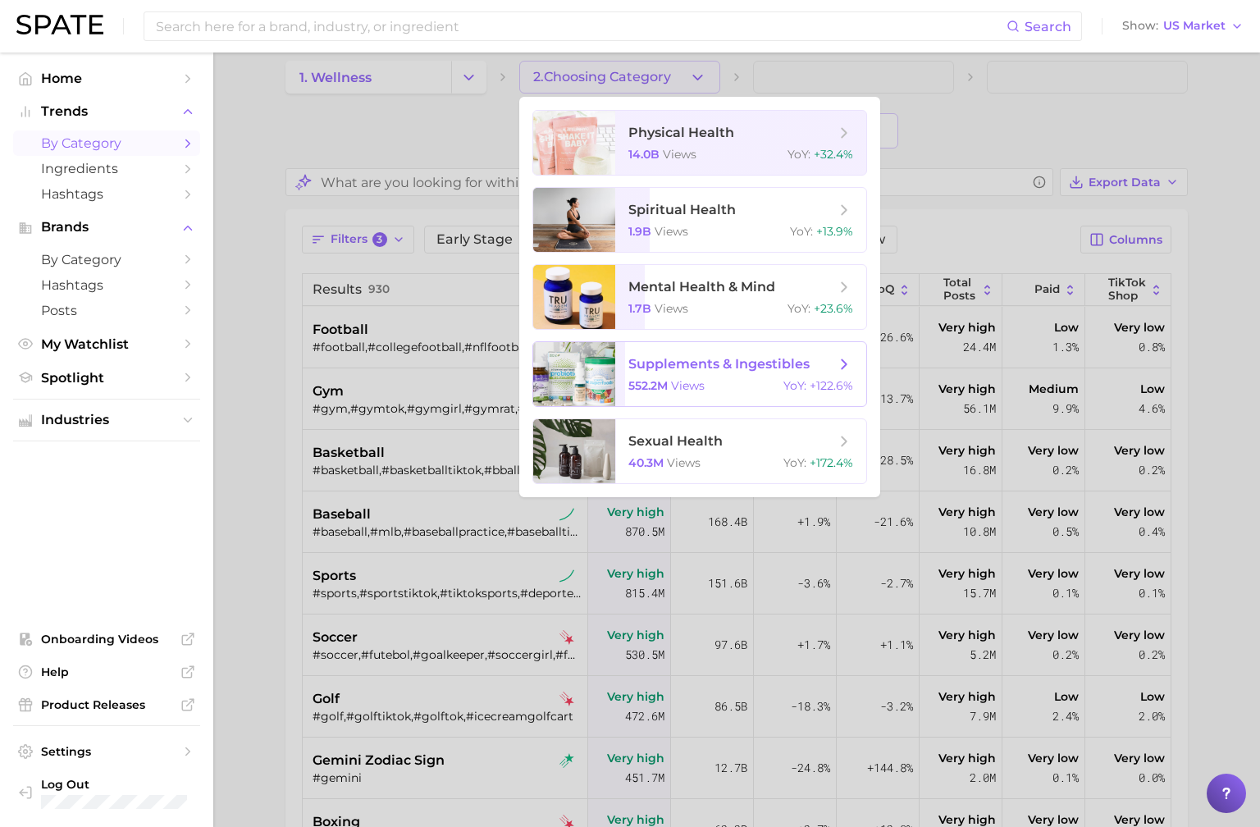
click at [740, 378] on div "552.2m views YoY : +122.6%" at bounding box center [740, 385] width 225 height 15
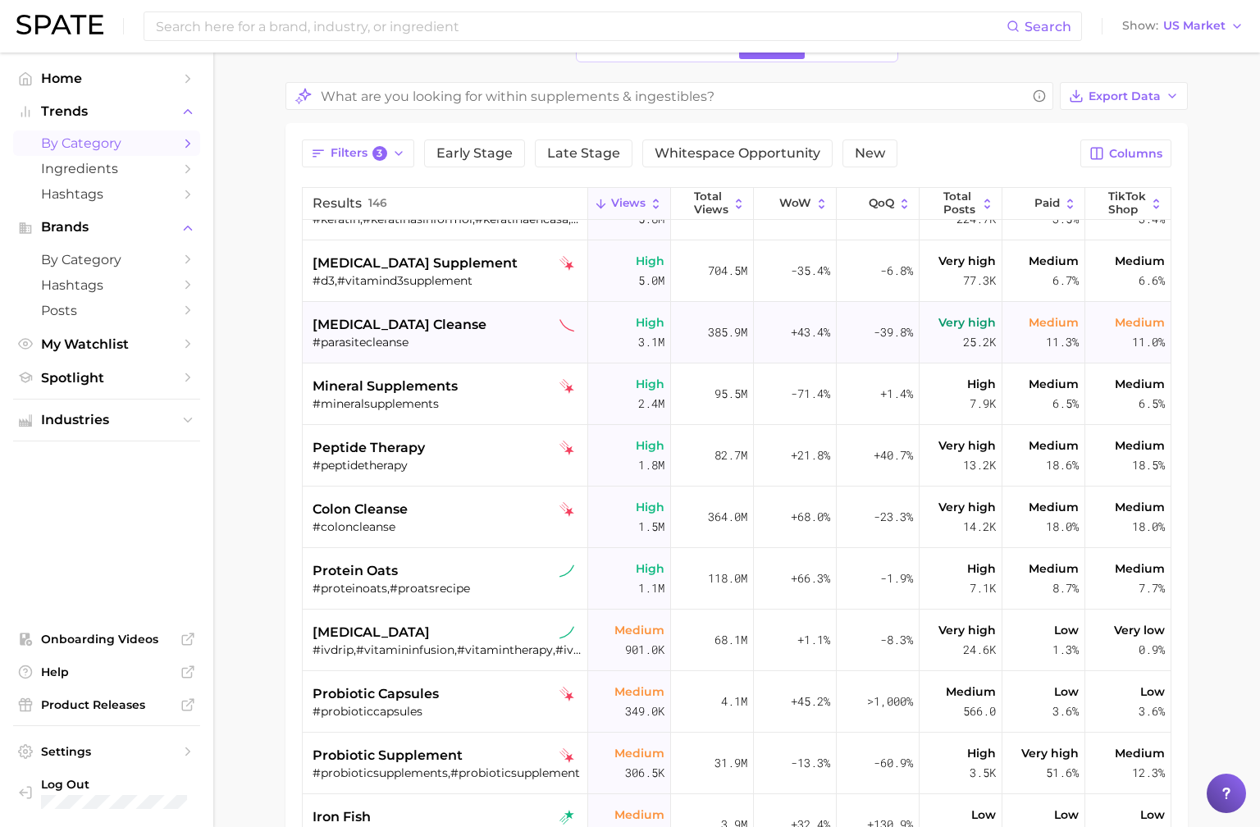
scroll to position [40, 0]
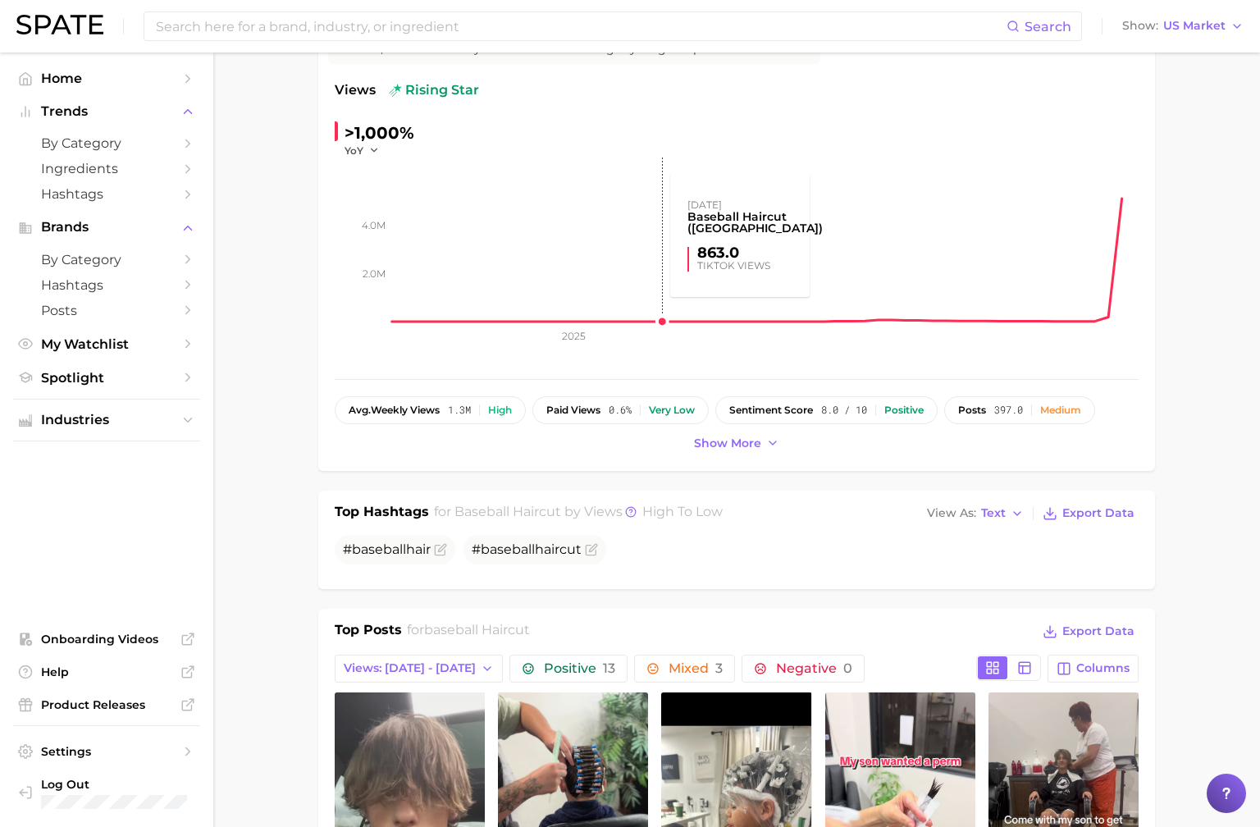
scroll to position [726, 0]
